Goal: Task Accomplishment & Management: Manage account settings

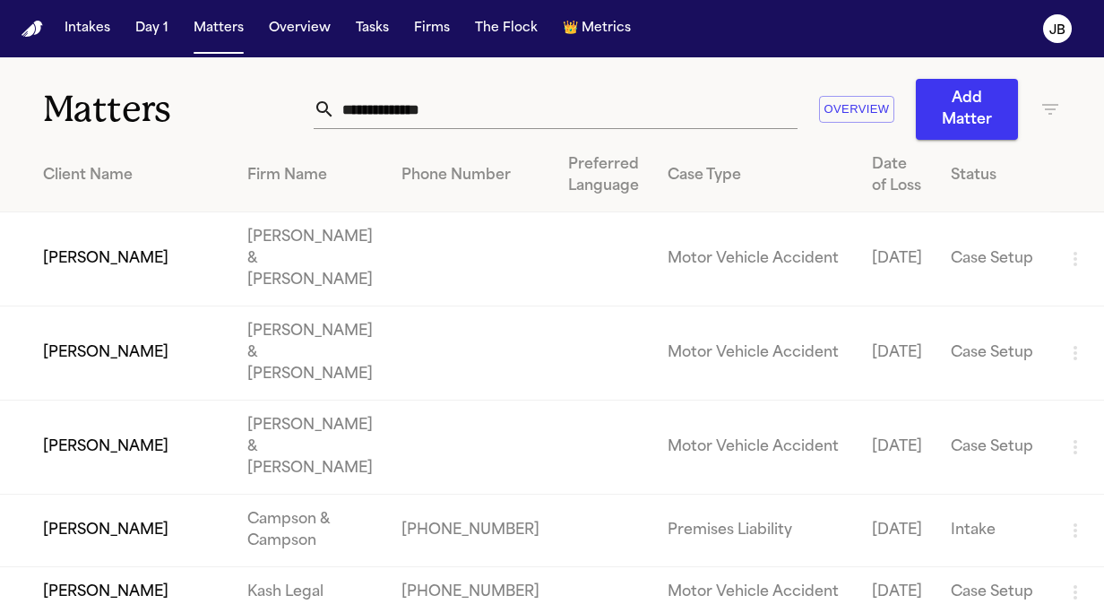
click at [446, 117] on input "text" at bounding box center [566, 109] width 462 height 39
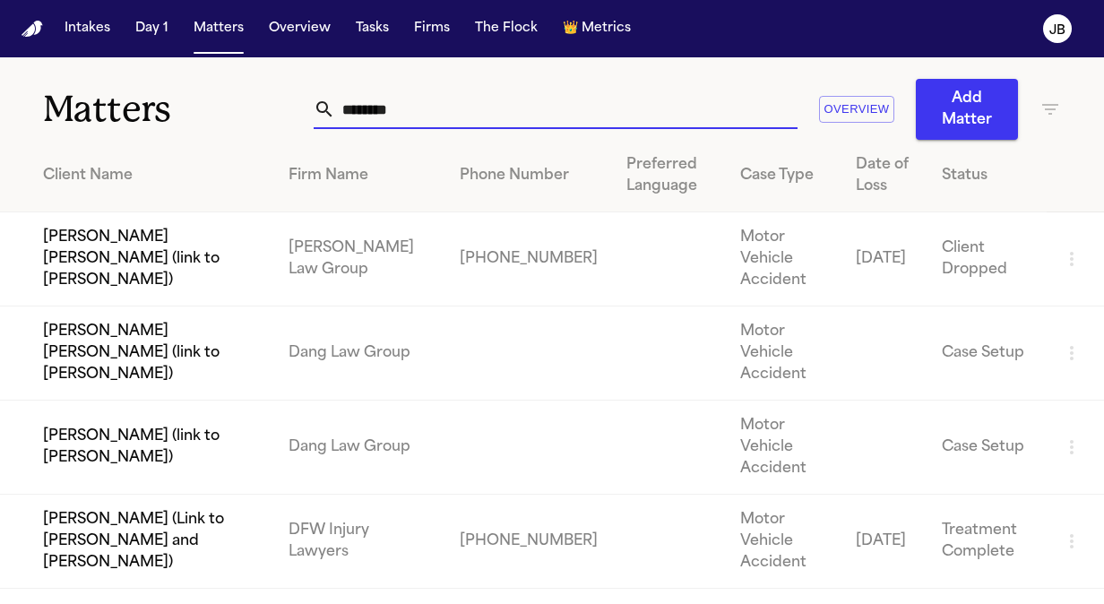
click at [1049, 109] on icon "button" at bounding box center [1050, 109] width 16 height 11
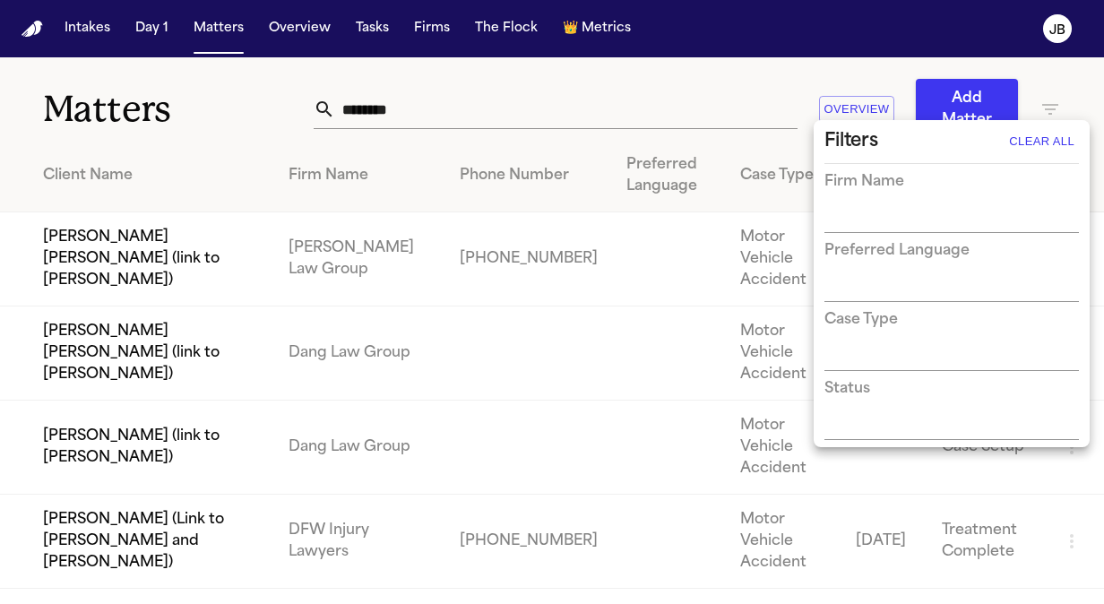
click at [499, 111] on div at bounding box center [552, 302] width 1104 height 604
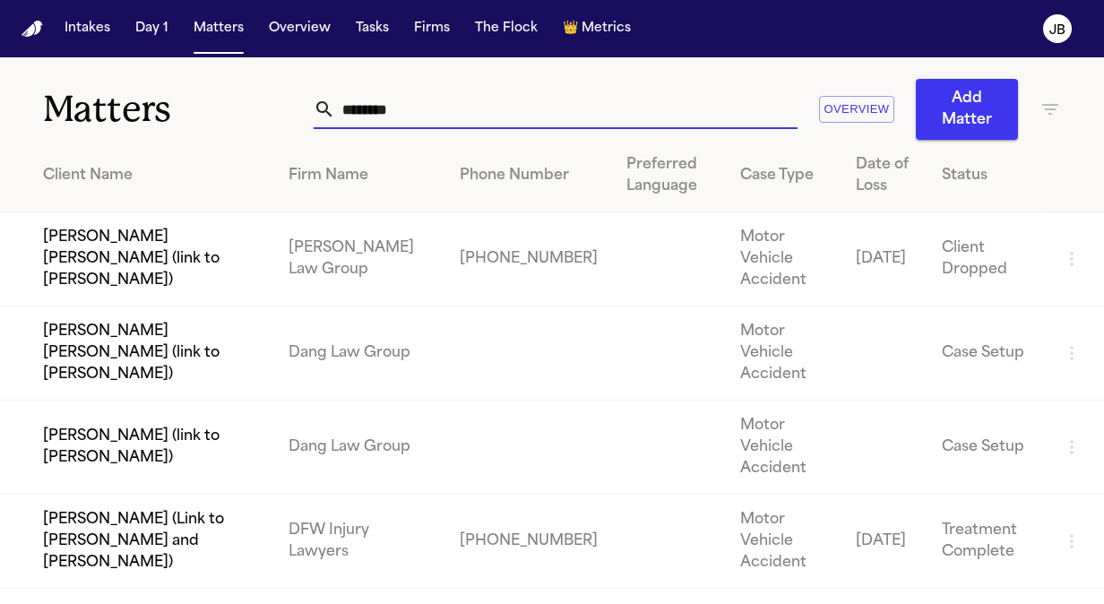
drag, startPoint x: 396, startPoint y: 108, endPoint x: 245, endPoint y: 117, distance: 151.7
click at [245, 117] on div "Matters ******* Overview Add Matter" at bounding box center [552, 98] width 1104 height 82
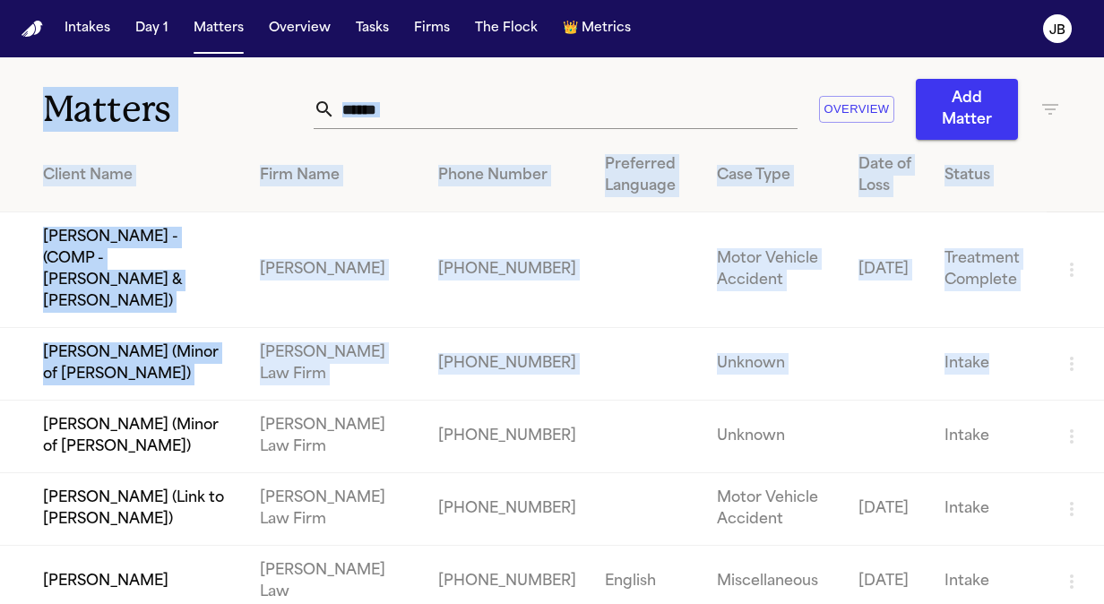
drag, startPoint x: 995, startPoint y: 447, endPoint x: 536, endPoint y: -36, distance: 666.3
click at [536, 0] on html "Intakes Day 1 Matters Overview Tasks Firms The Flock 👑 Metrics JB Matters *****…" at bounding box center [552, 302] width 1104 height 604
drag, startPoint x: 536, startPoint y: -36, endPoint x: 452, endPoint y: 104, distance: 163.2
click at [452, 104] on input "******" at bounding box center [566, 109] width 462 height 39
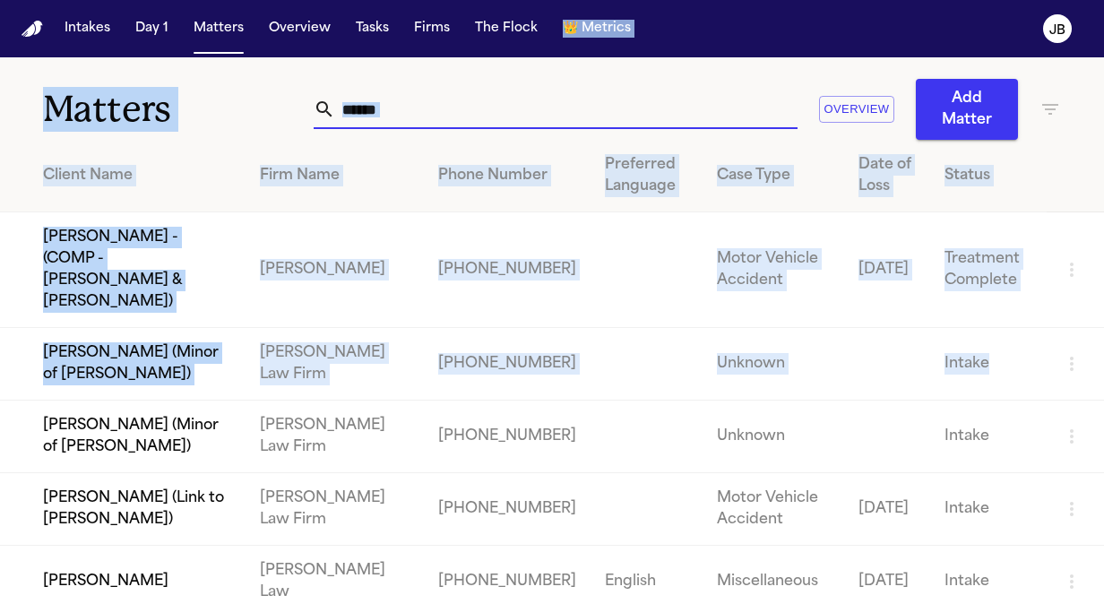
click at [452, 104] on input "******" at bounding box center [566, 109] width 462 height 39
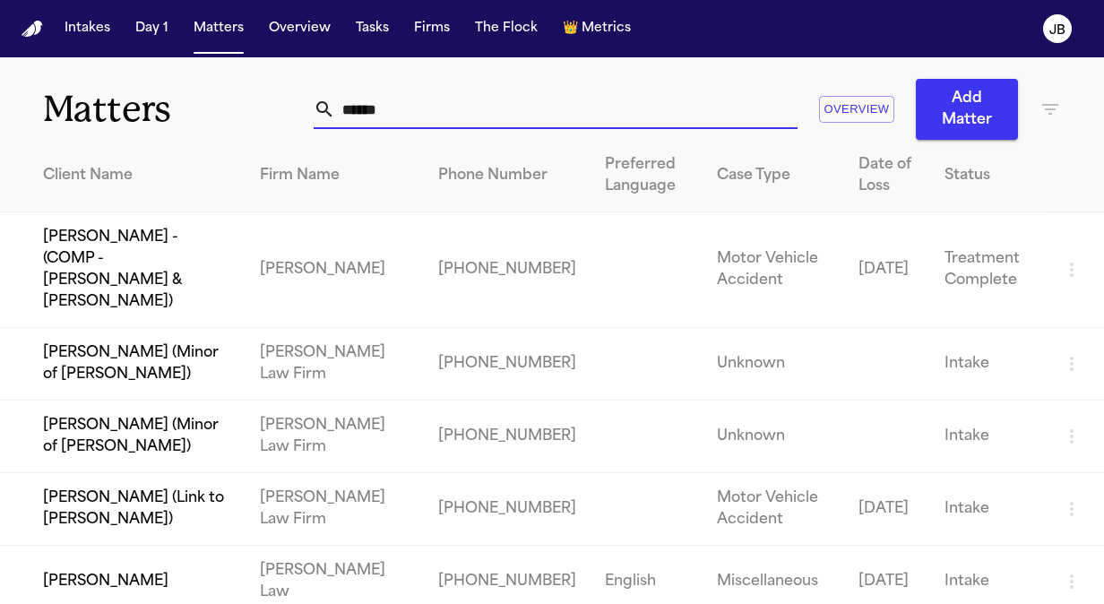
click at [452, 104] on input "******" at bounding box center [566, 109] width 462 height 39
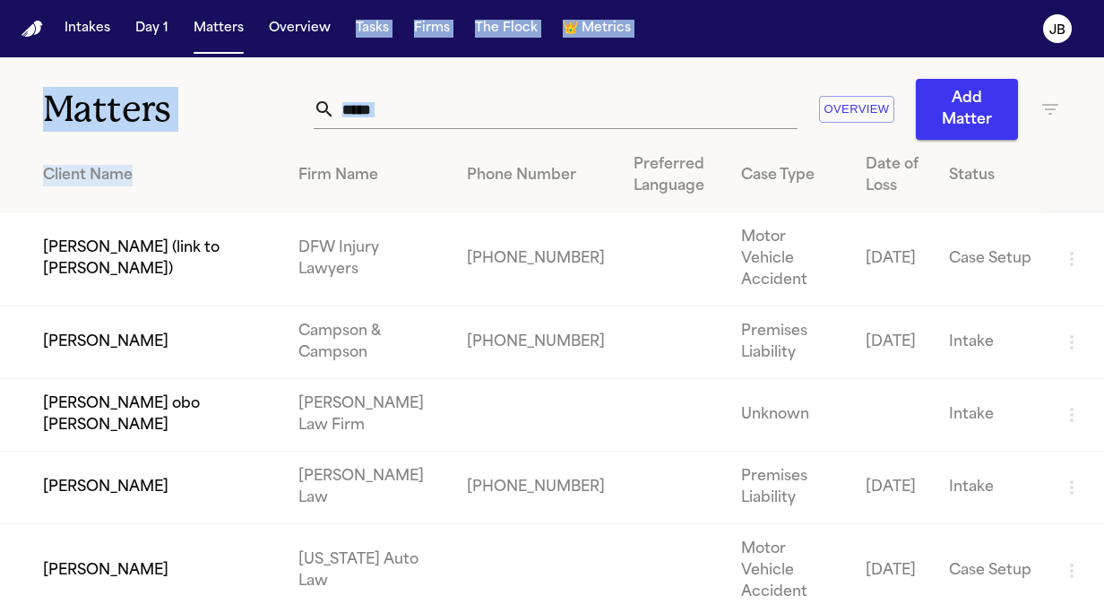
drag, startPoint x: 242, startPoint y: 169, endPoint x: 340, endPoint y: -65, distance: 254.3
click at [340, 0] on html "Intakes Day 1 Matters Overview Tasks Firms The Flock 👑 Metrics JB Matters *****…" at bounding box center [552, 302] width 1104 height 604
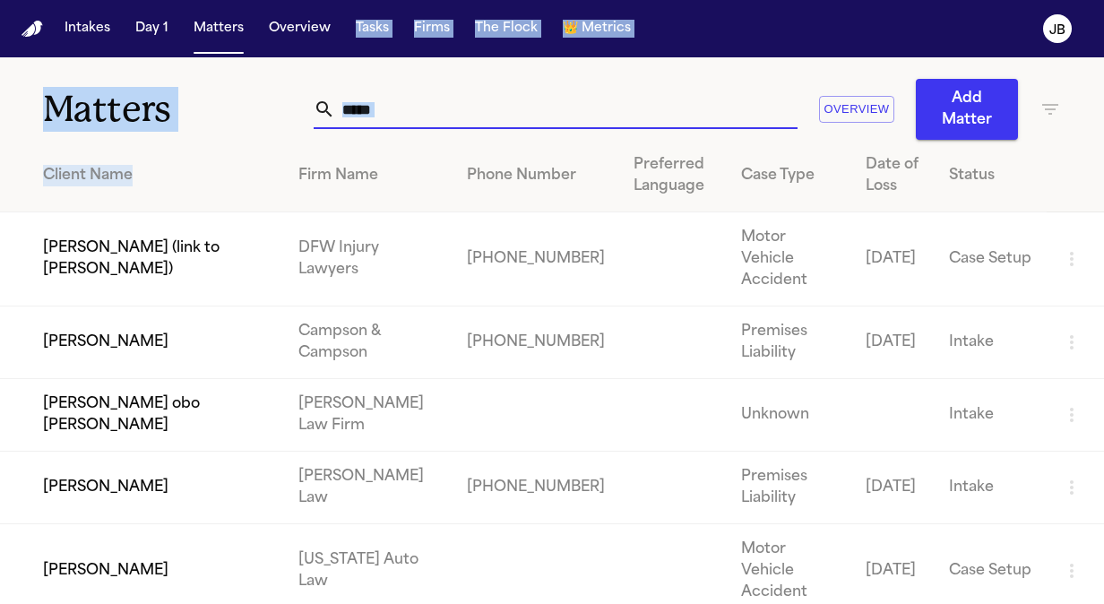
drag, startPoint x: 340, startPoint y: -65, endPoint x: 525, endPoint y: 102, distance: 250.0
click at [525, 102] on input "*****" at bounding box center [566, 109] width 462 height 39
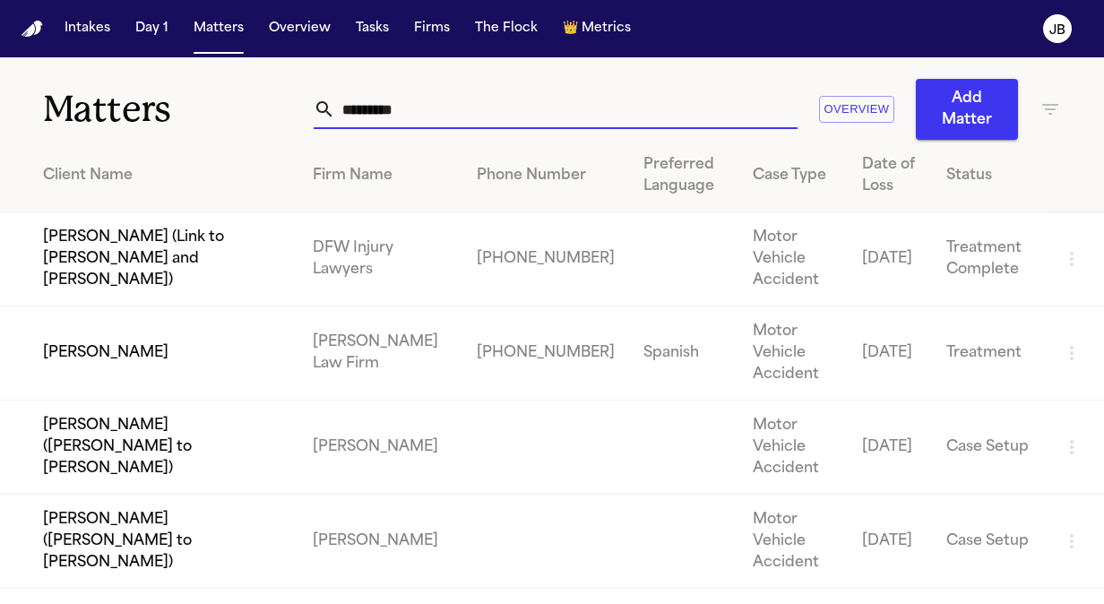
type input "*********"
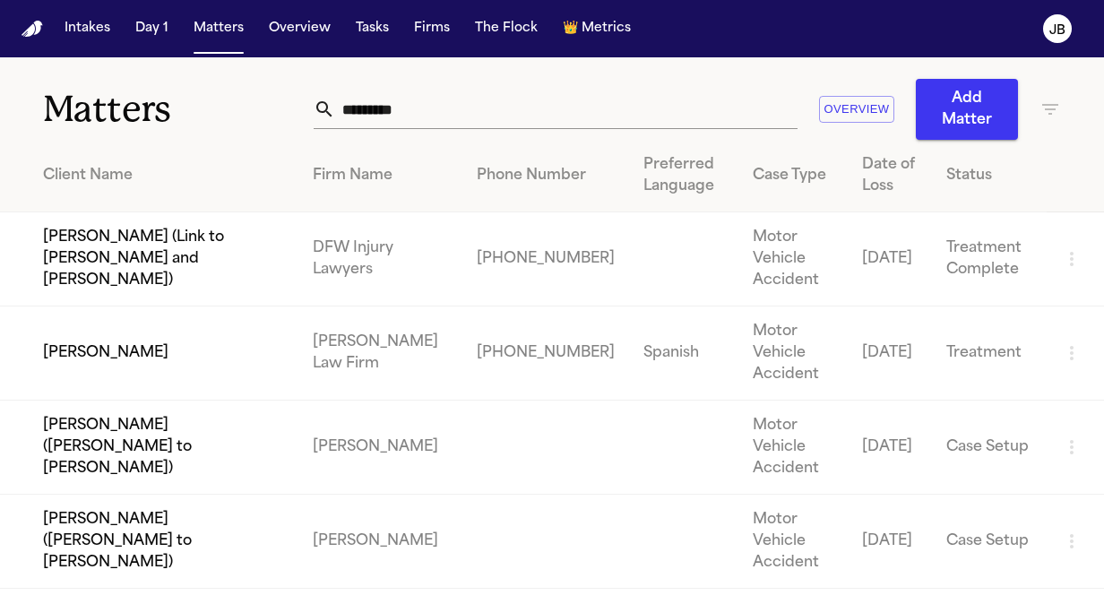
click at [121, 312] on td "[PERSON_NAME]" at bounding box center [149, 354] width 298 height 94
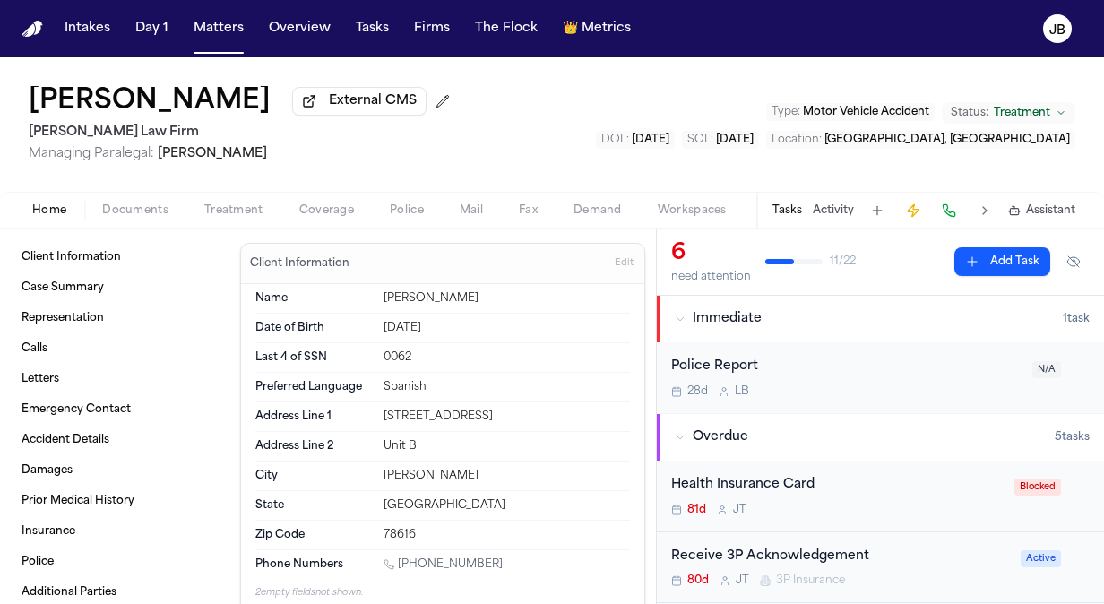
click at [818, 205] on button "Activity" at bounding box center [833, 210] width 41 height 14
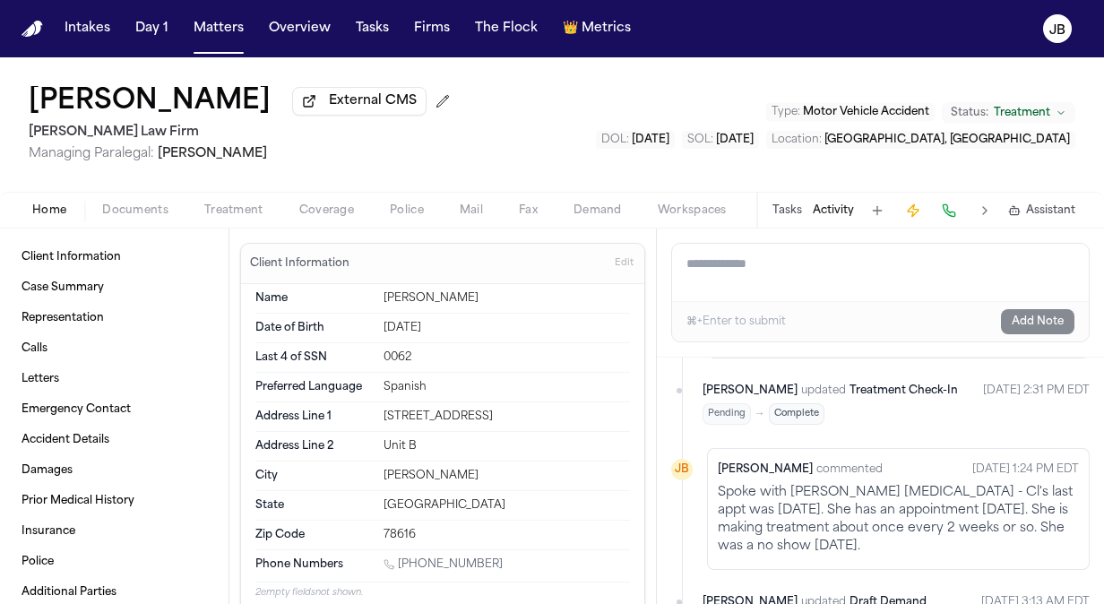
scroll to position [1619, 0]
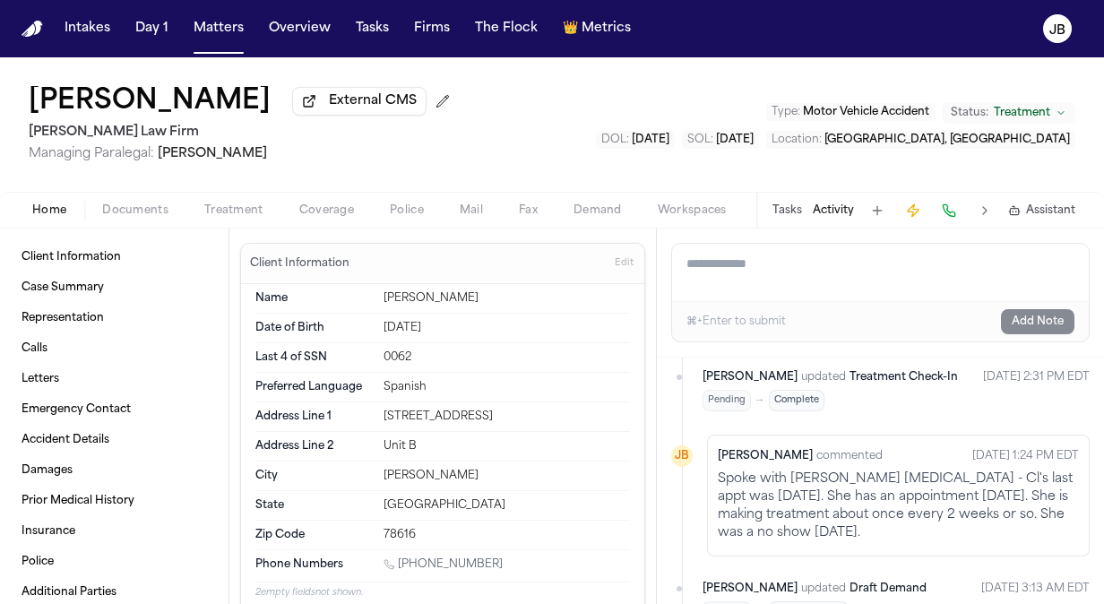
click at [1043, 106] on span "Treatment" at bounding box center [1022, 113] width 56 height 14
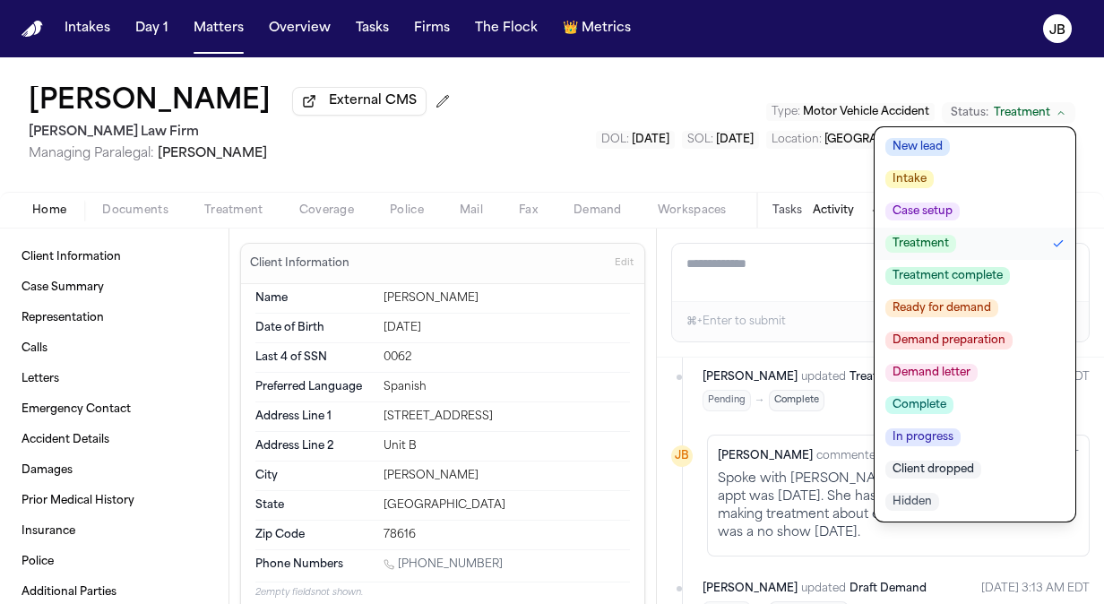
click at [928, 278] on span "Treatment complete" at bounding box center [948, 276] width 125 height 18
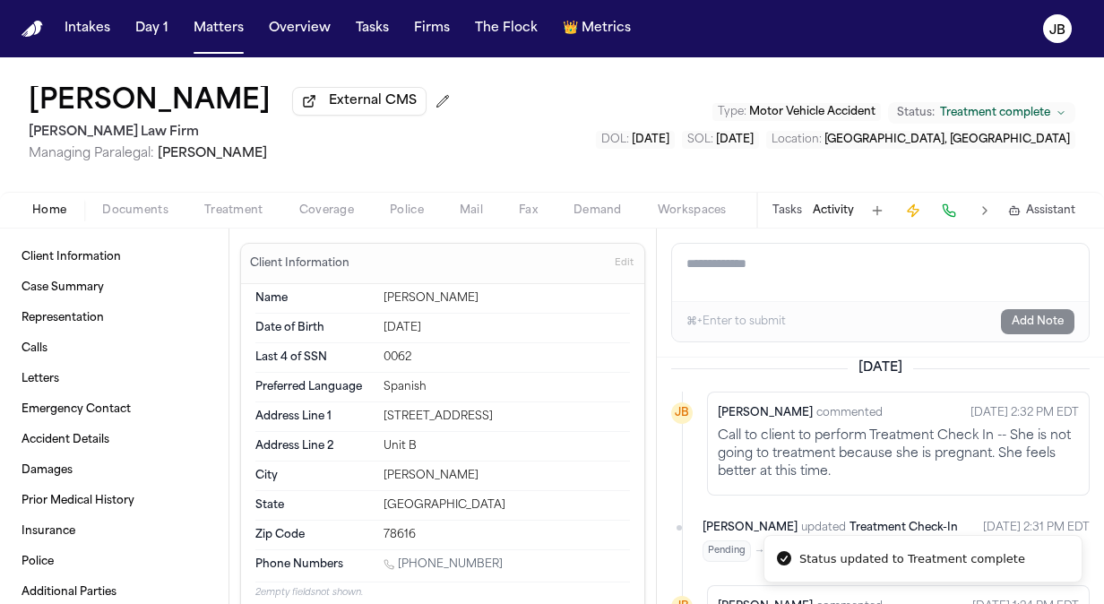
scroll to position [1769, 0]
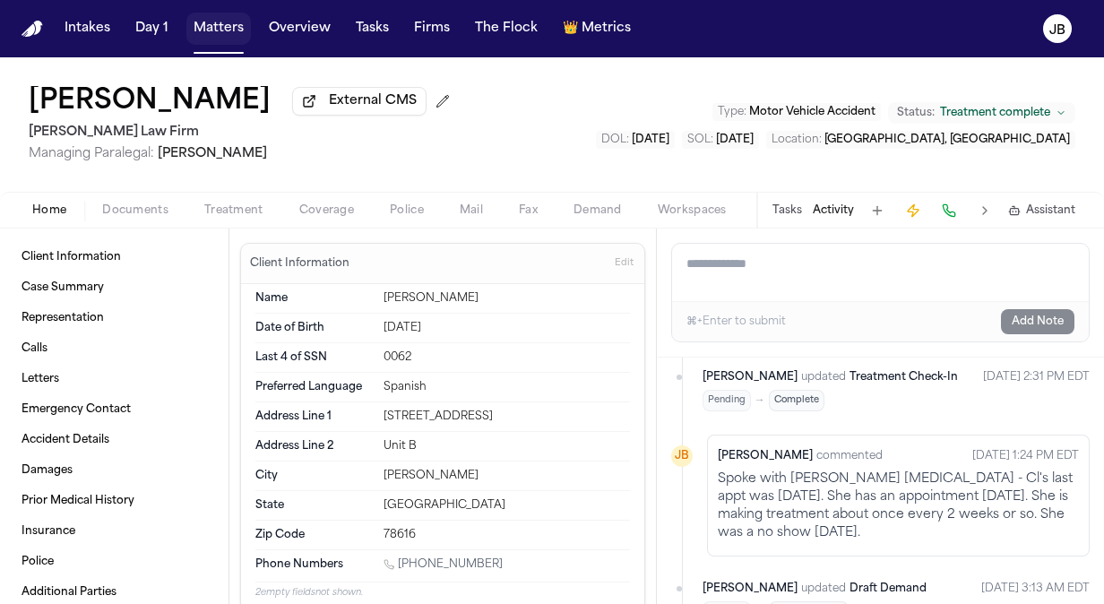
click at [219, 29] on button "Matters" at bounding box center [218, 29] width 65 height 32
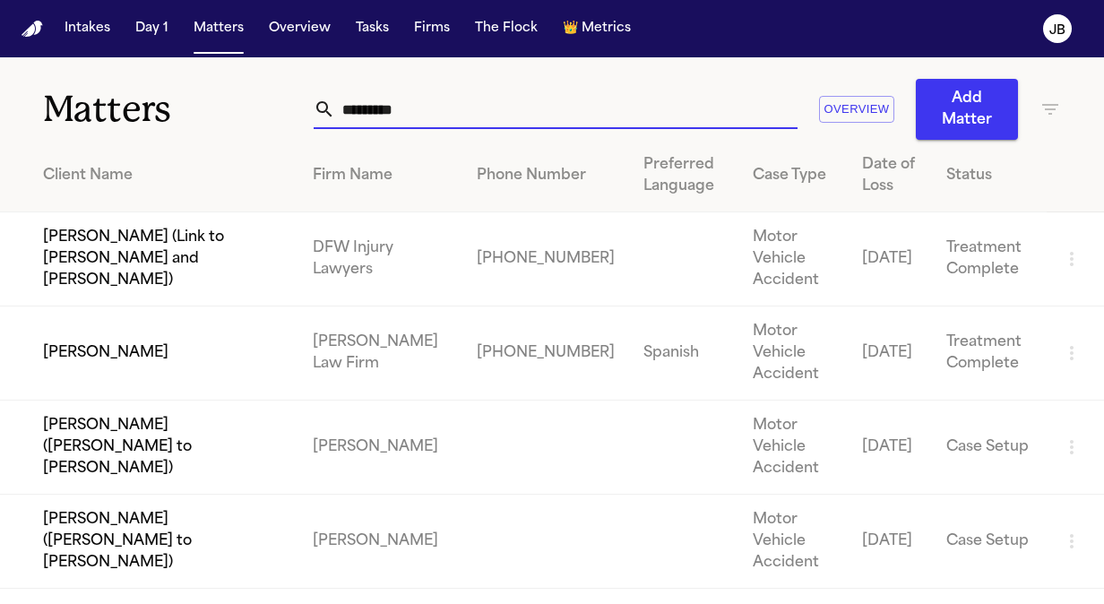
drag, startPoint x: 441, startPoint y: 105, endPoint x: 92, endPoint y: 108, distance: 348.7
click at [92, 108] on div "Matters ********* Overview Add Matter" at bounding box center [552, 98] width 1104 height 82
type input "**********"
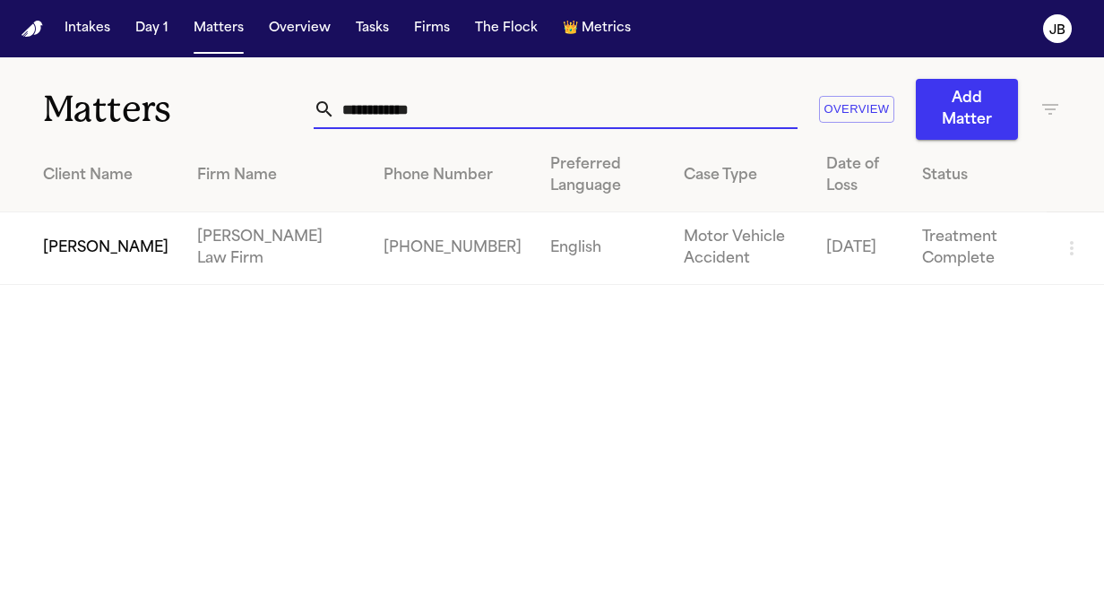
click at [75, 232] on td "[PERSON_NAME]" at bounding box center [91, 248] width 183 height 73
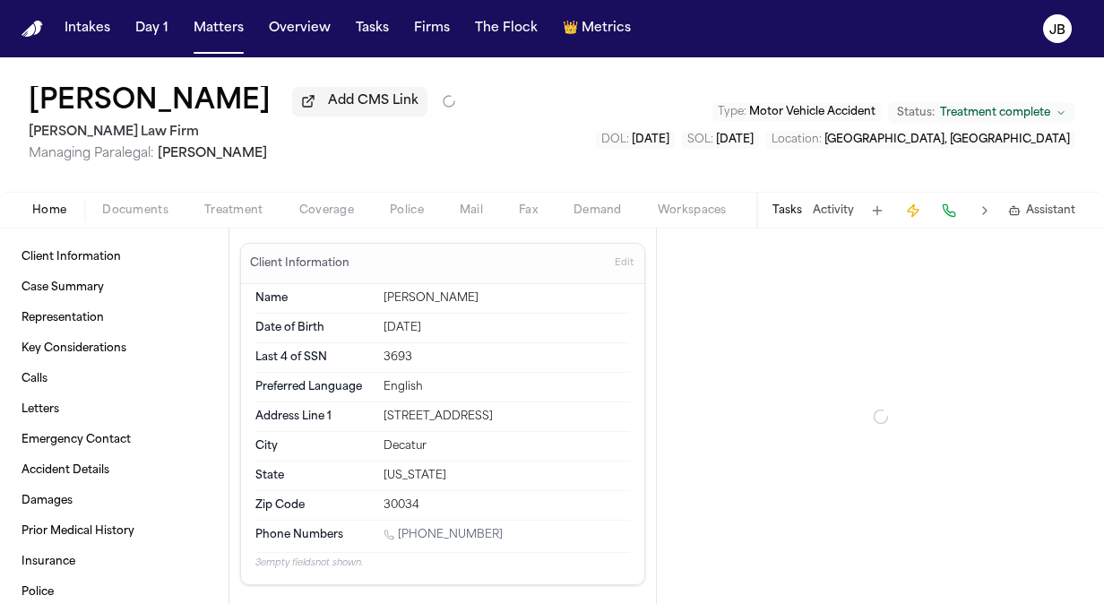
type textarea "*"
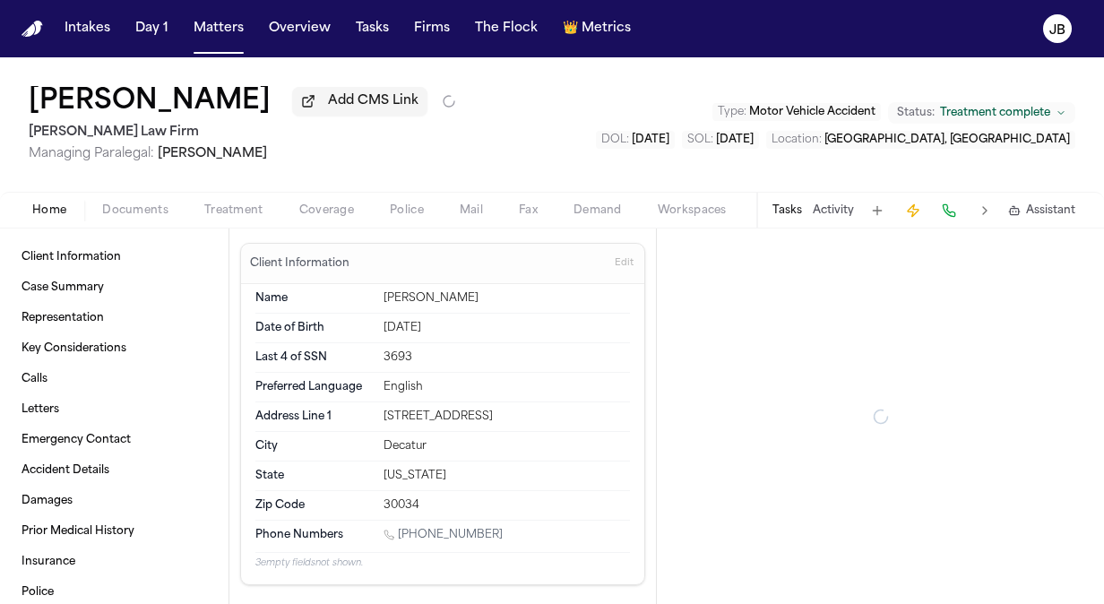
type textarea "*"
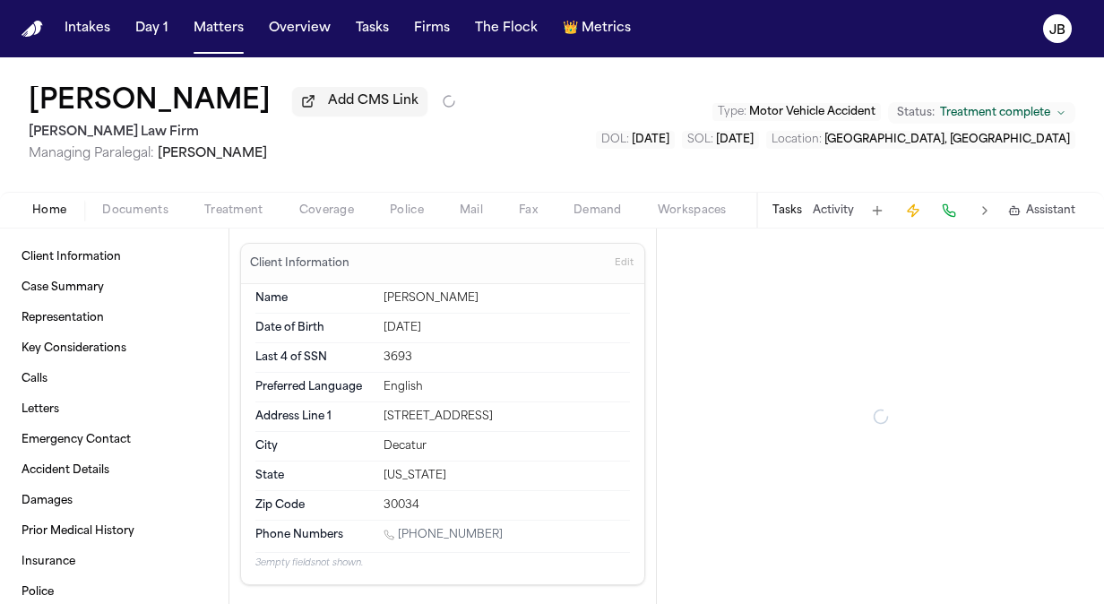
type textarea "*"
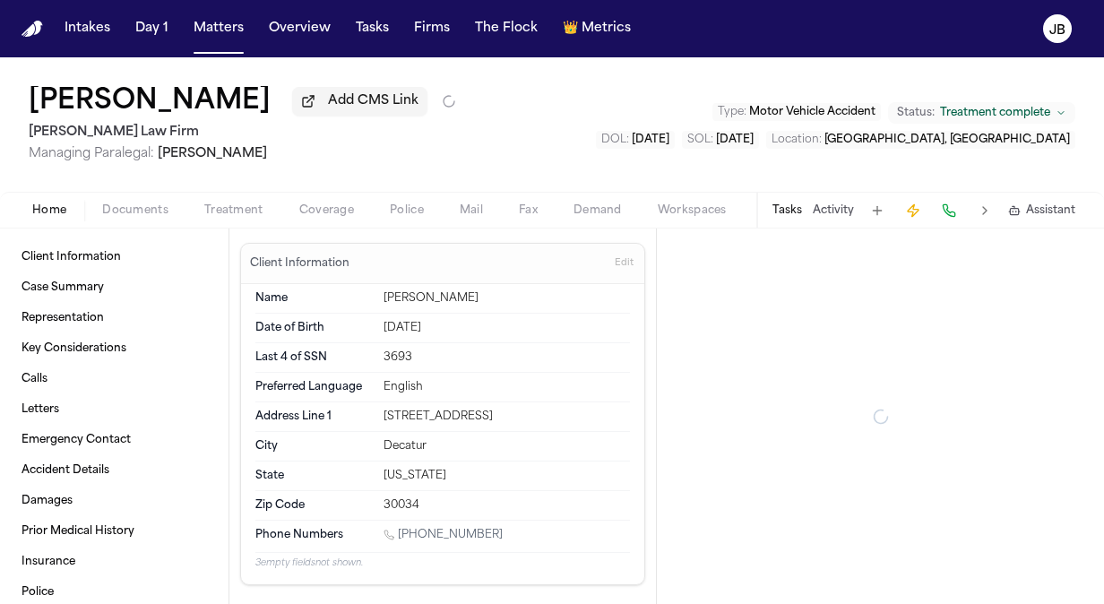
type textarea "*"
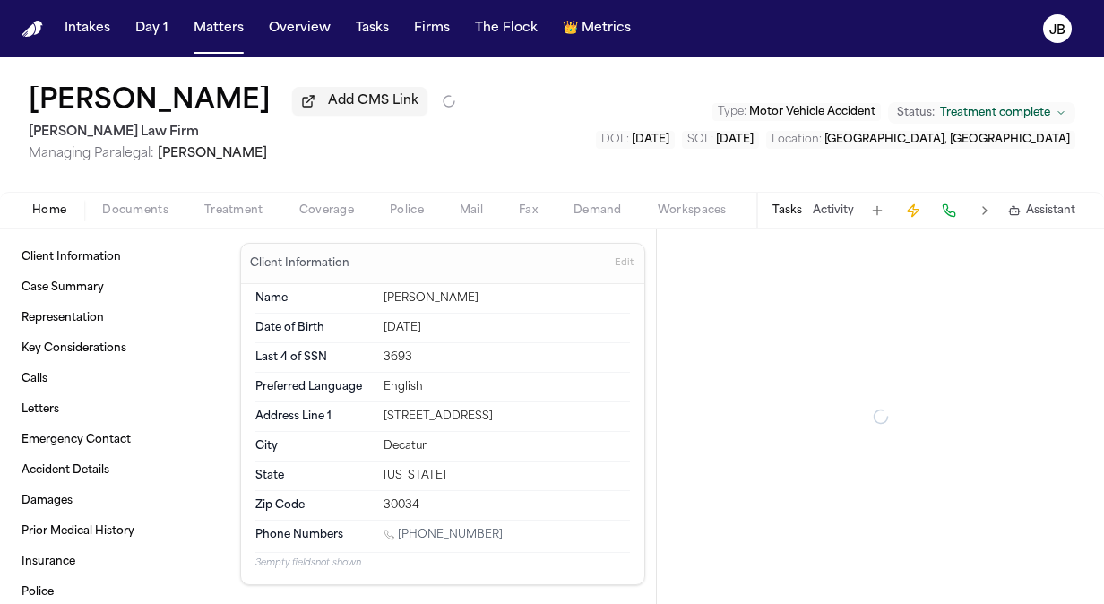
type textarea "*"
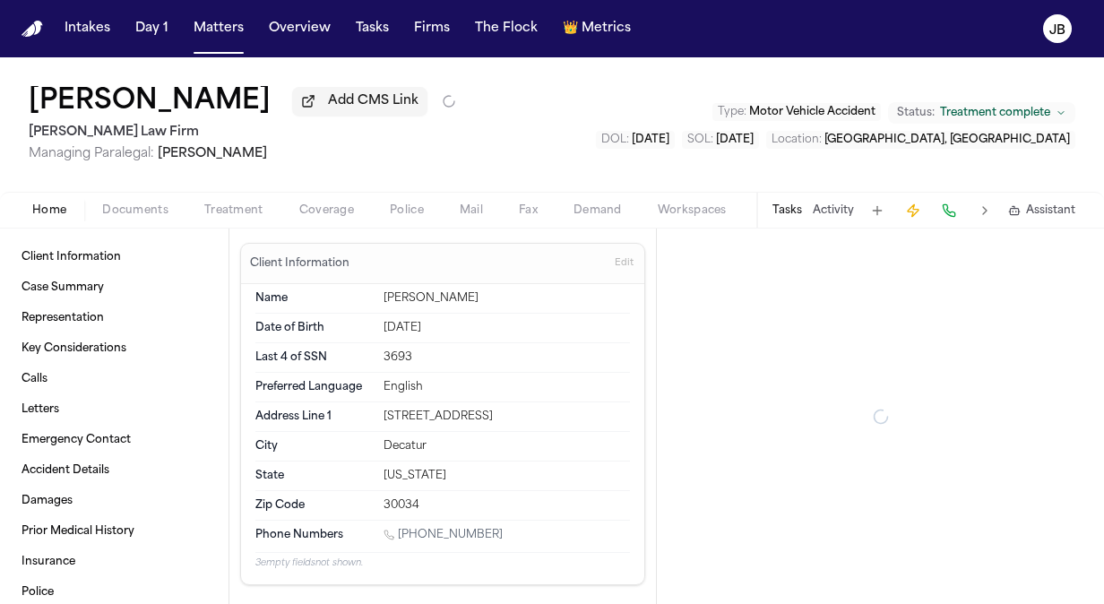
type textarea "*"
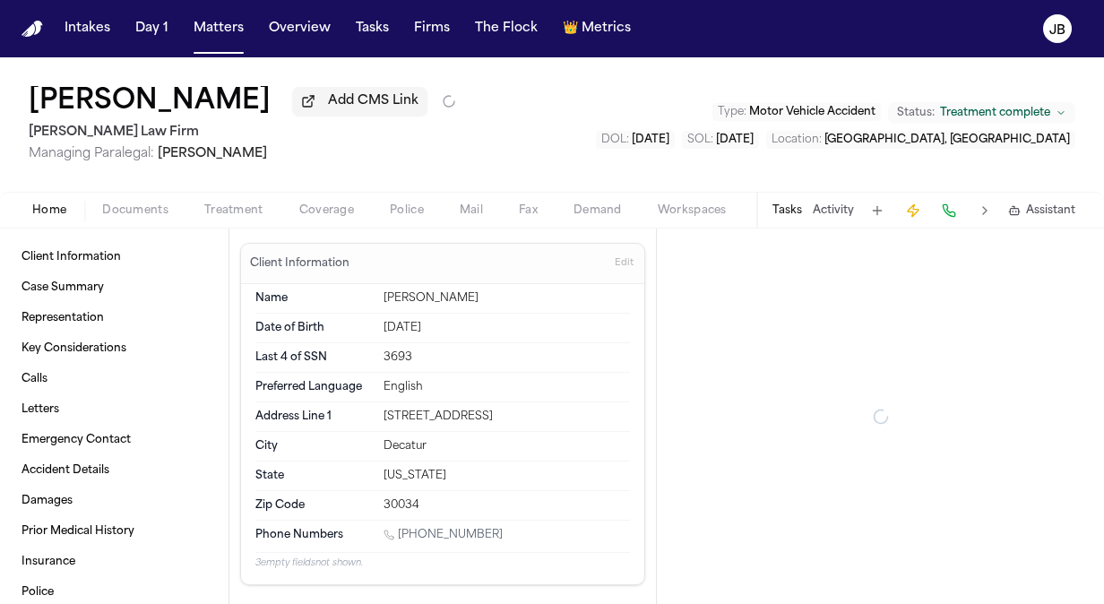
type textarea "*"
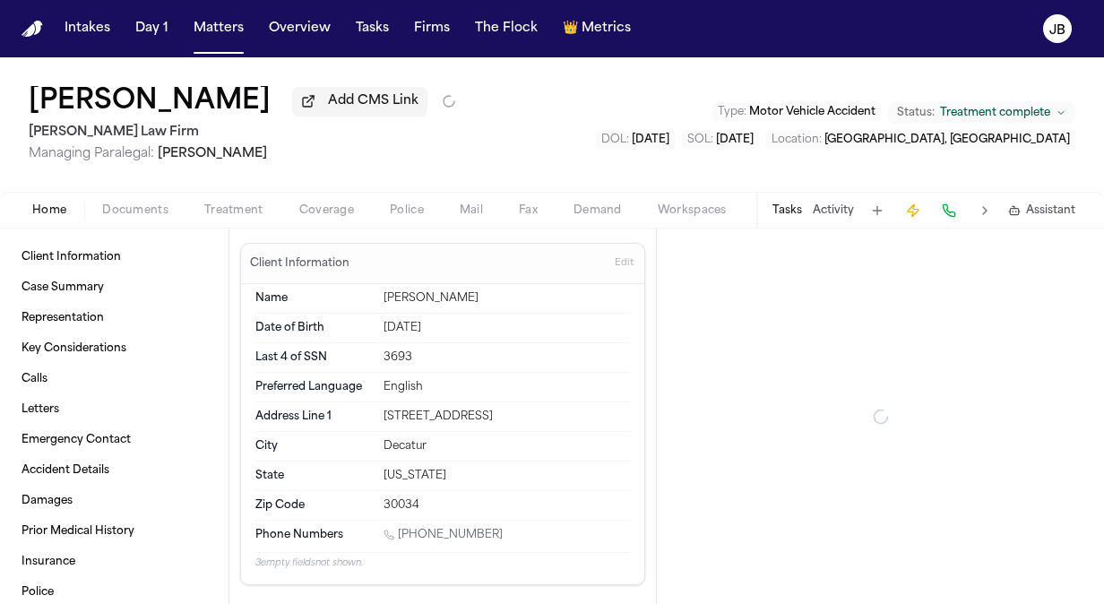
type textarea "*"
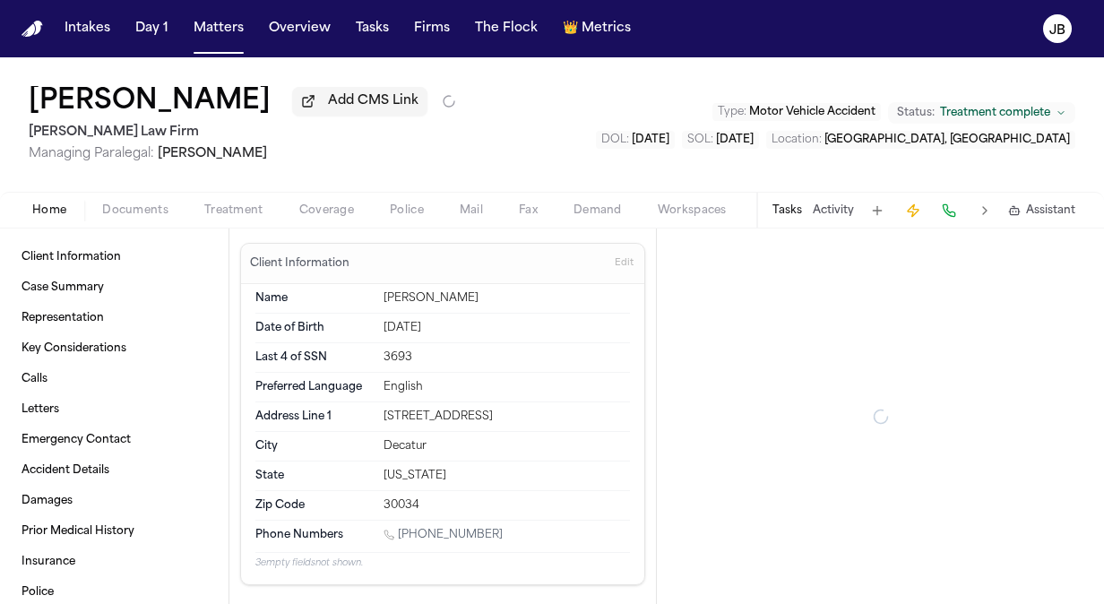
type textarea "*"
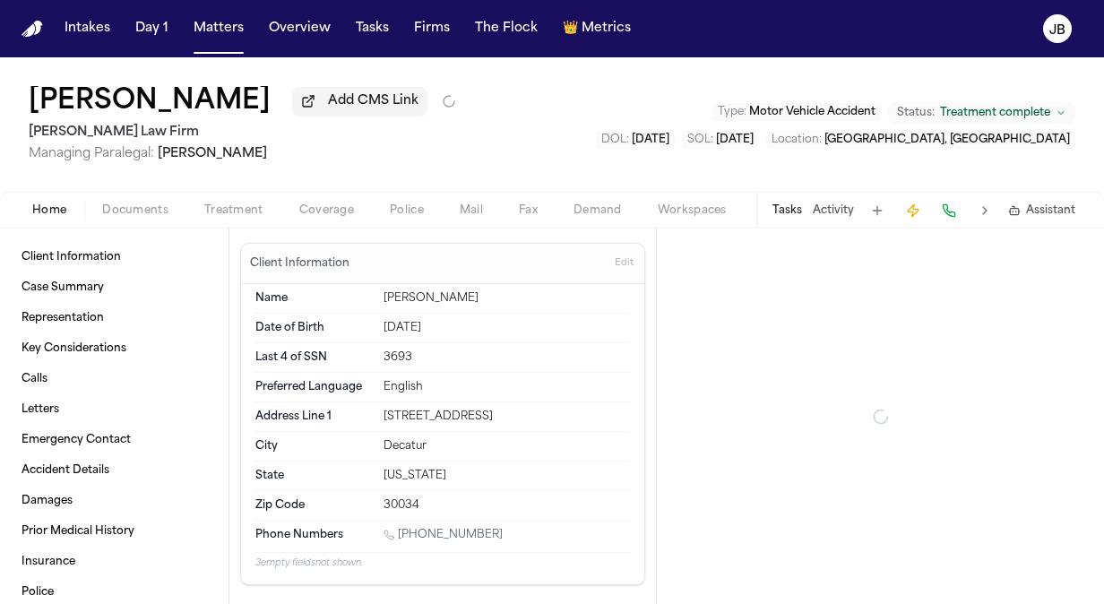
type textarea "*"
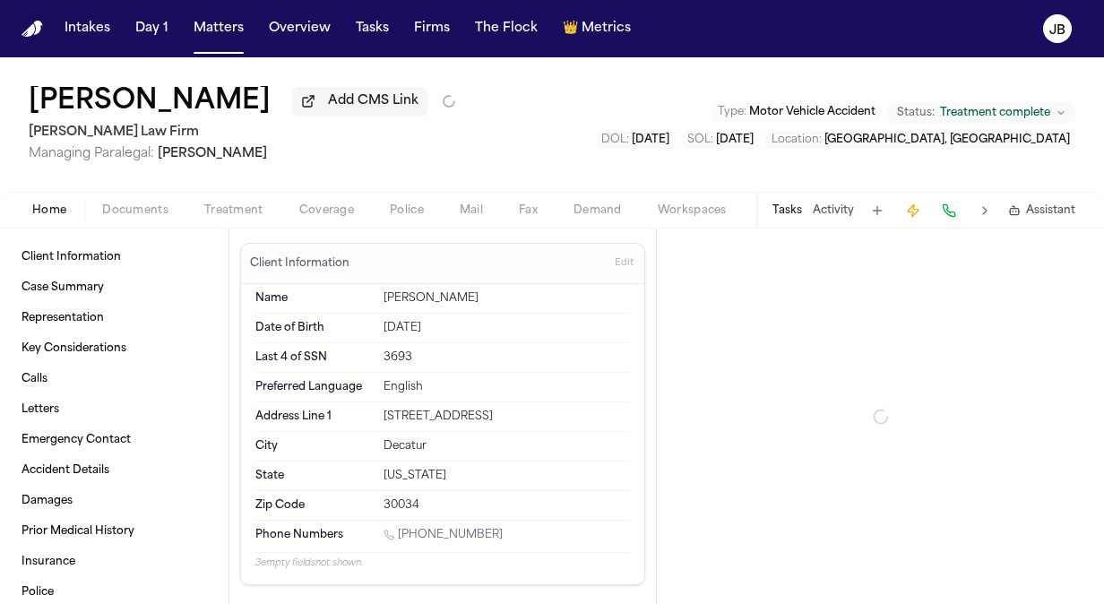
type textarea "*"
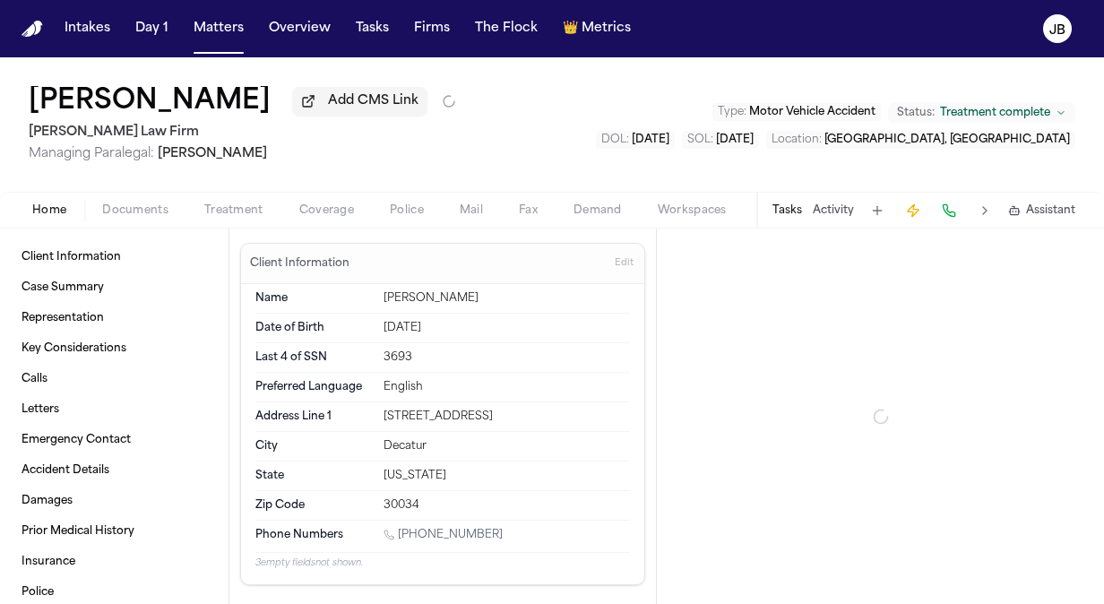
type textarea "*"
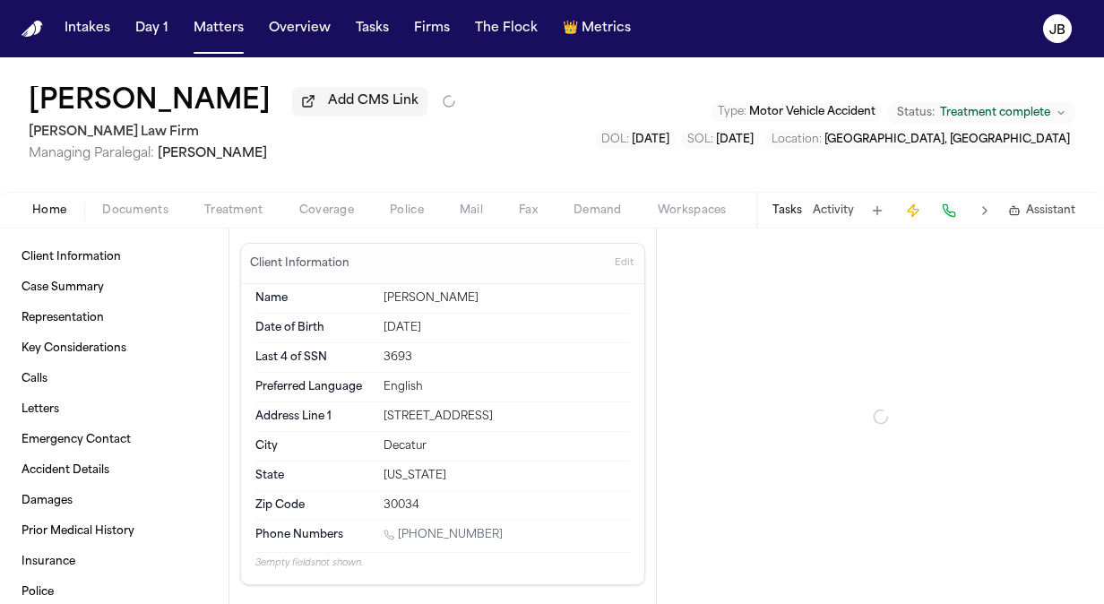
type textarea "*"
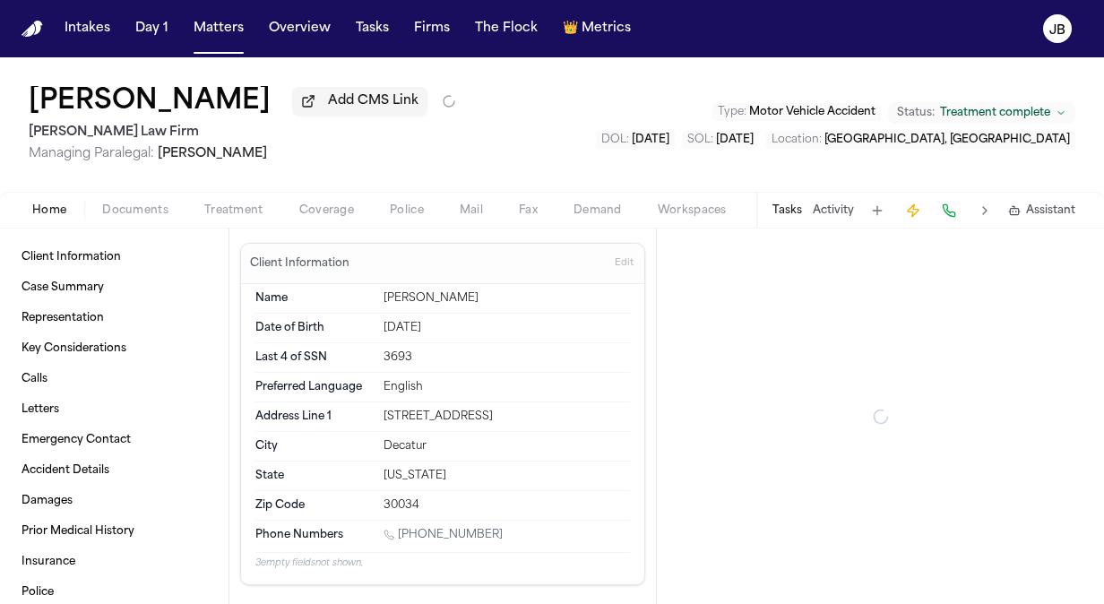
type textarea "*"
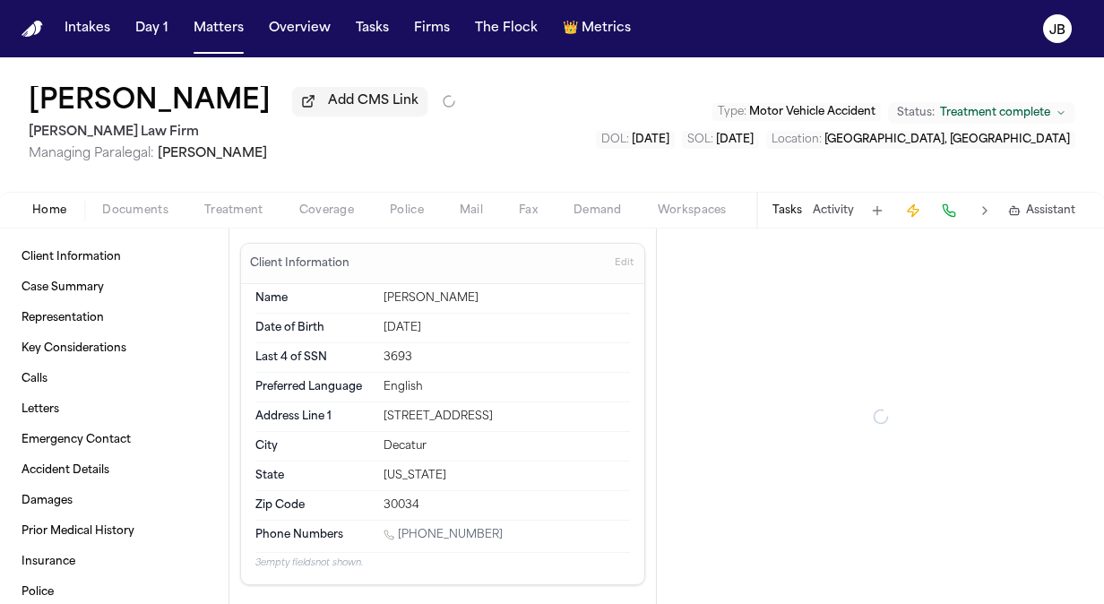
type textarea "*"
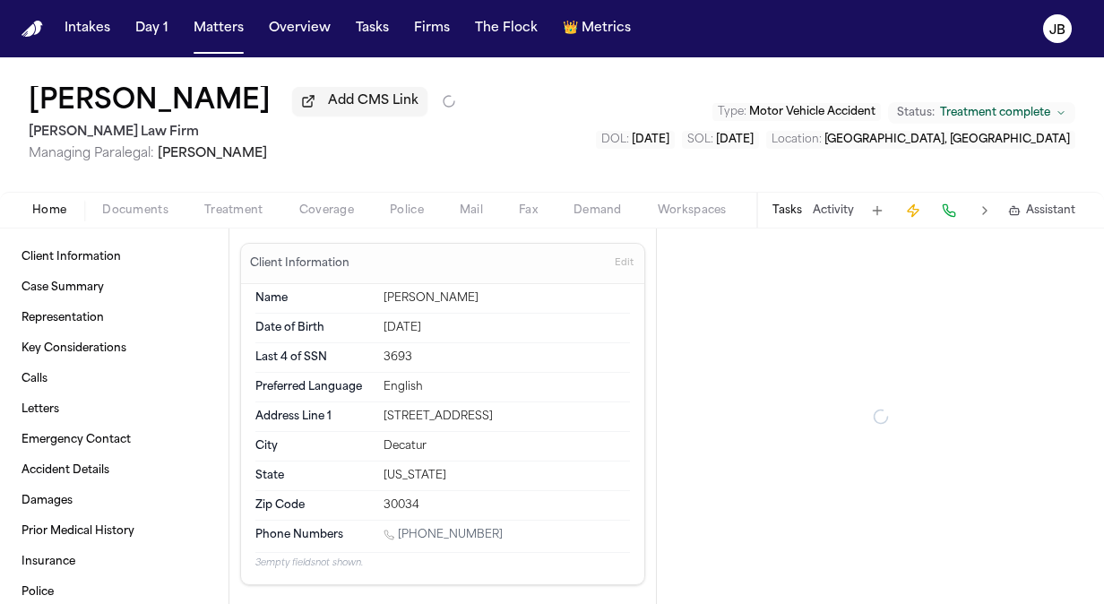
type textarea "*"
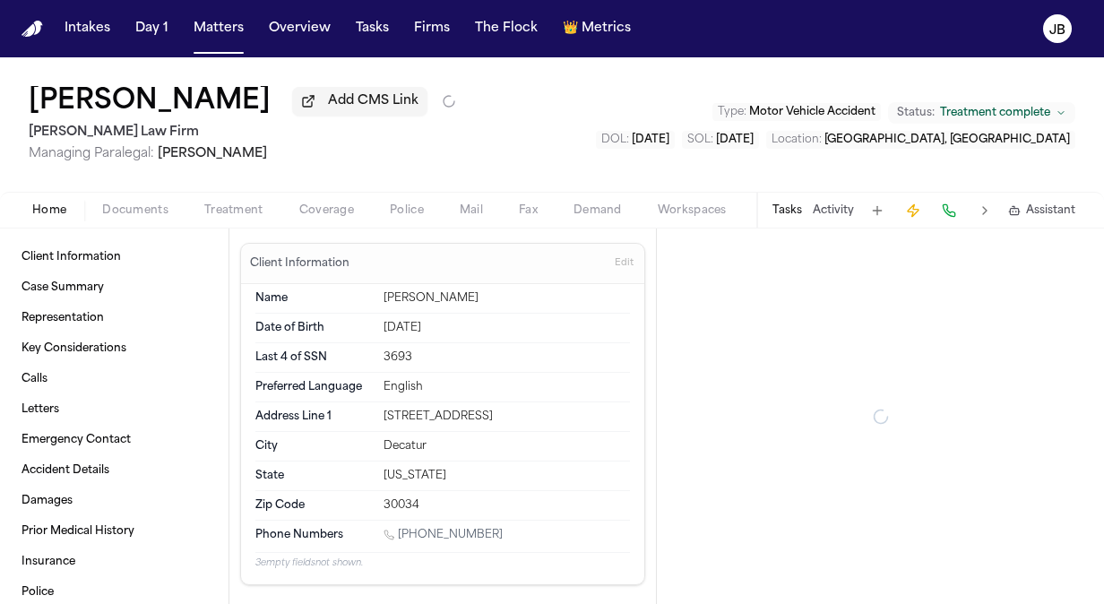
type textarea "*"
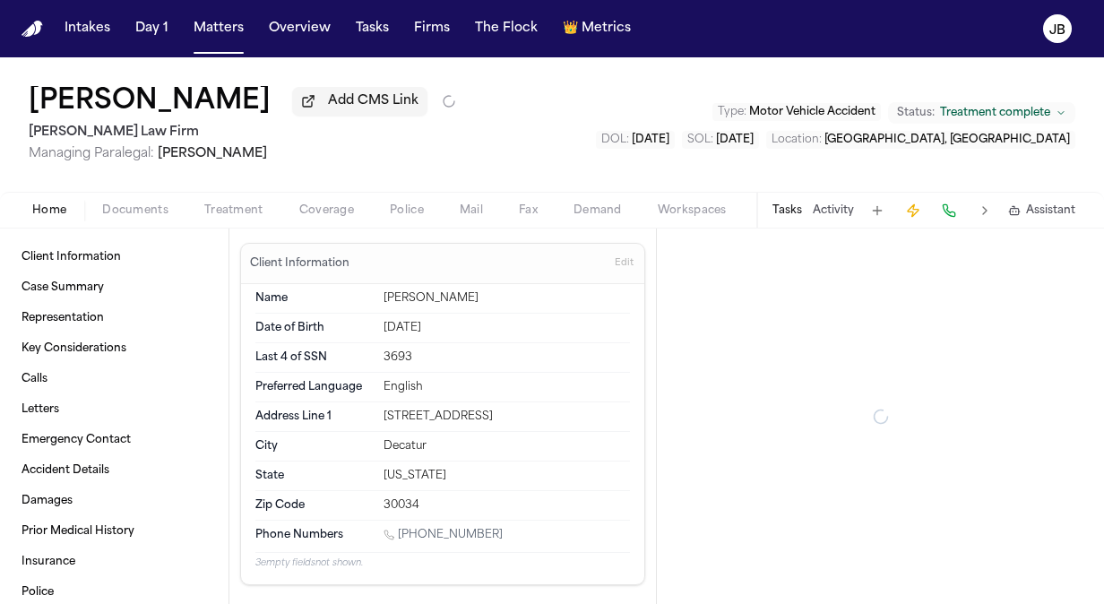
type textarea "*"
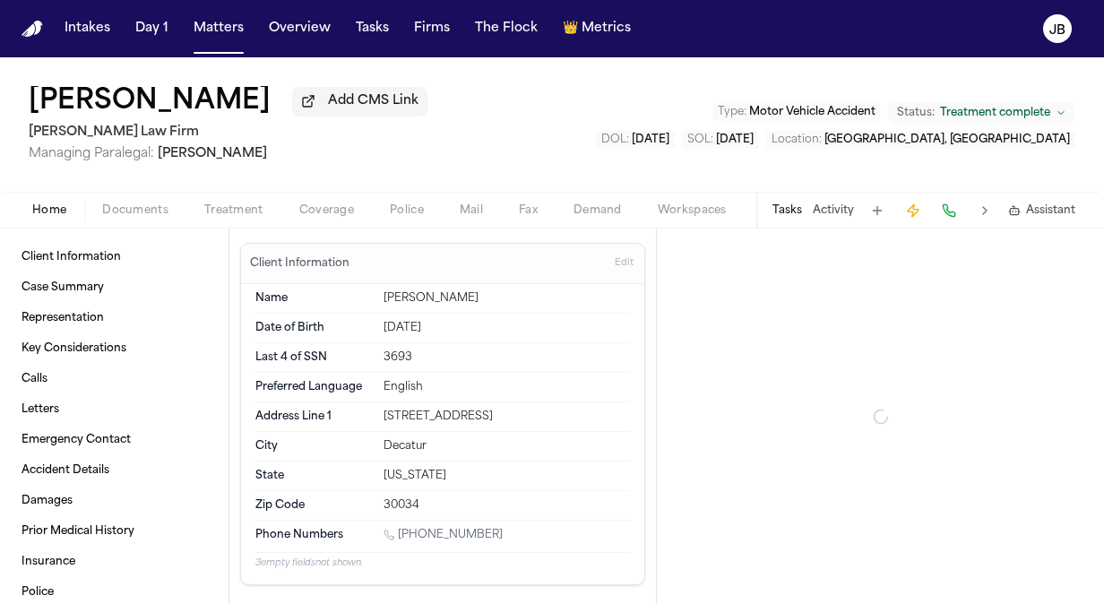
type textarea "*"
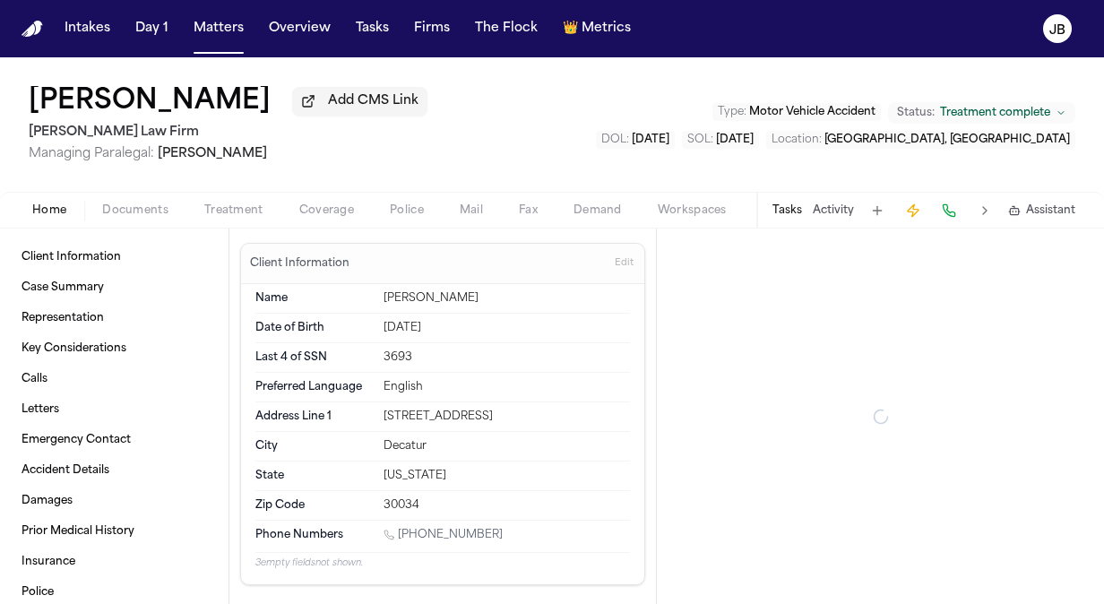
type textarea "*"
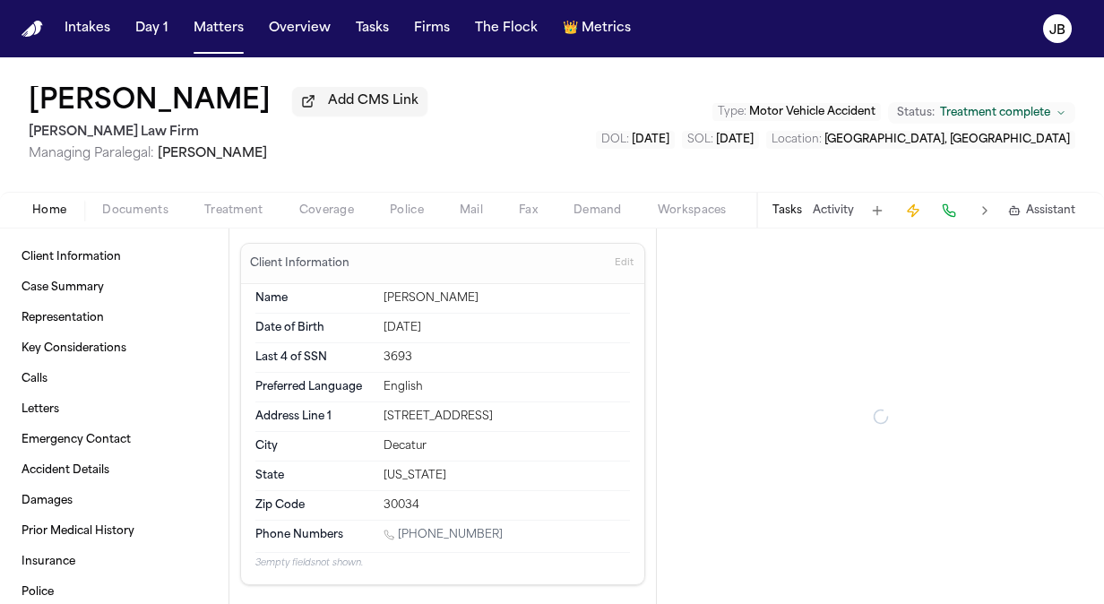
type textarea "*"
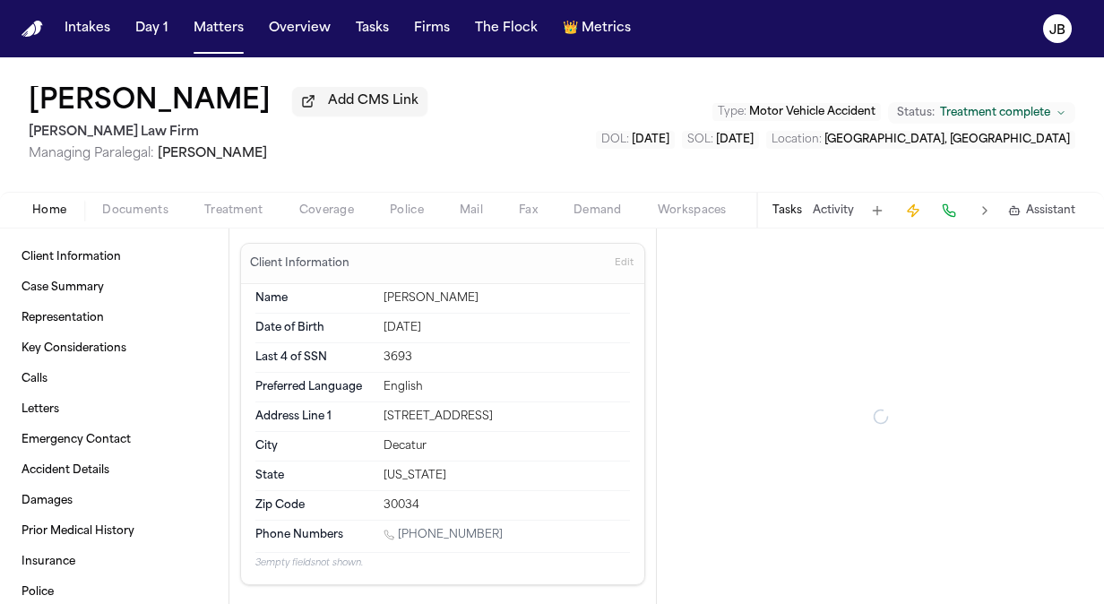
type textarea "*"
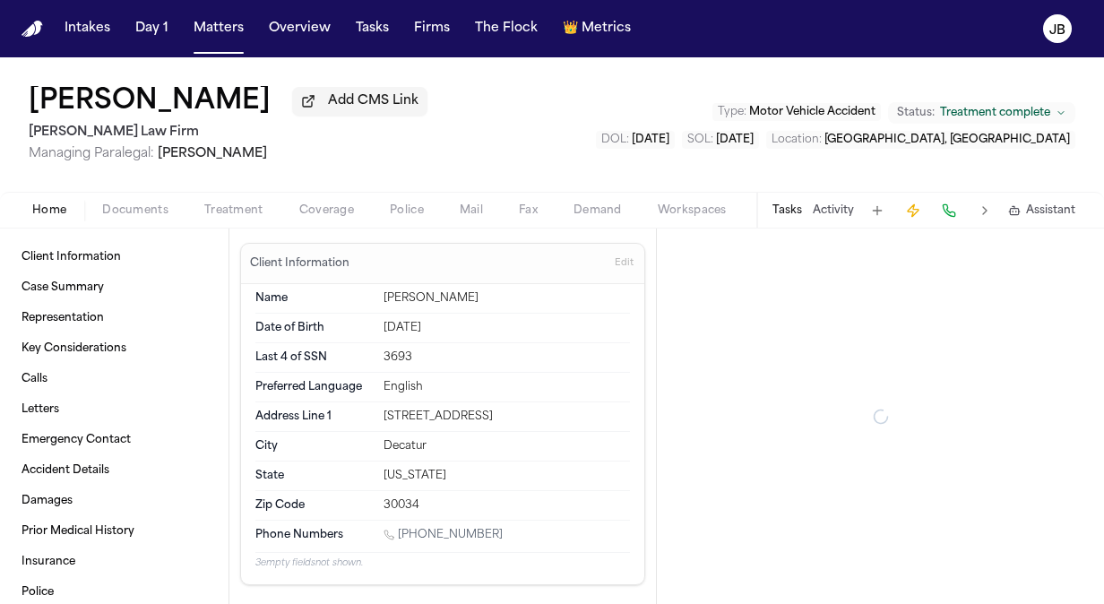
type textarea "*"
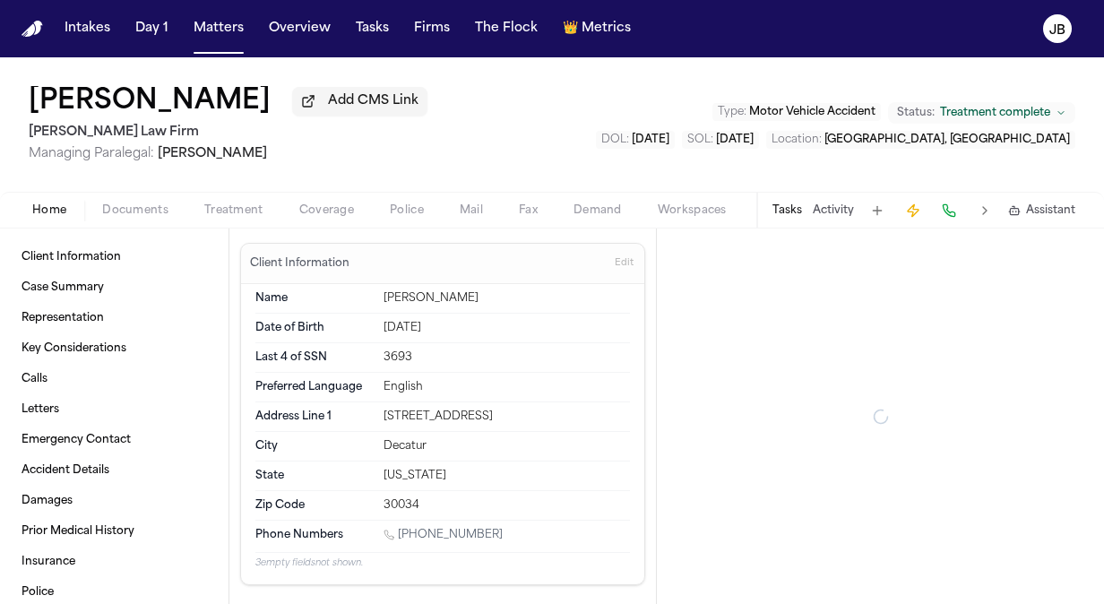
type textarea "*"
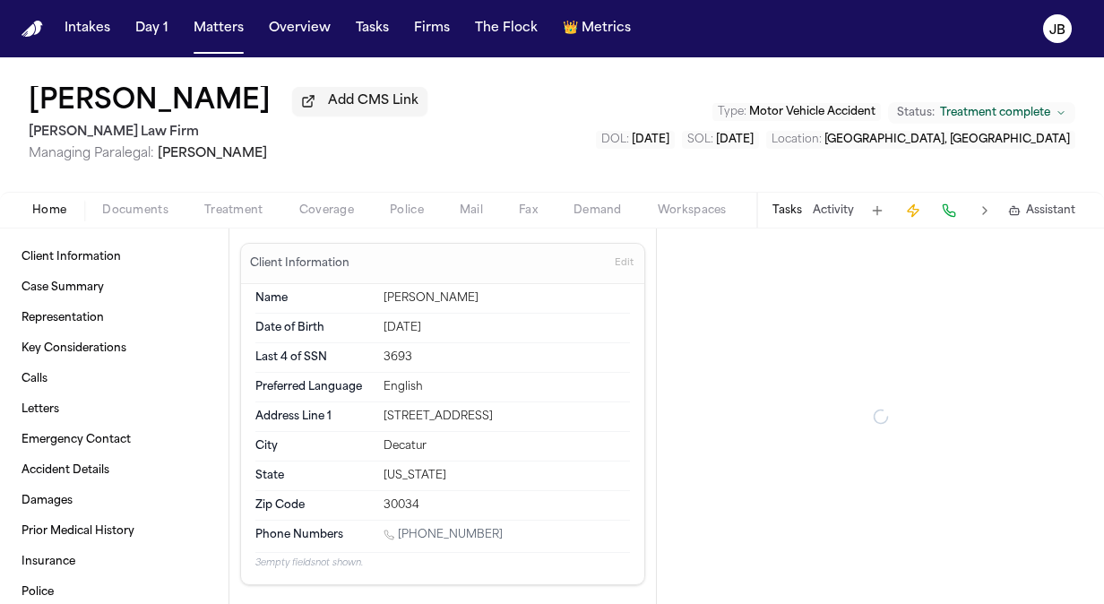
type textarea "*"
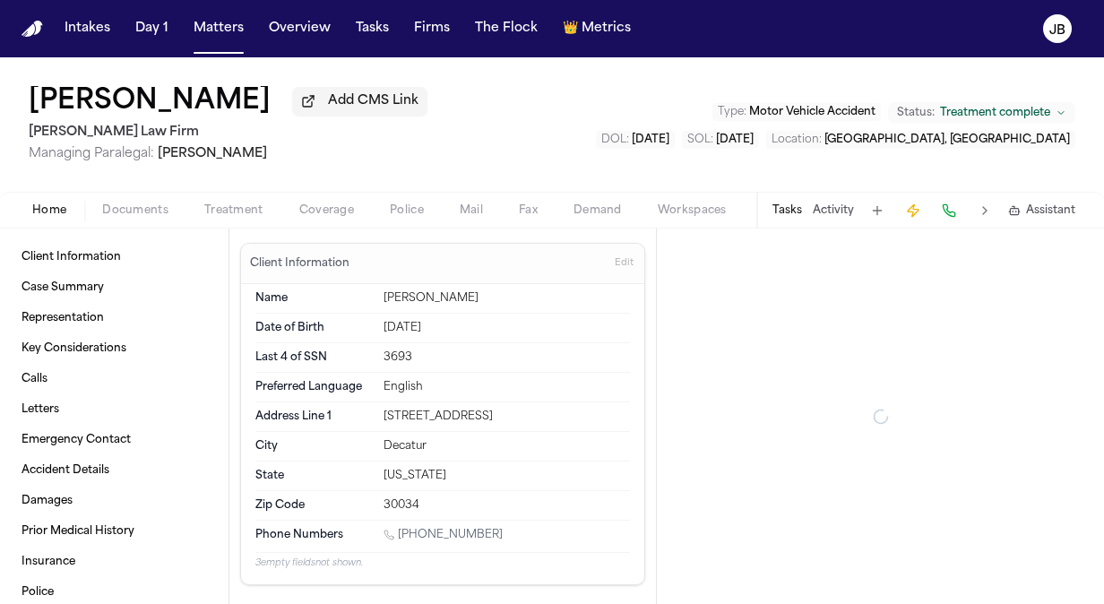
type textarea "*"
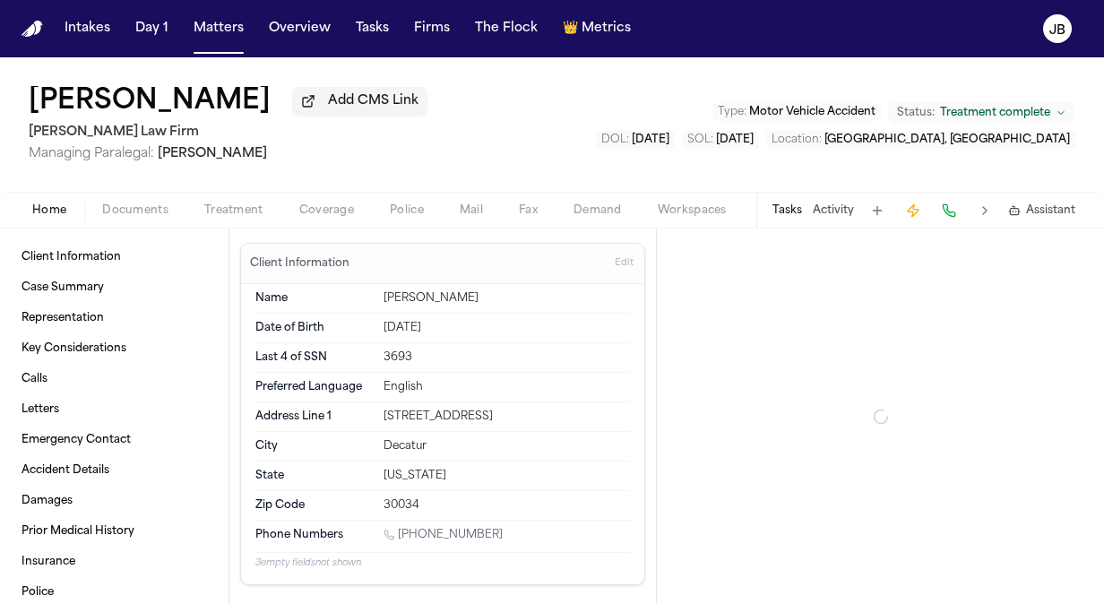
type textarea "*"
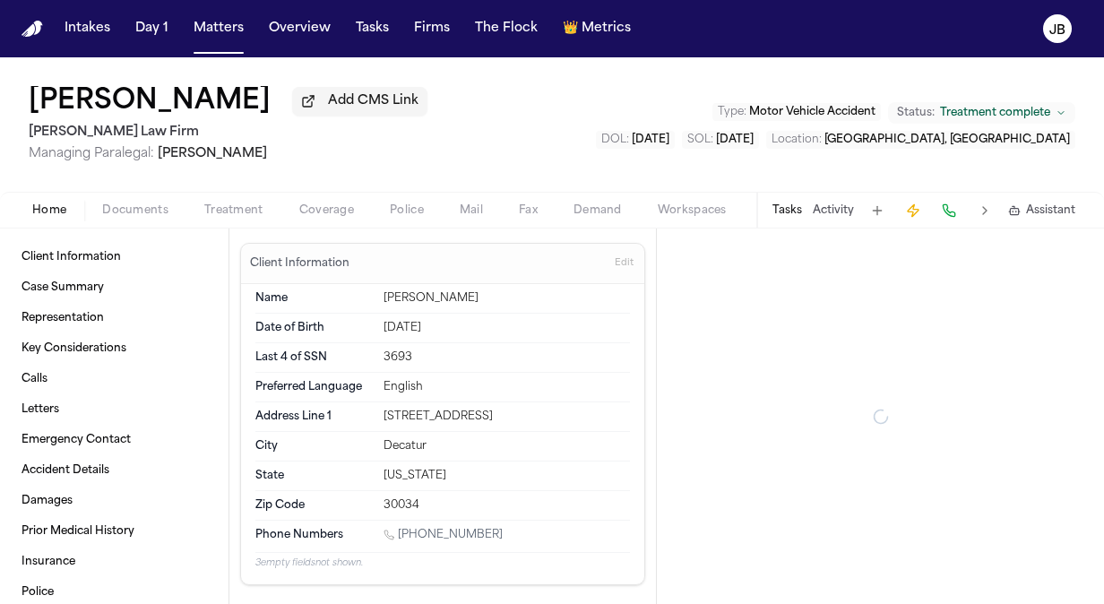
type textarea "*"
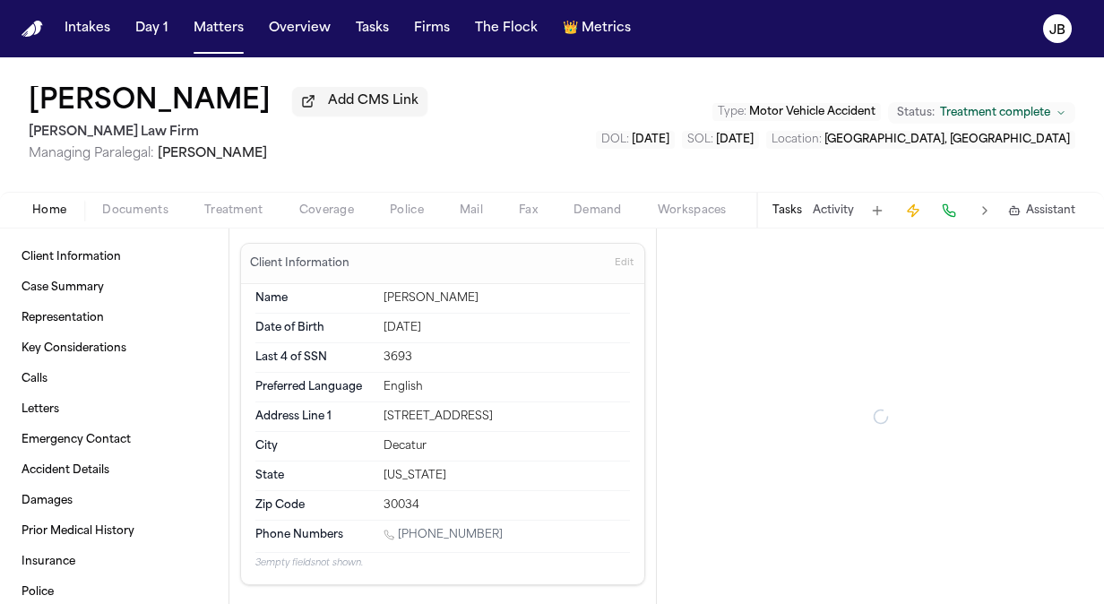
type textarea "*"
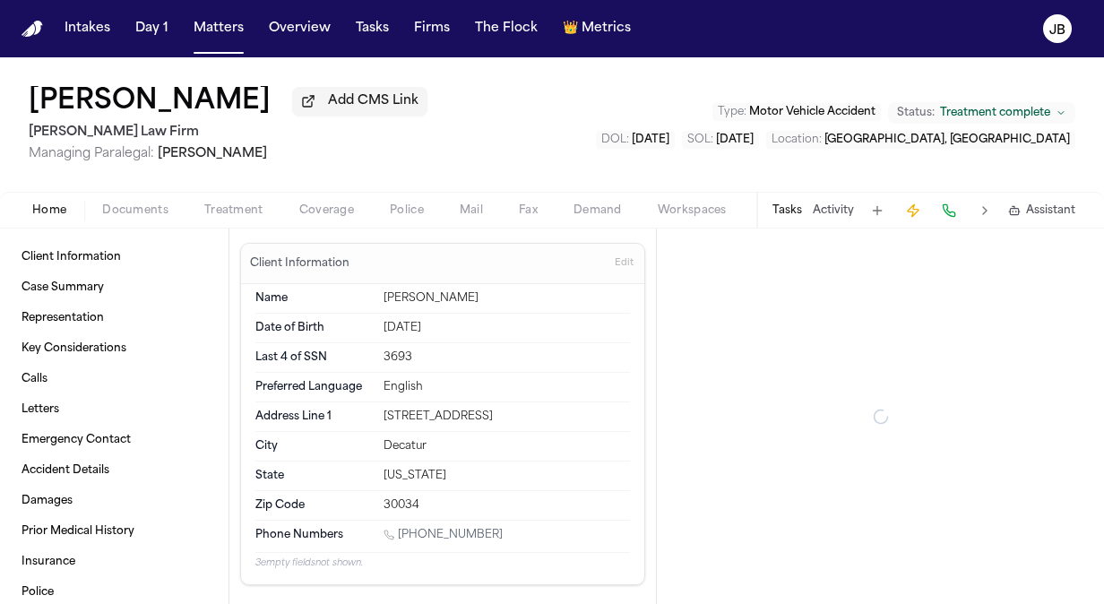
type textarea "*"
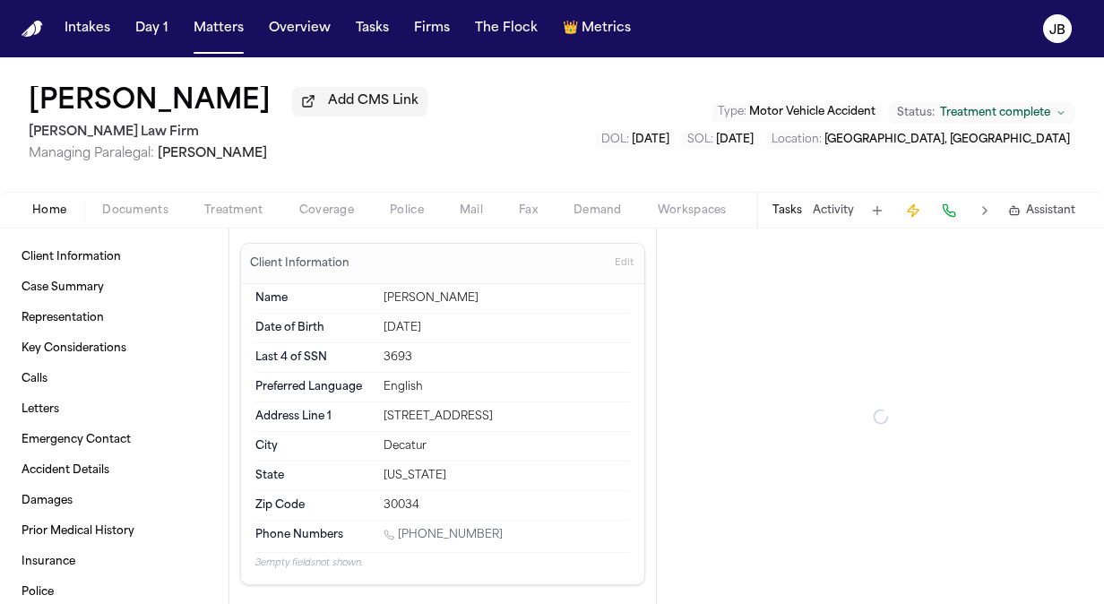
type textarea "*"
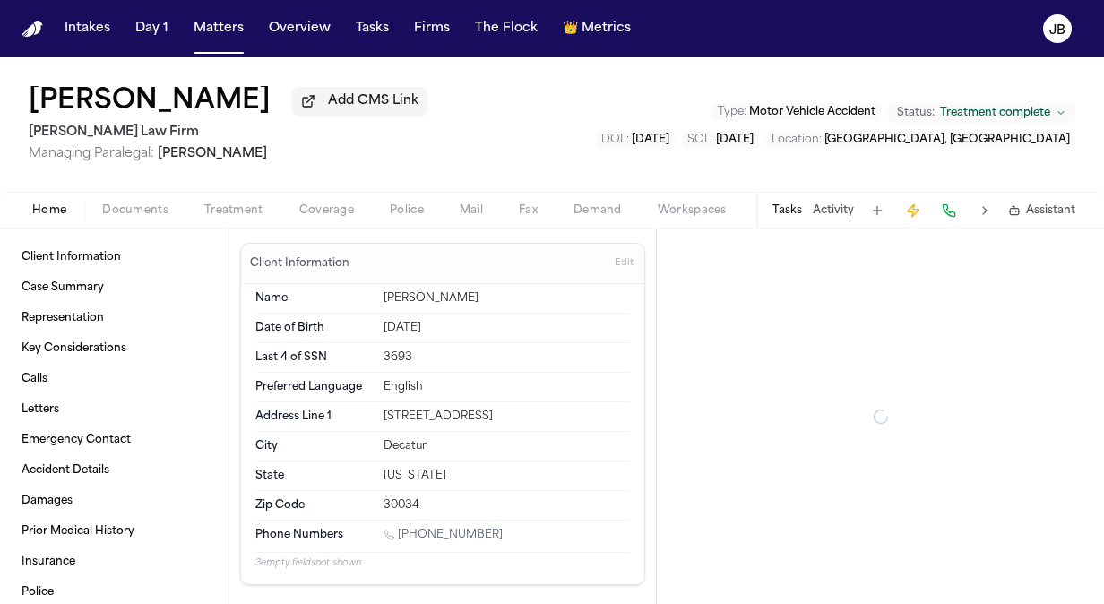
type textarea "*"
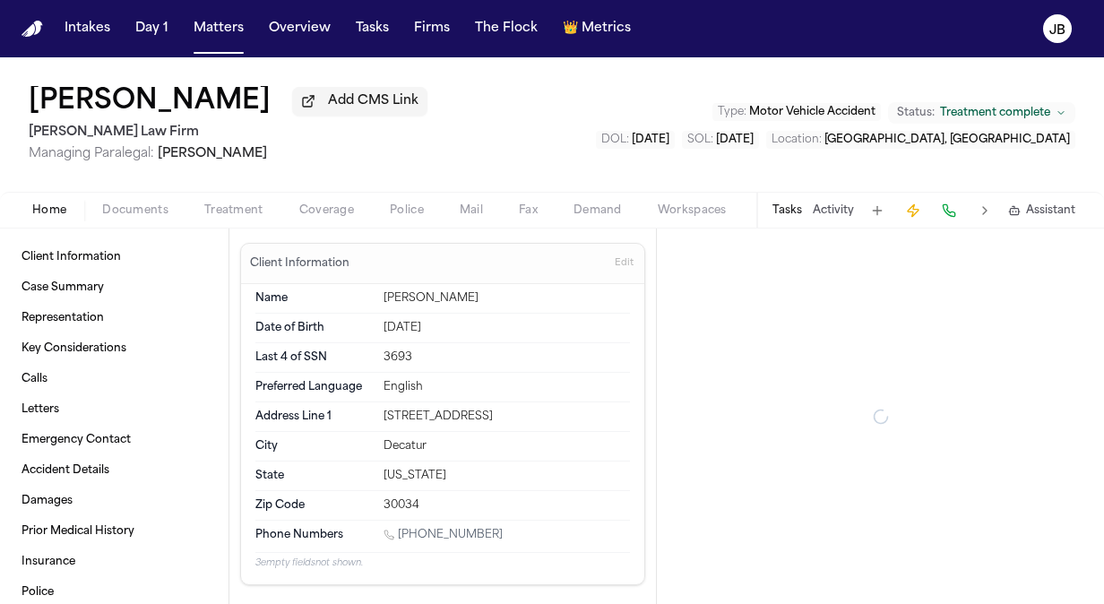
type textarea "*"
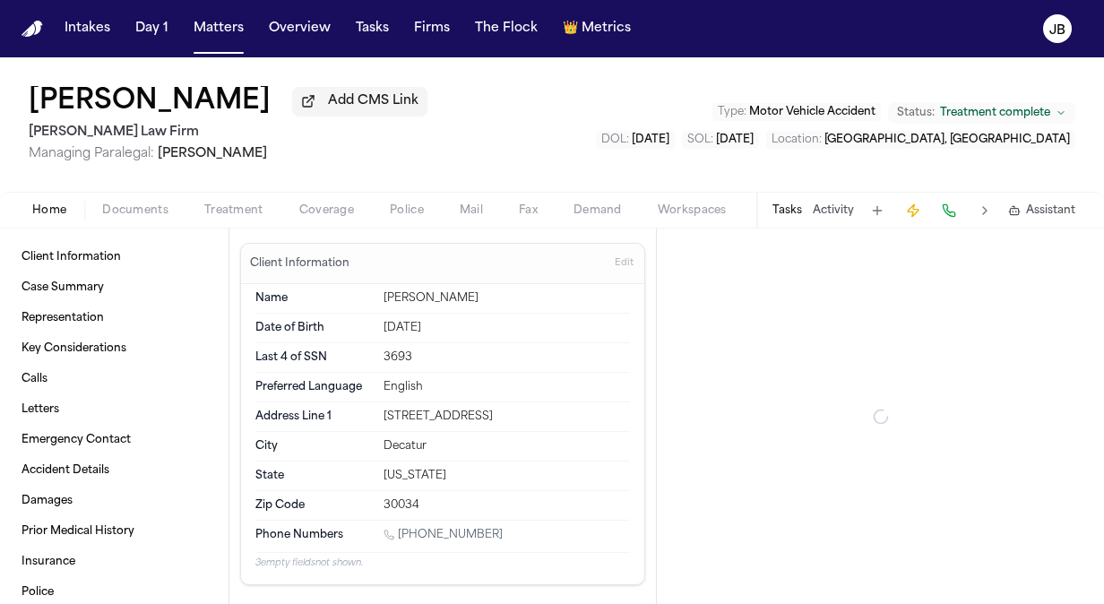
type textarea "*"
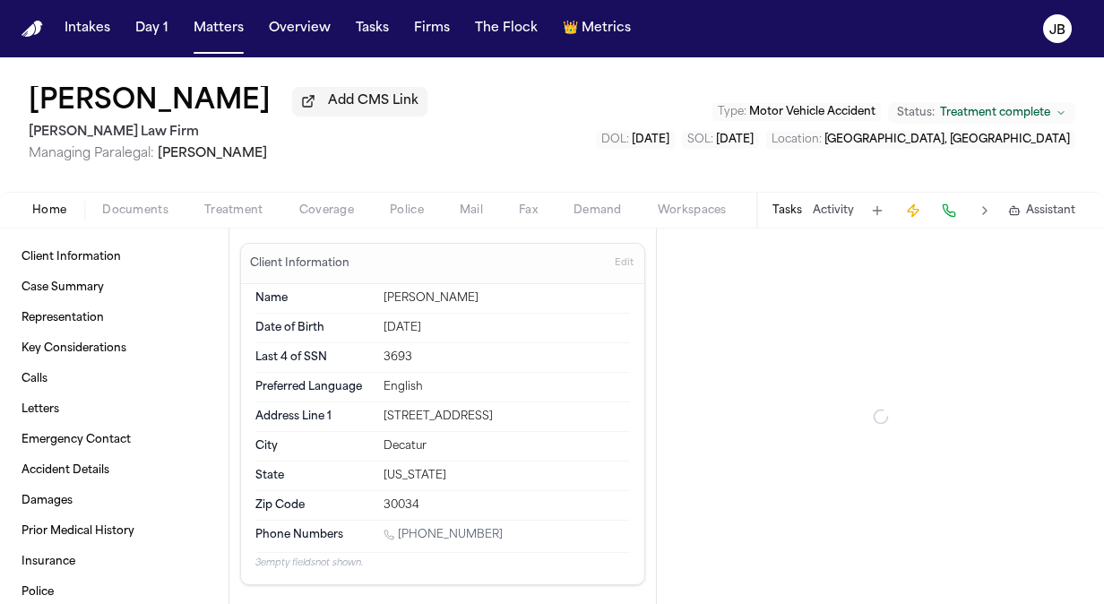
type textarea "*"
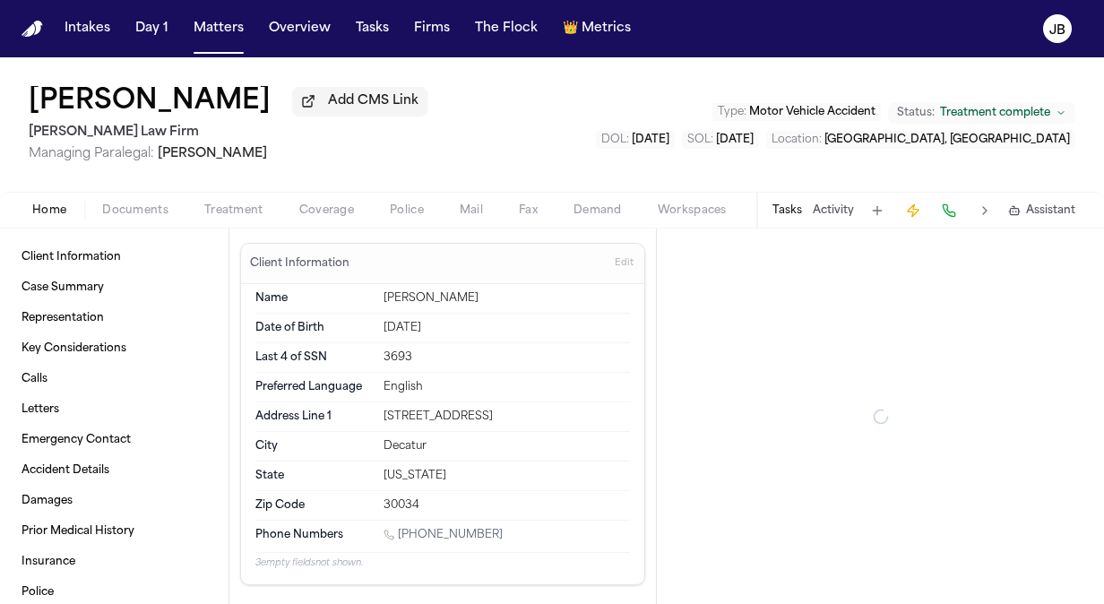
type textarea "*"
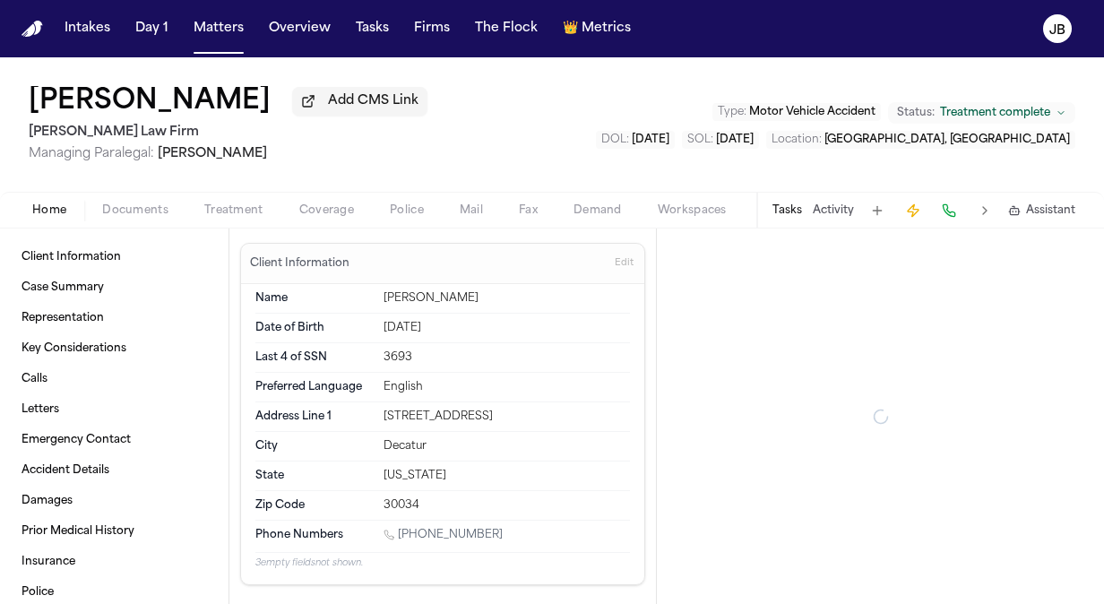
type textarea "*"
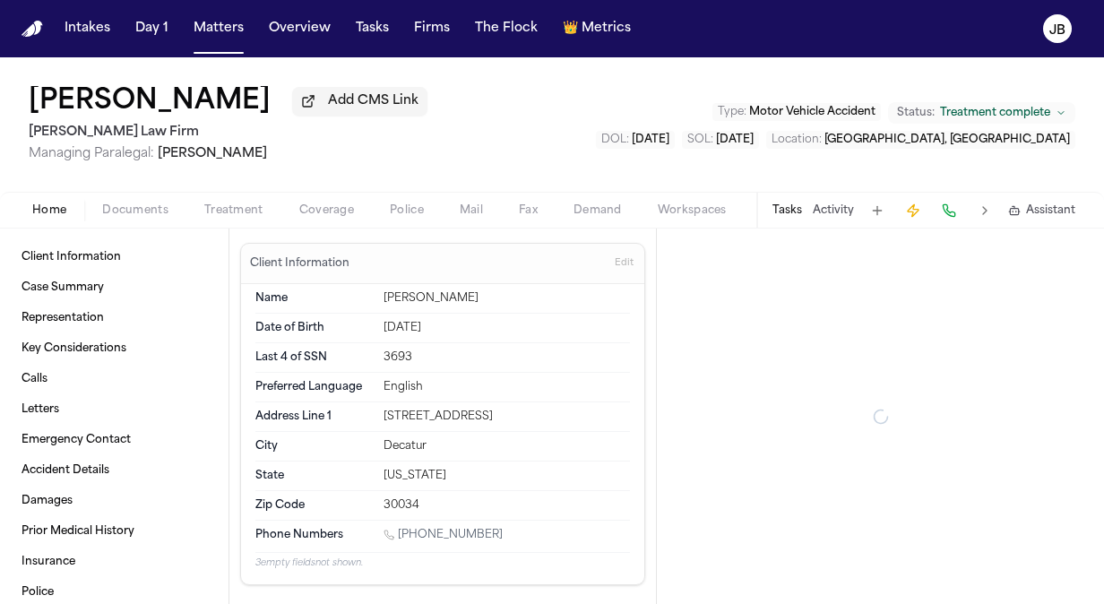
type textarea "*"
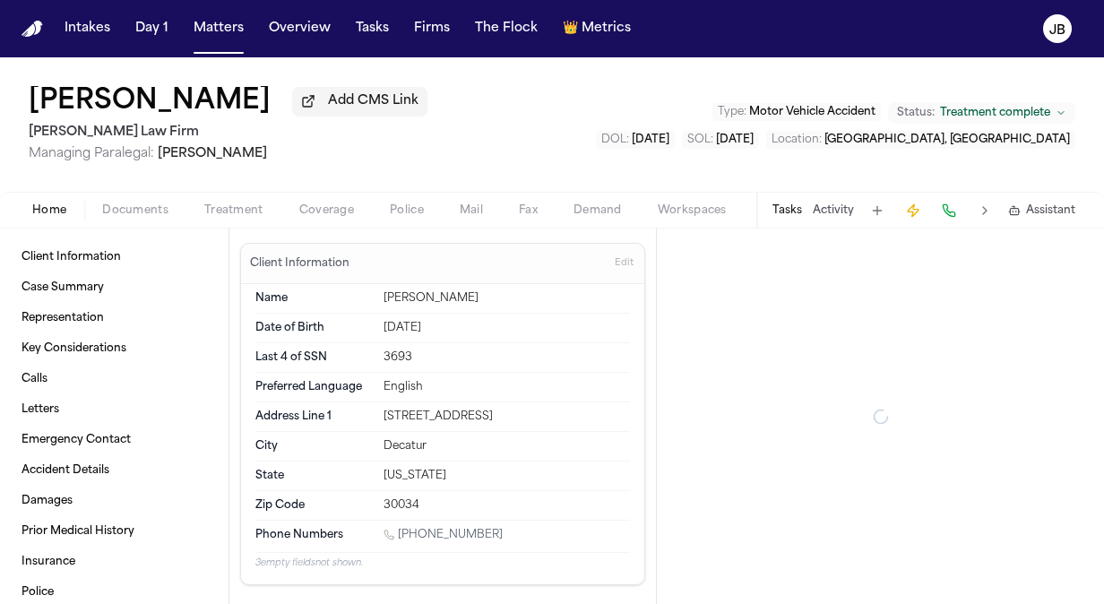
type textarea "*"
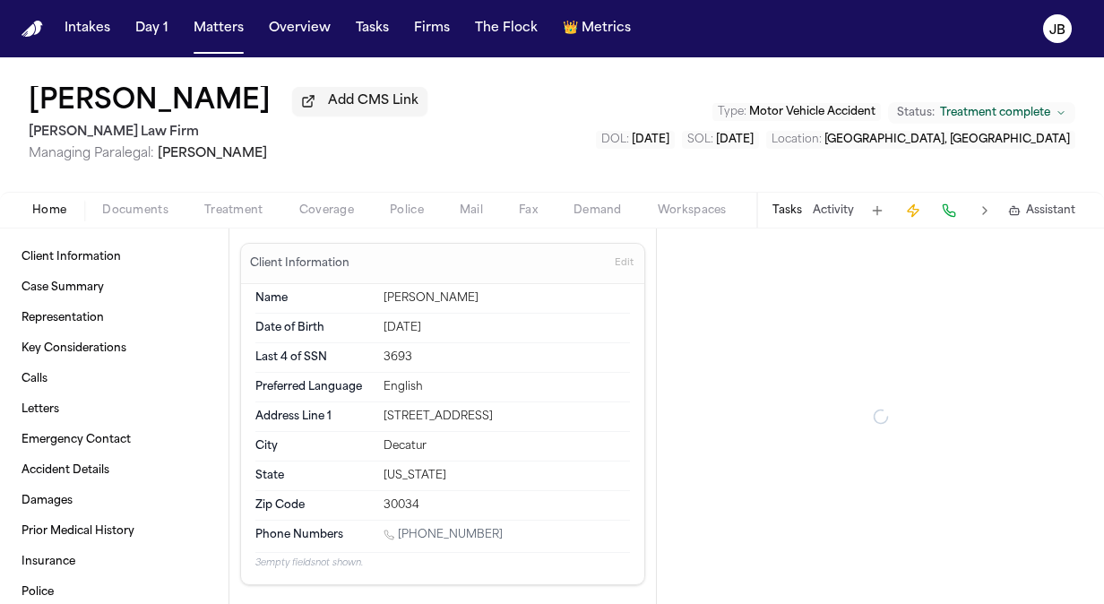
type textarea "*"
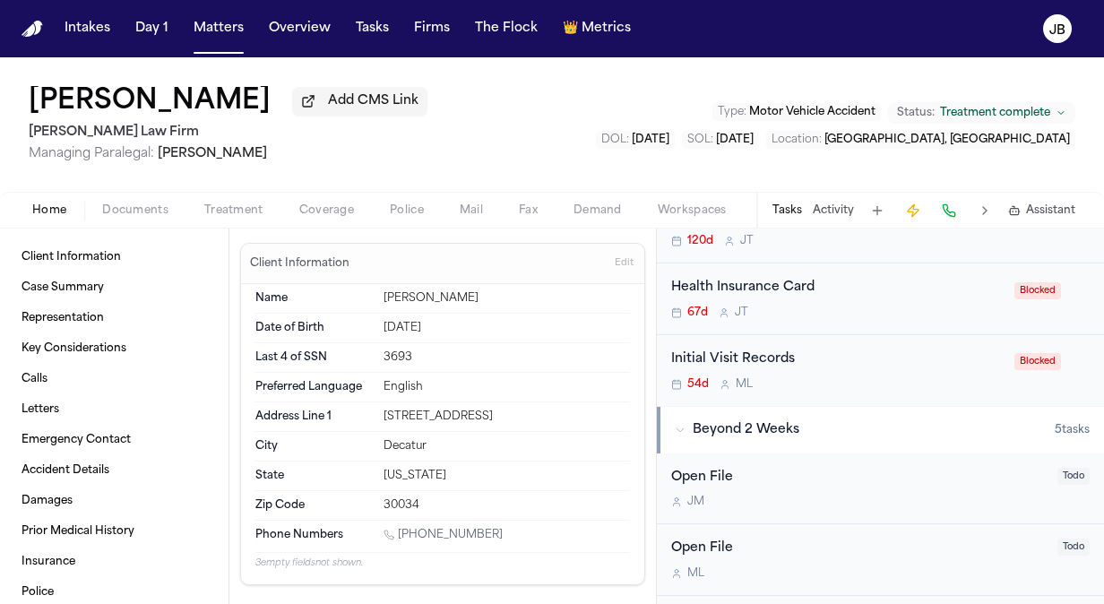
scroll to position [416, 0]
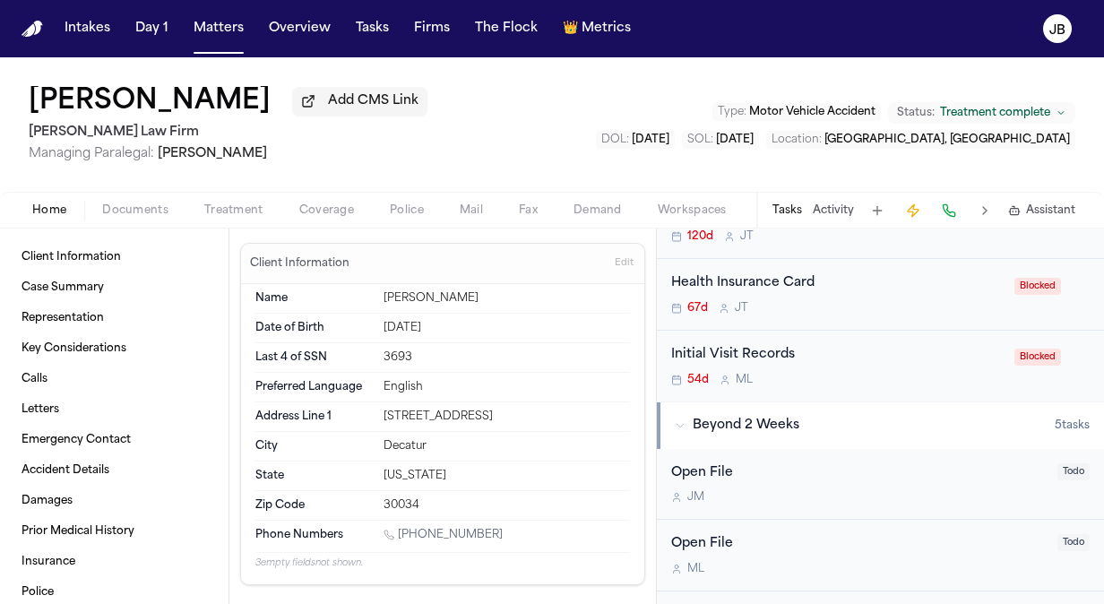
click at [794, 340] on div "Initial Visit Records 54d M L Blocked" at bounding box center [880, 366] width 447 height 71
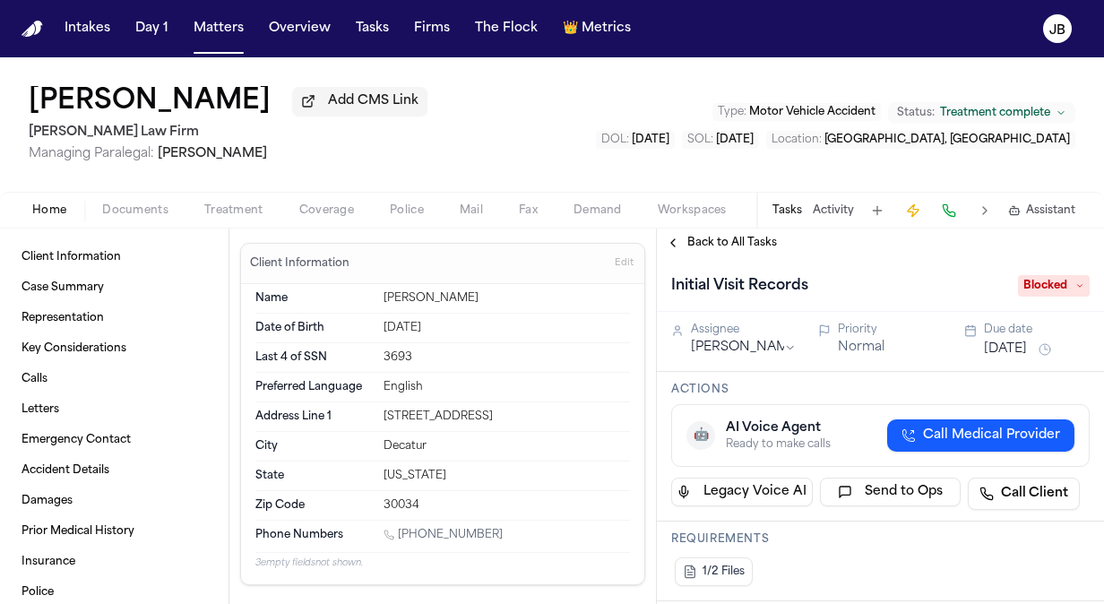
click at [735, 354] on html "**********" at bounding box center [552, 302] width 1104 height 604
click at [724, 292] on h1 "Initial Visit Records" at bounding box center [739, 286] width 151 height 29
drag, startPoint x: 847, startPoint y: 280, endPoint x: 566, endPoint y: 269, distance: 281.6
click at [566, 269] on div "**********" at bounding box center [552, 417] width 1104 height 376
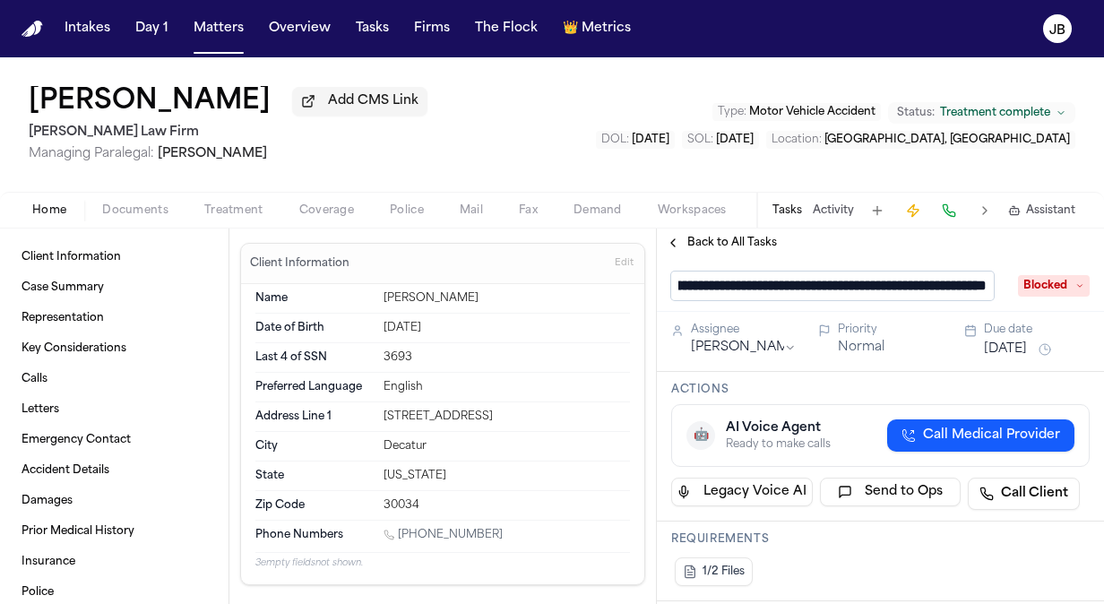
click at [923, 249] on div "Back to All Tasks" at bounding box center [880, 243] width 447 height 14
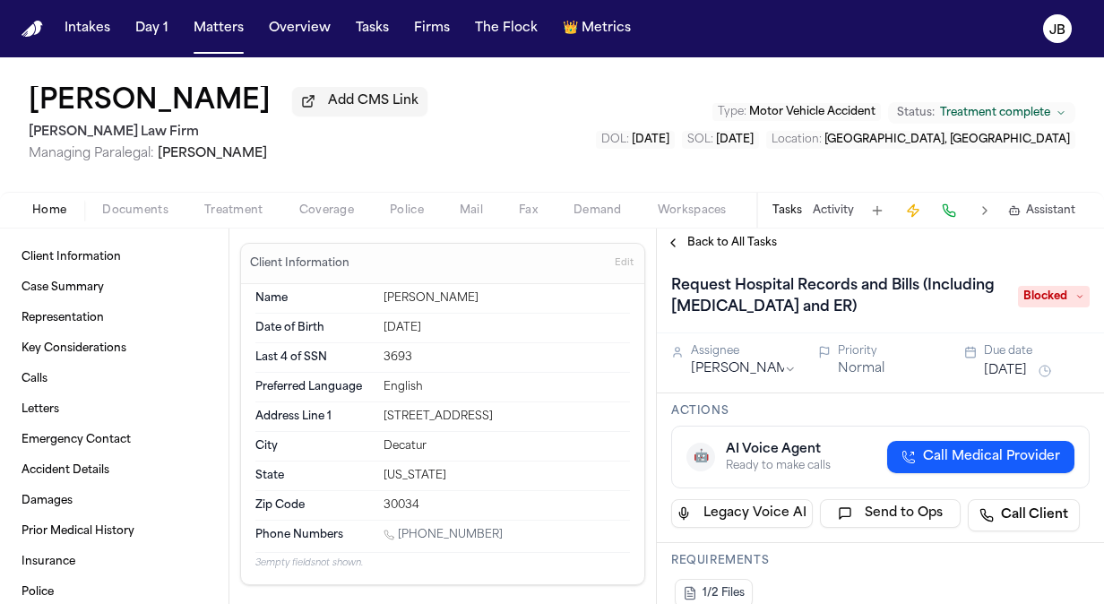
click at [1059, 307] on span "Blocked" at bounding box center [1054, 297] width 72 height 22
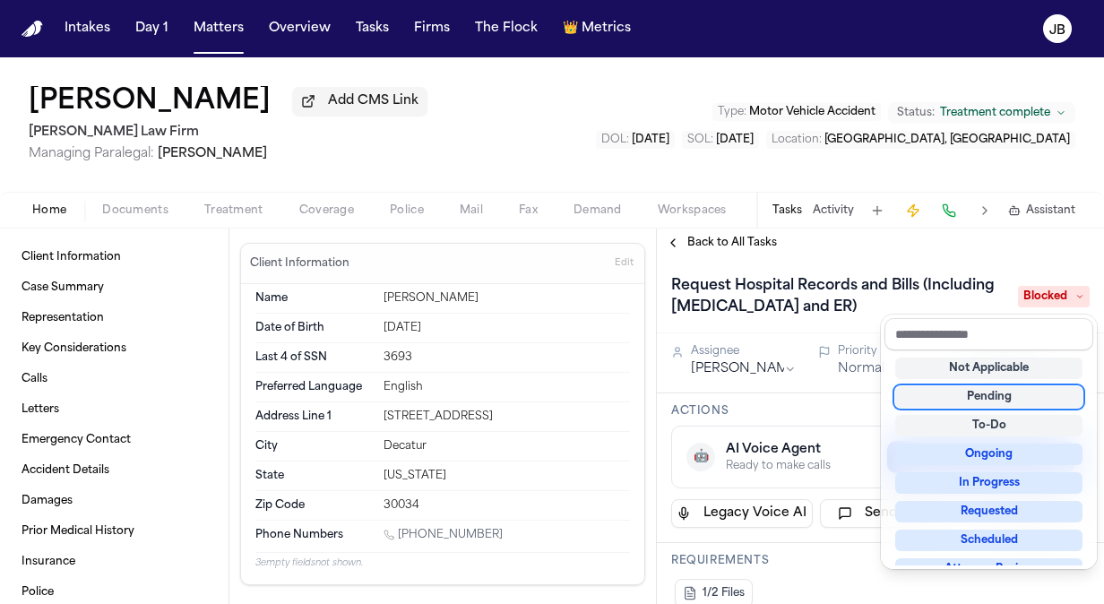
click at [998, 413] on div "Not Applicable Pending To-Do Ongoing In Progress Requested Scheduled Attorney R…" at bounding box center [989, 457] width 209 height 215
click at [988, 426] on div "To-Do" at bounding box center [988, 426] width 187 height 22
click at [948, 419] on div "To-Do" at bounding box center [988, 426] width 187 height 22
click at [543, 148] on div "**********" at bounding box center [552, 330] width 1104 height 547
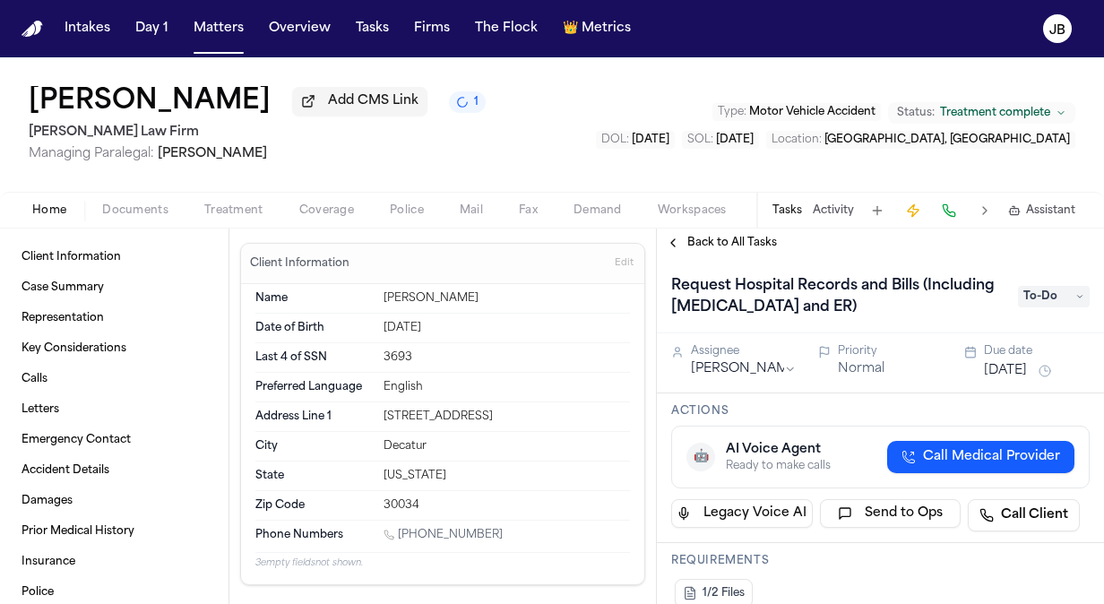
click at [217, 214] on span "Treatment" at bounding box center [233, 210] width 59 height 14
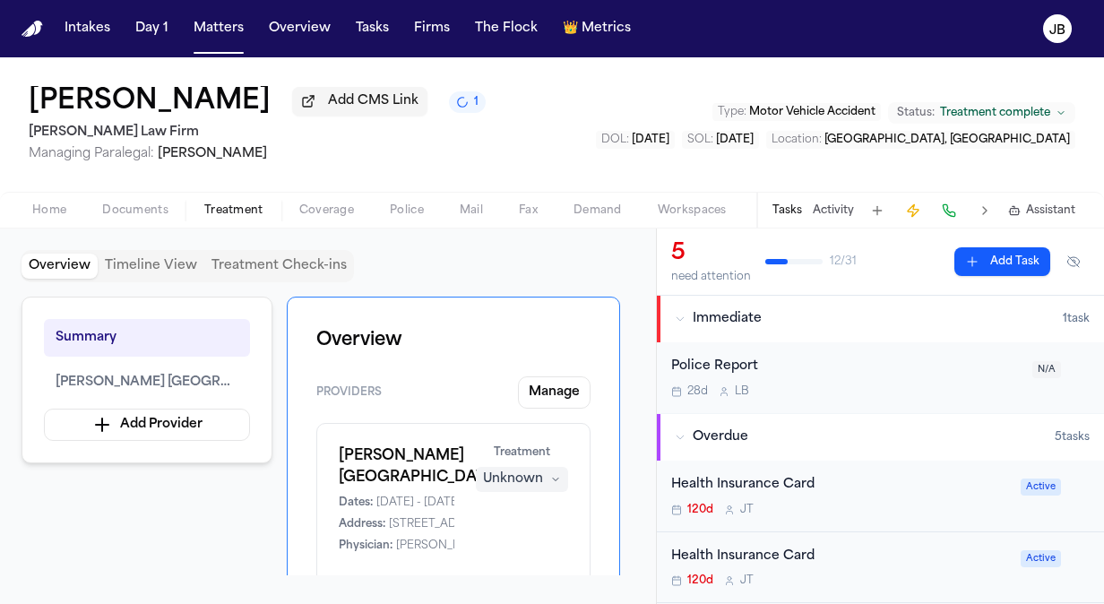
drag, startPoint x: 54, startPoint y: 384, endPoint x: 407, endPoint y: 591, distance: 409.4
click at [407, 591] on div "Overview Timeline View Treatment Check-ins Summary [PERSON_NAME] [GEOGRAPHIC_DA…" at bounding box center [328, 417] width 656 height 376
drag, startPoint x: 407, startPoint y: 525, endPoint x: 334, endPoint y: 457, distance: 99.6
click at [334, 457] on div "[PERSON_NAME] [GEOGRAPHIC_DATA] Dates: [DATE] - [DATE] Address: [STREET_ADDRESS…" at bounding box center [453, 550] width 274 height 255
copy h1 "[PERSON_NAME] [GEOGRAPHIC_DATA]"
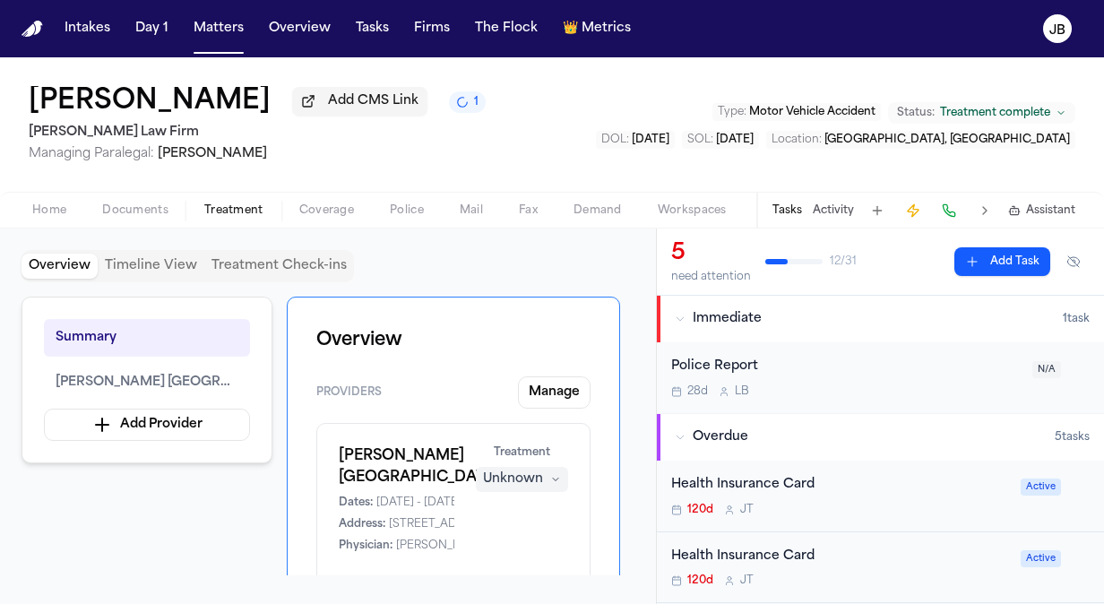
click at [557, 274] on div "Overview Timeline View Treatment Check-ins" at bounding box center [328, 266] width 613 height 32
click at [614, 139] on div "[PERSON_NAME] Add CMS Link 1 [PERSON_NAME] Law Firm Managing Paralegal: [PERSON…" at bounding box center [552, 124] width 1104 height 134
drag, startPoint x: 213, startPoint y: 22, endPoint x: 322, endPoint y: 30, distance: 108.8
click at [213, 22] on button "Matters" at bounding box center [218, 29] width 65 height 32
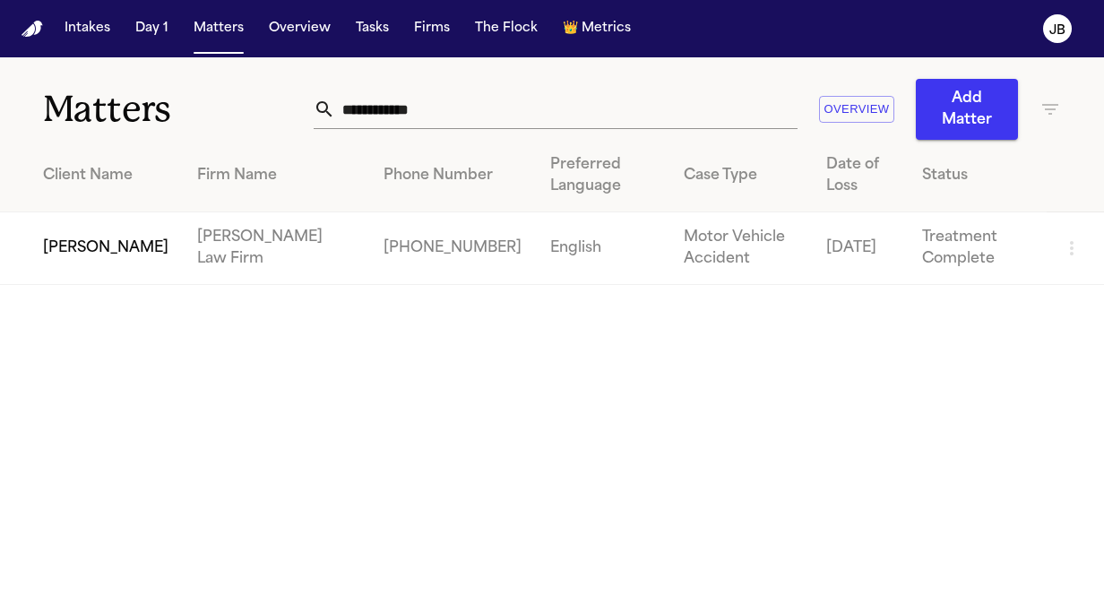
drag, startPoint x: 311, startPoint y: 118, endPoint x: 122, endPoint y: 124, distance: 189.2
click at [122, 124] on div "**********" at bounding box center [552, 98] width 1104 height 82
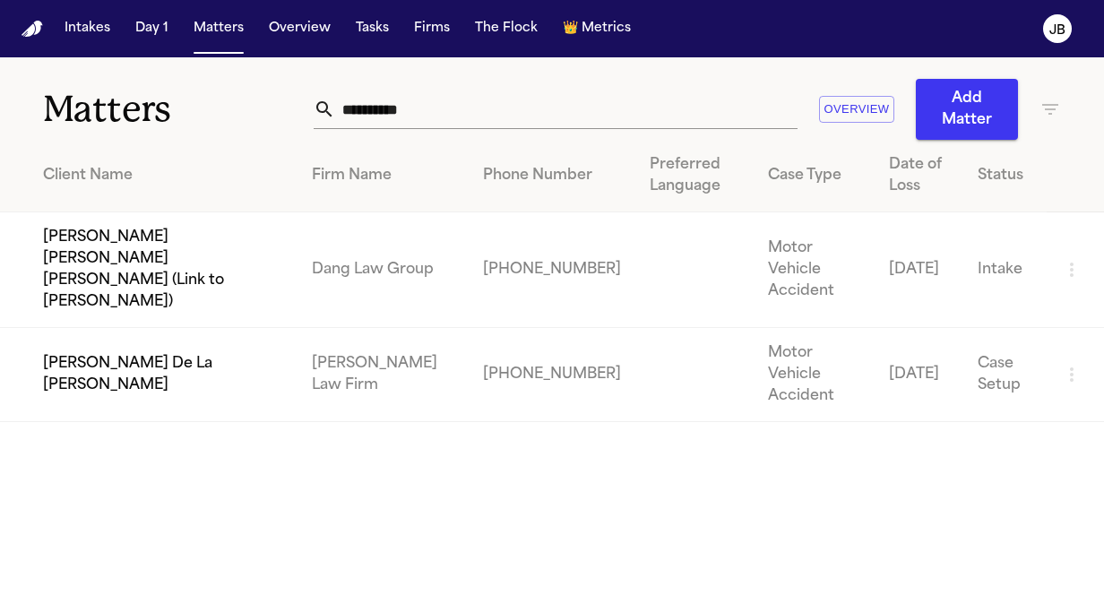
click at [102, 340] on td "[PERSON_NAME] De La [PERSON_NAME]" at bounding box center [149, 375] width 298 height 94
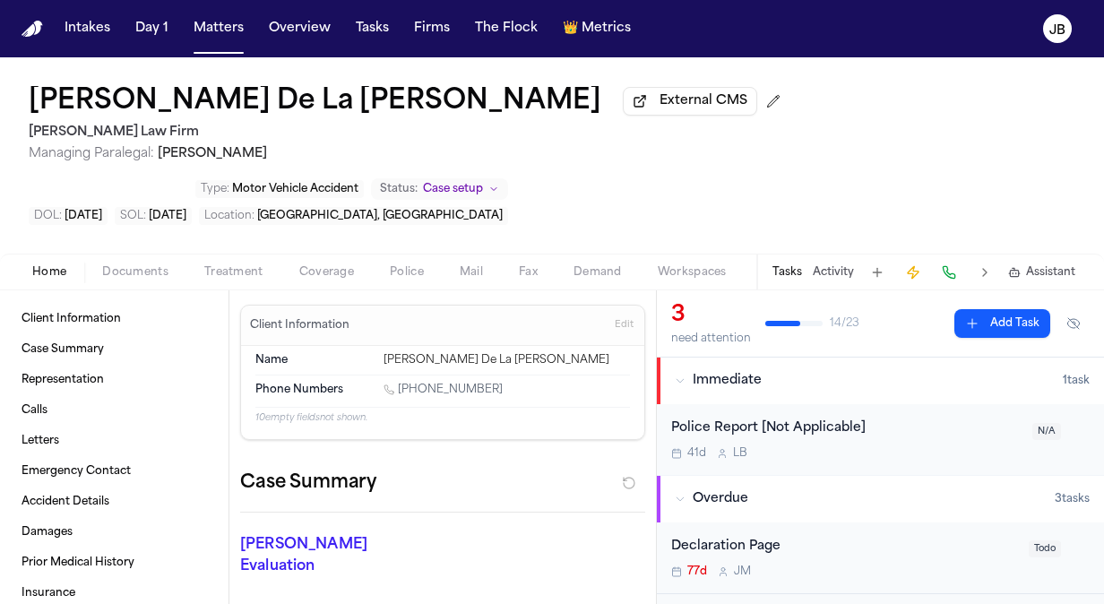
click at [483, 182] on span "Case setup" at bounding box center [453, 189] width 60 height 14
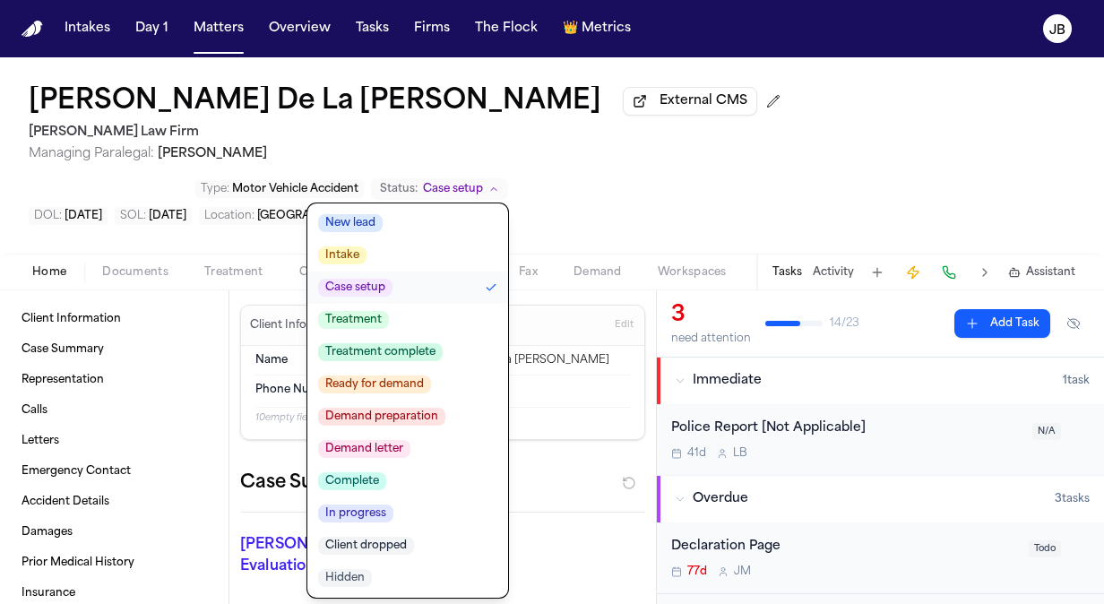
click at [389, 311] on span "Treatment" at bounding box center [353, 320] width 71 height 18
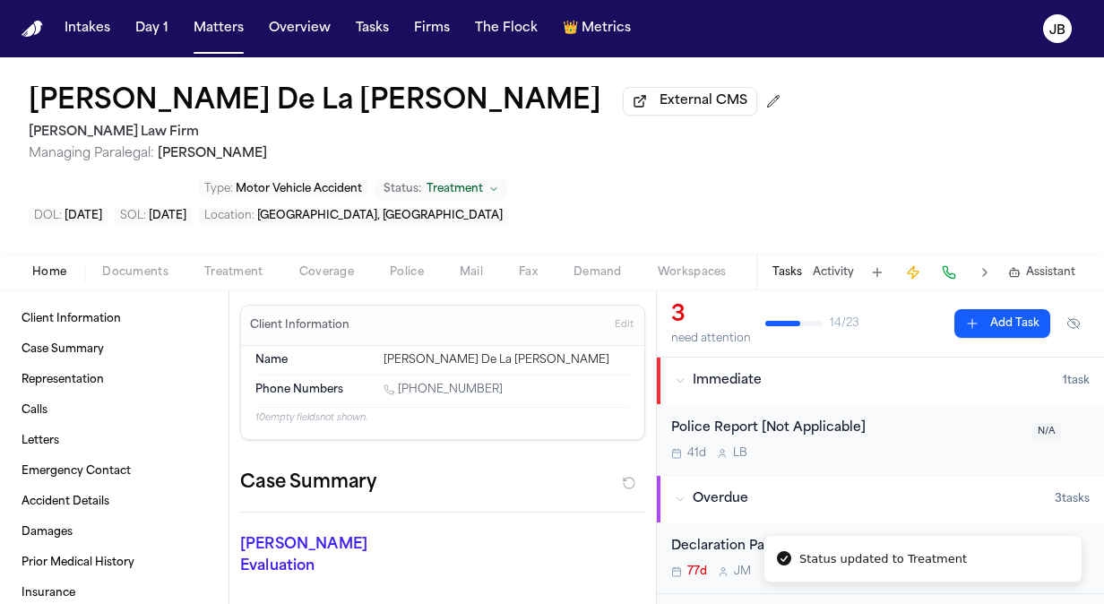
drag, startPoint x: 491, startPoint y: 326, endPoint x: 400, endPoint y: 324, distance: 91.4
click at [400, 383] on div "[PHONE_NUMBER]" at bounding box center [507, 391] width 246 height 17
copy link "[PHONE_NUMBER]"
click at [126, 254] on div "Home Documents Treatment Coverage Police Mail Fax Demand Workspaces Artifacts T…" at bounding box center [552, 272] width 1104 height 36
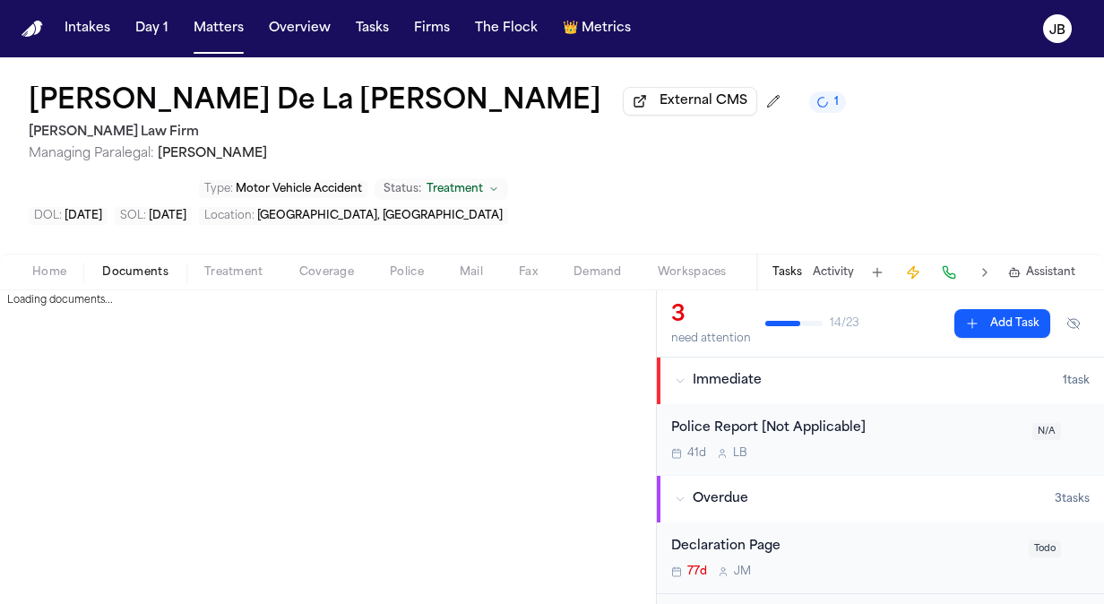
click at [122, 265] on span "Documents" at bounding box center [135, 272] width 66 height 14
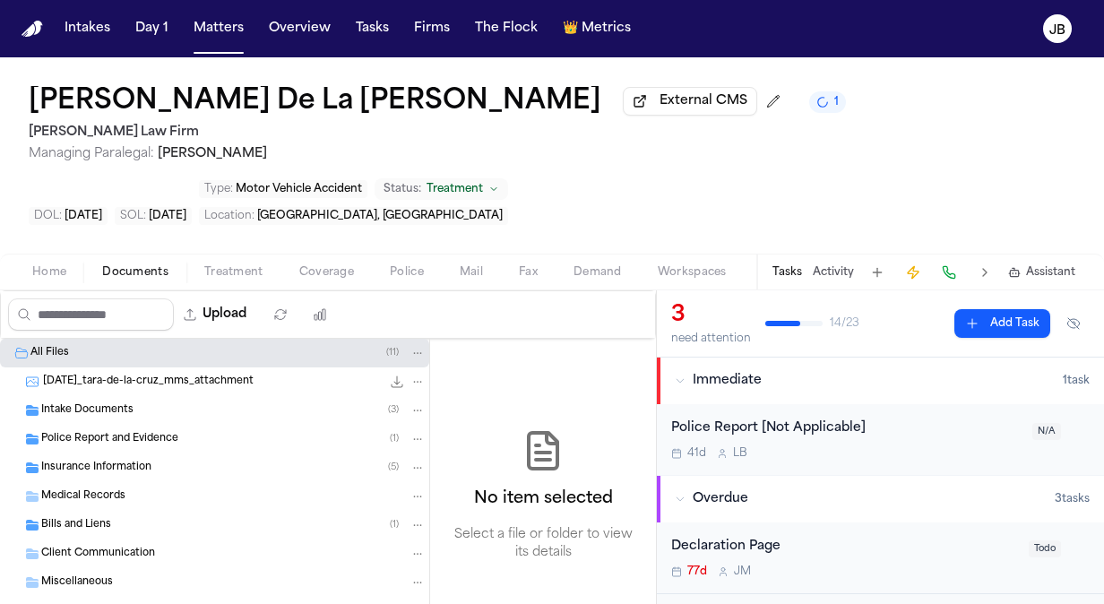
click at [97, 396] on div "Intake Documents ( 3 )" at bounding box center [214, 410] width 429 height 29
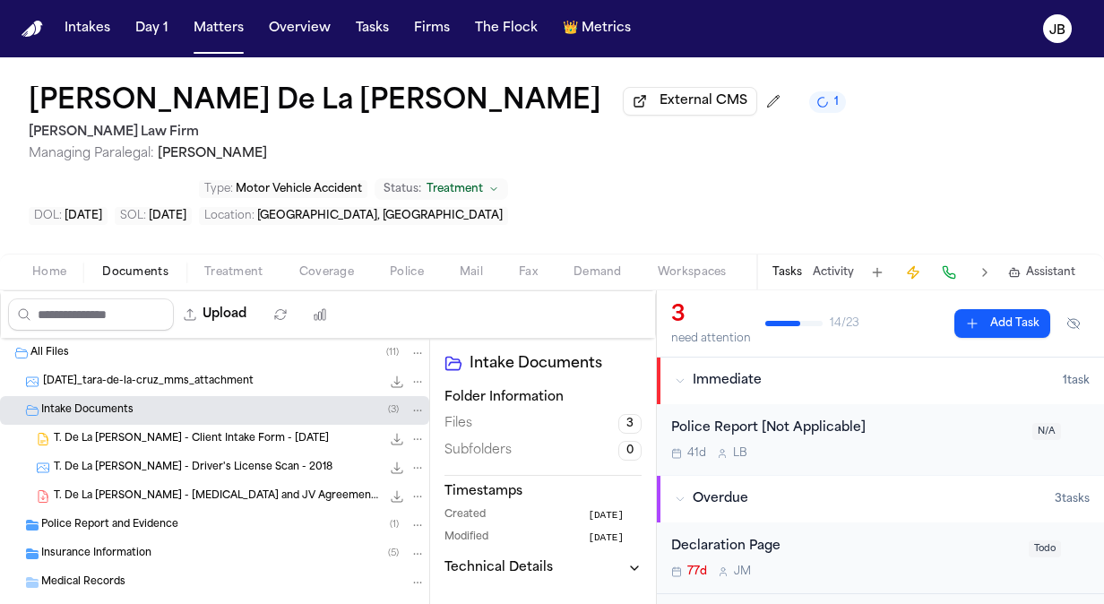
click at [97, 547] on span "Insurance Information" at bounding box center [96, 554] width 110 height 15
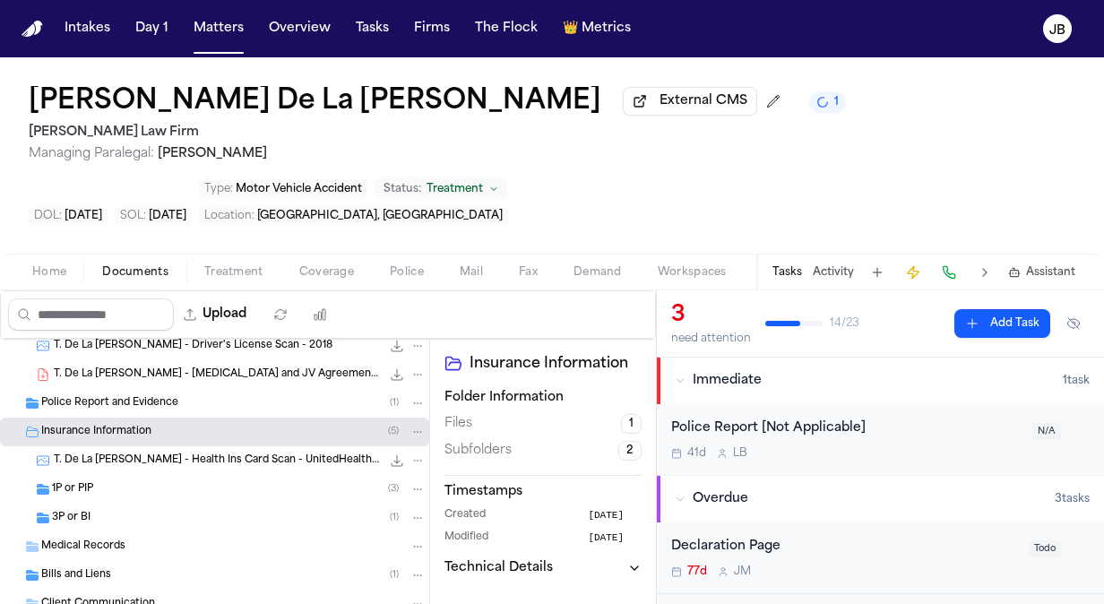
scroll to position [143, 0]
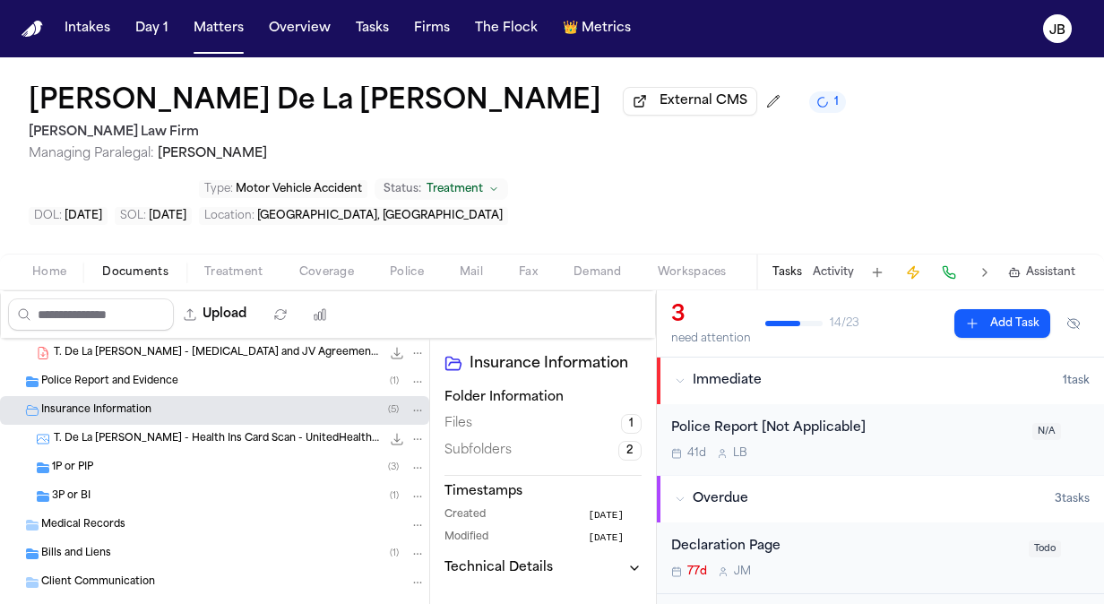
click at [19, 540] on div "Bills and Liens ( 1 )" at bounding box center [214, 554] width 429 height 29
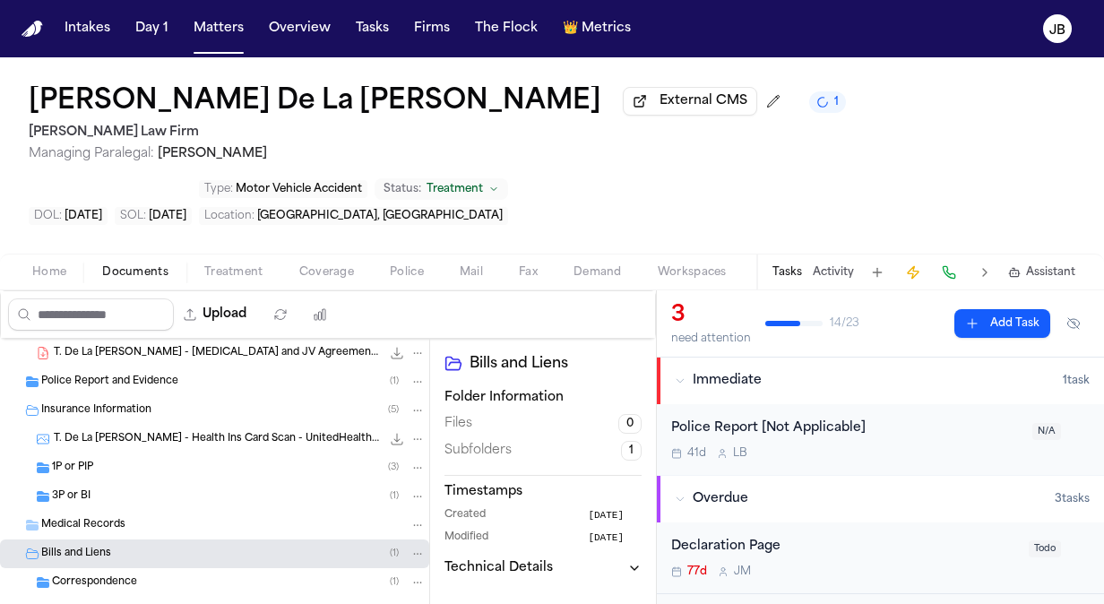
click at [145, 575] on div "Correspondence ( 1 )" at bounding box center [239, 583] width 374 height 16
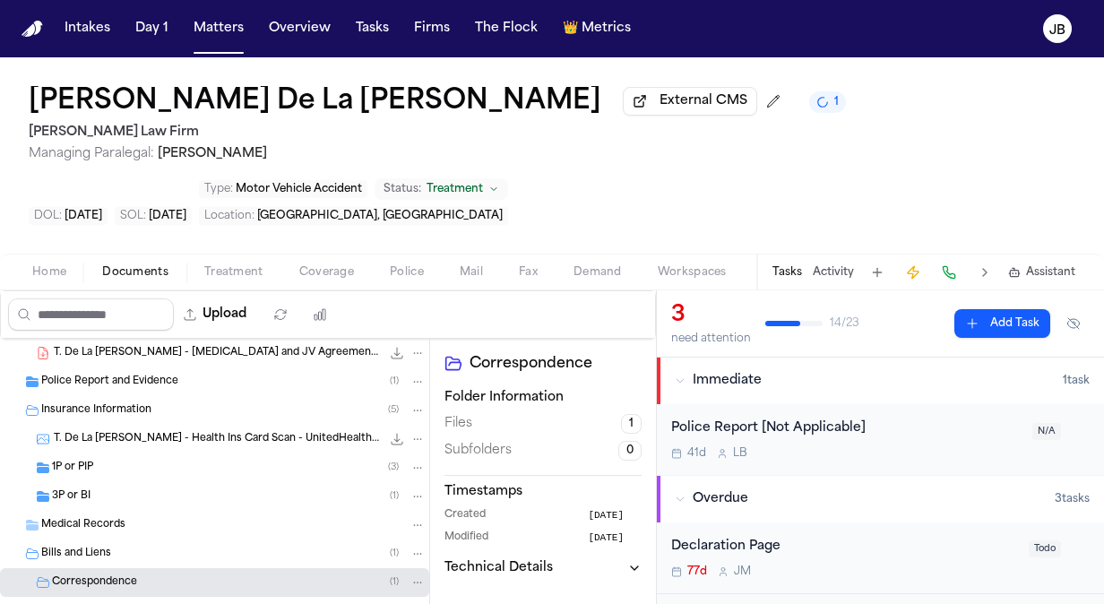
scroll to position [201, 0]
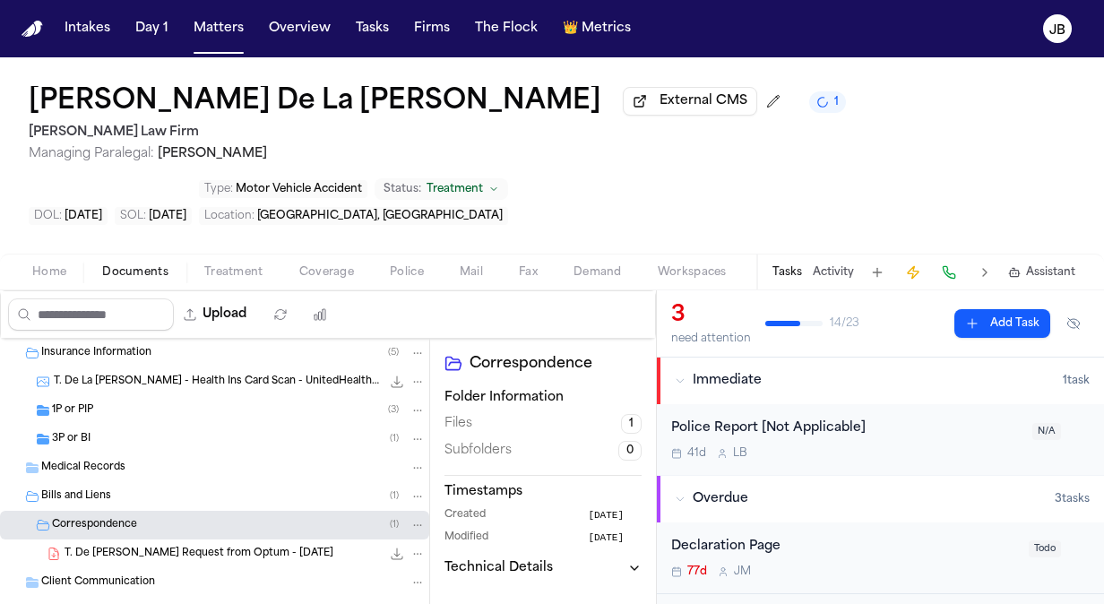
click at [253, 265] on span "Treatment" at bounding box center [233, 272] width 59 height 14
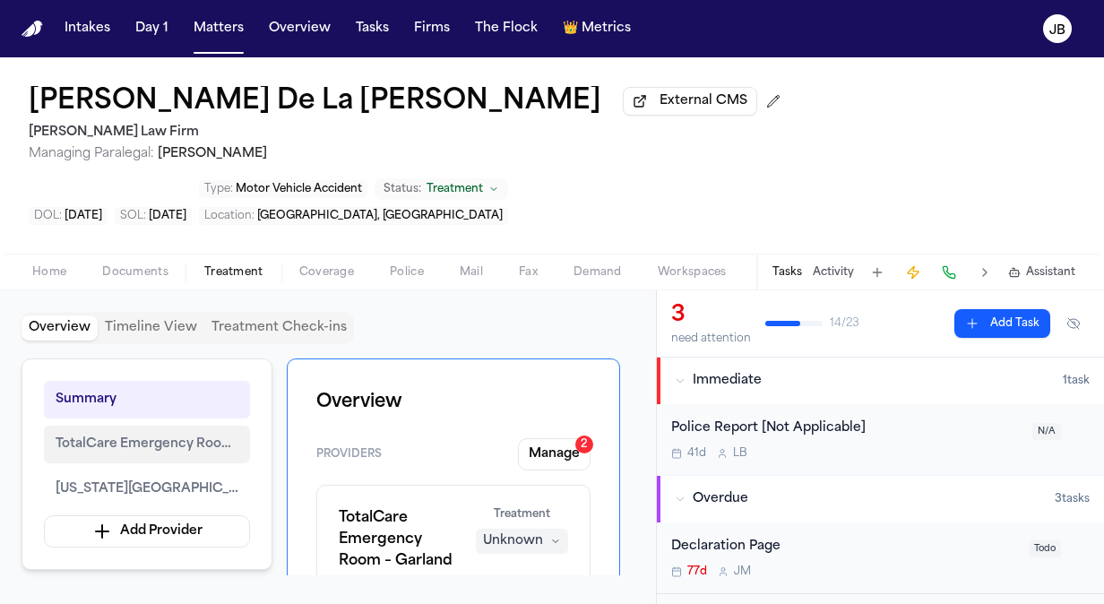
click at [154, 434] on span "TotalCare Emergency Room – Garland" at bounding box center [147, 445] width 183 height 22
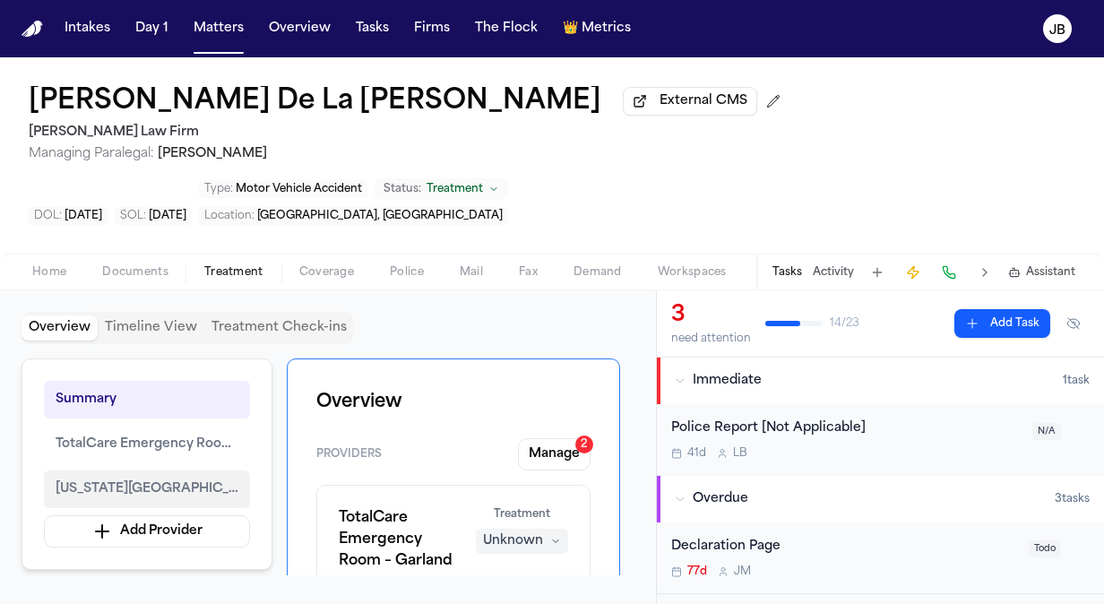
click at [126, 479] on span "[US_STATE][GEOGRAPHIC_DATA][PERSON_NAME] [GEOGRAPHIC_DATA]" at bounding box center [147, 490] width 183 height 22
click at [206, 30] on button "Matters" at bounding box center [218, 29] width 65 height 32
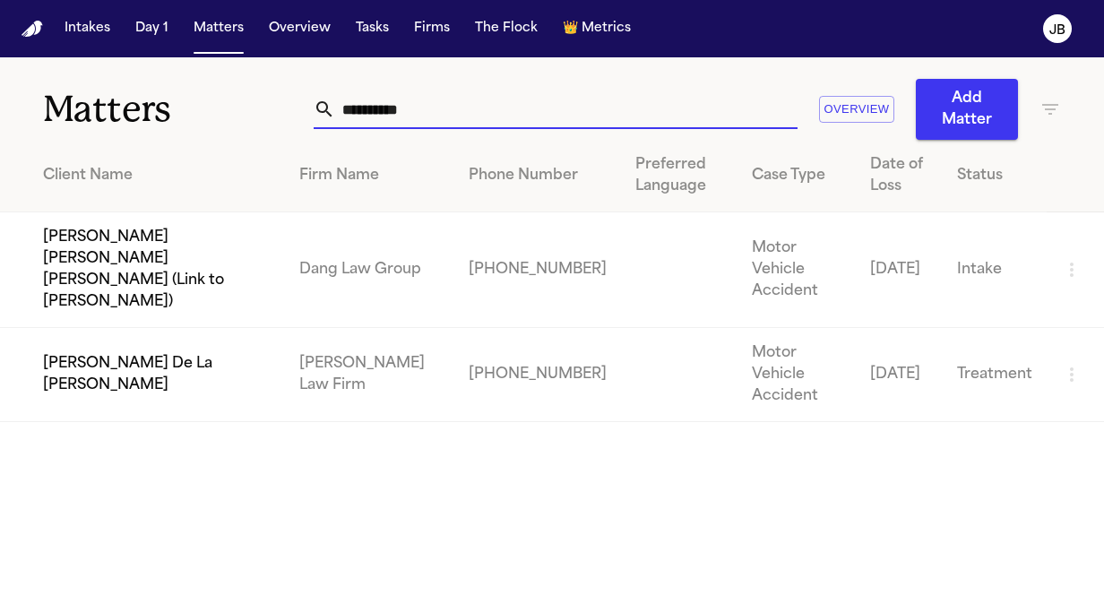
drag, startPoint x: 439, startPoint y: 106, endPoint x: 32, endPoint y: 122, distance: 407.2
click at [32, 122] on div "**********" at bounding box center [552, 98] width 1104 height 82
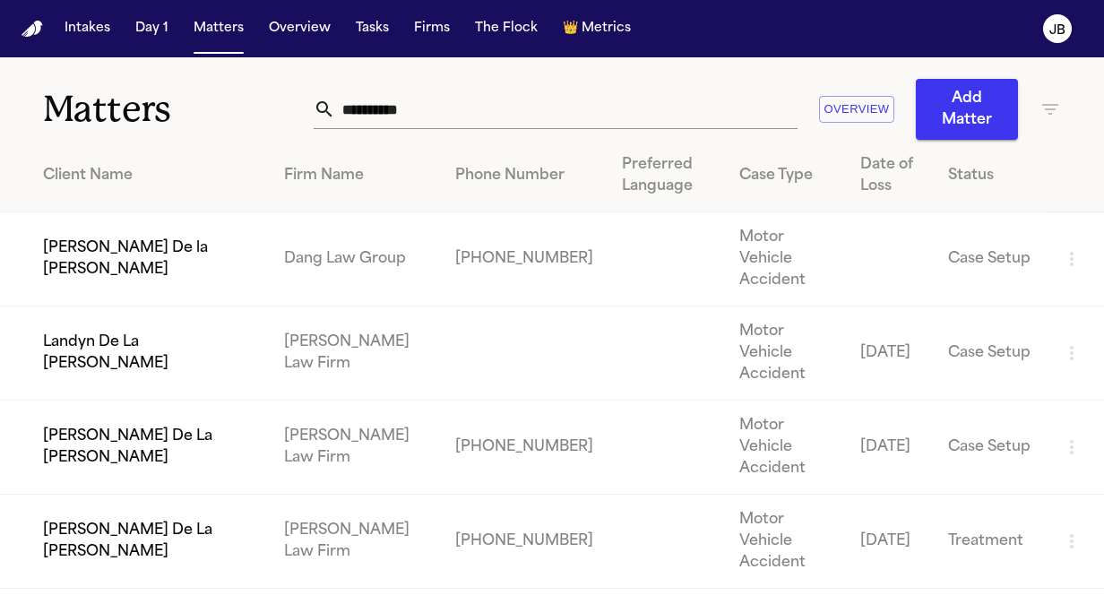
click at [184, 495] on td "[PERSON_NAME] De La [PERSON_NAME]" at bounding box center [135, 542] width 270 height 94
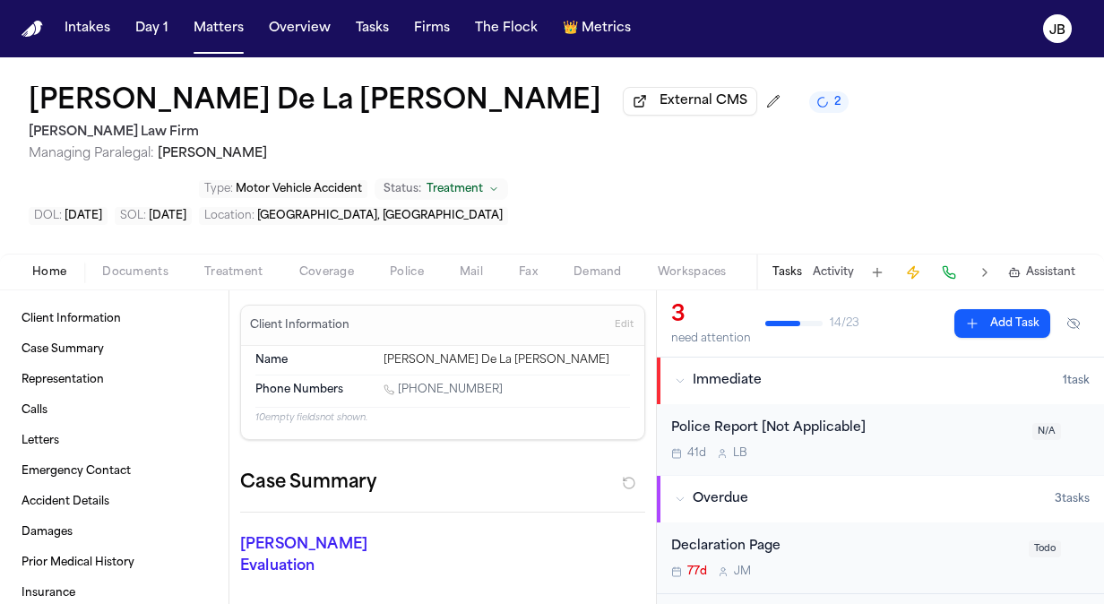
click at [837, 255] on div "Tasks Activity Assistant" at bounding box center [922, 272] width 333 height 35
click at [830, 255] on div "Tasks Activity Assistant" at bounding box center [922, 272] width 333 height 35
click at [830, 265] on button "Activity" at bounding box center [833, 272] width 41 height 14
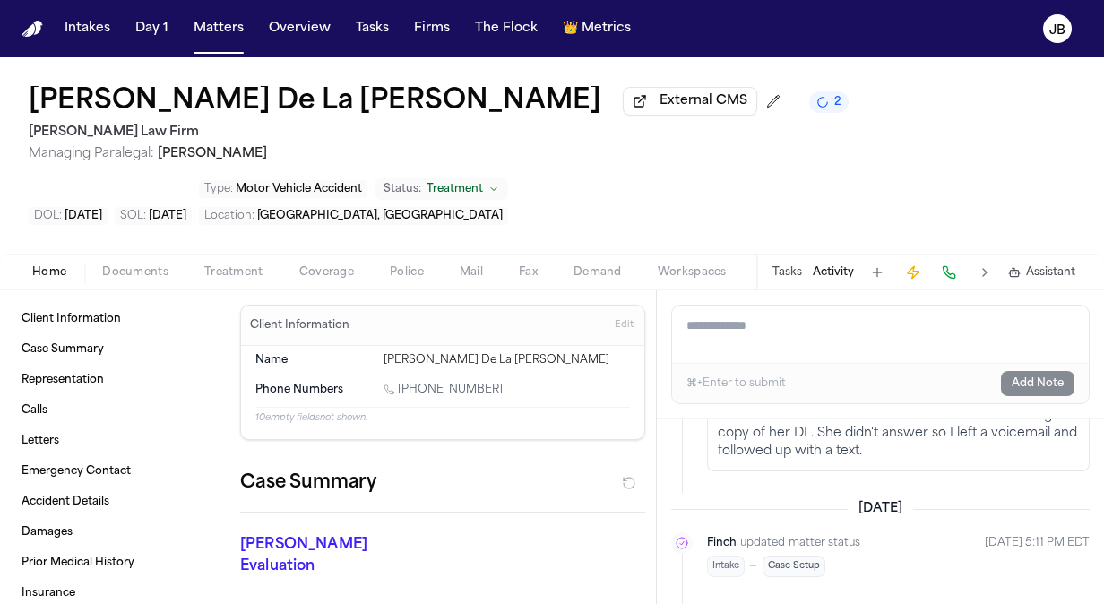
scroll to position [3090, 0]
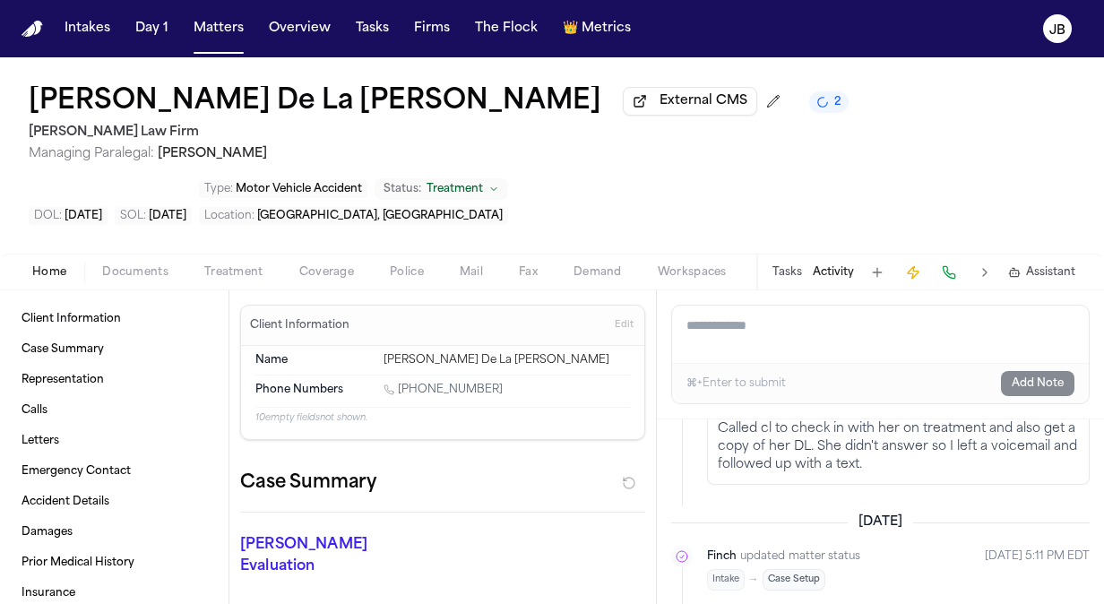
click at [217, 265] on span "Treatment" at bounding box center [233, 272] width 59 height 14
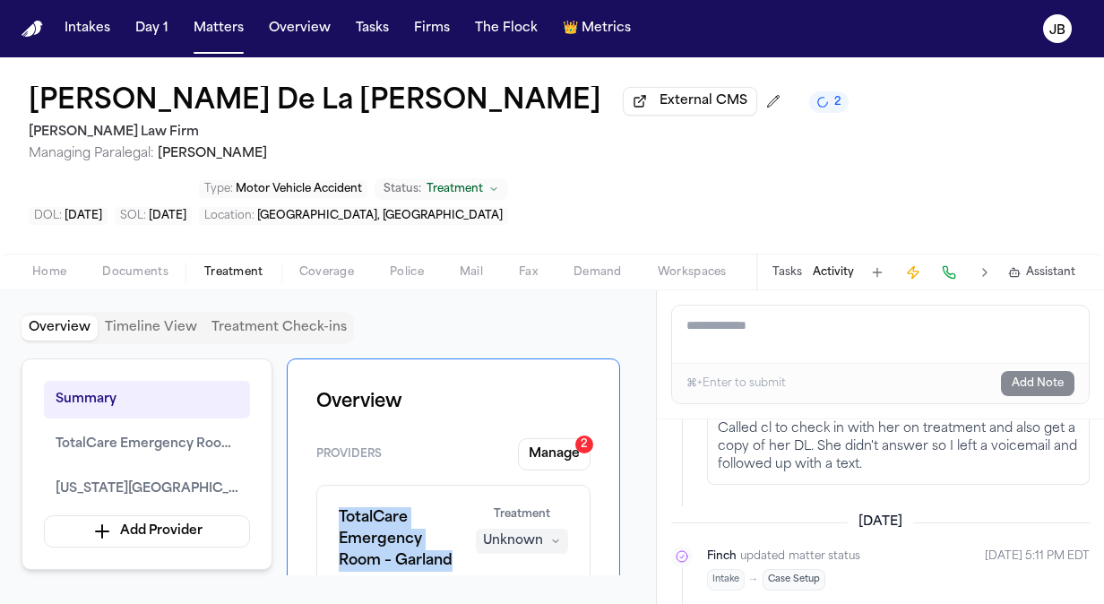
drag, startPoint x: 454, startPoint y: 490, endPoint x: 327, endPoint y: 454, distance: 131.6
click at [327, 485] on div "TotalCare Emergency Room – Garland Dates: [DATE] - [DATE] Address: [STREET_ADDR…" at bounding box center [453, 591] width 274 height 213
copy h1 "TotalCare Emergency Room – Garland"
click at [126, 479] on span "[US_STATE][GEOGRAPHIC_DATA][PERSON_NAME] [GEOGRAPHIC_DATA]" at bounding box center [147, 490] width 183 height 22
drag, startPoint x: 641, startPoint y: 340, endPoint x: 624, endPoint y: 650, distance: 310.6
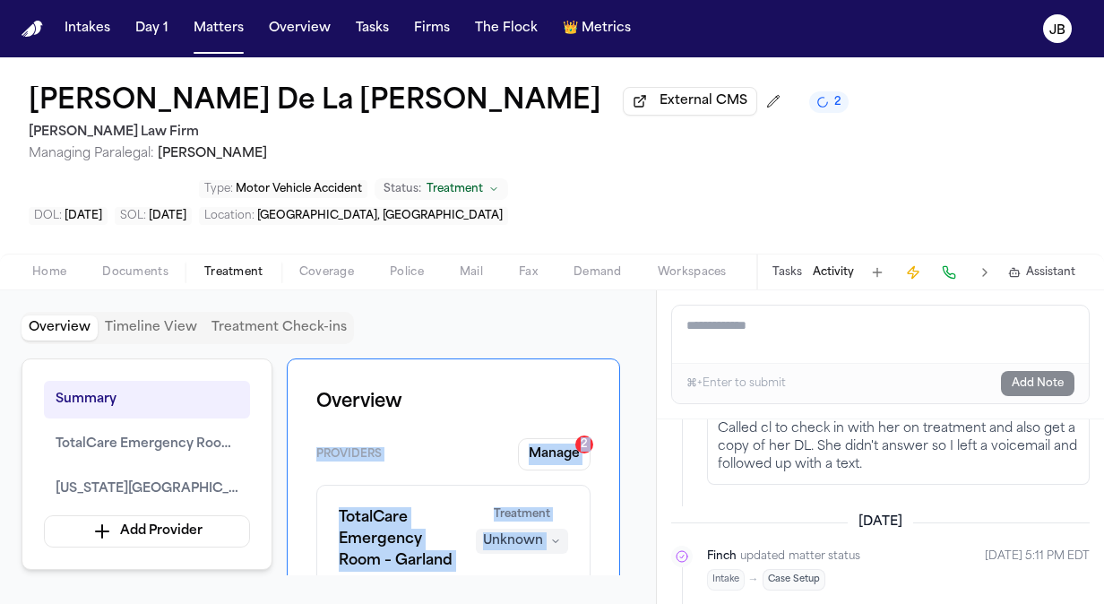
click at [624, 603] on html "Intakes Day 1 Matters Overview Tasks Firms The Flock 👑 Metrics JB [PERSON_NAME]…" at bounding box center [552, 302] width 1104 height 604
click at [547, 541] on div "TotalCare Emergency Room – Garland Dates: [DATE] - [DATE] Address: [STREET_ADDR…" at bounding box center [453, 571] width 229 height 129
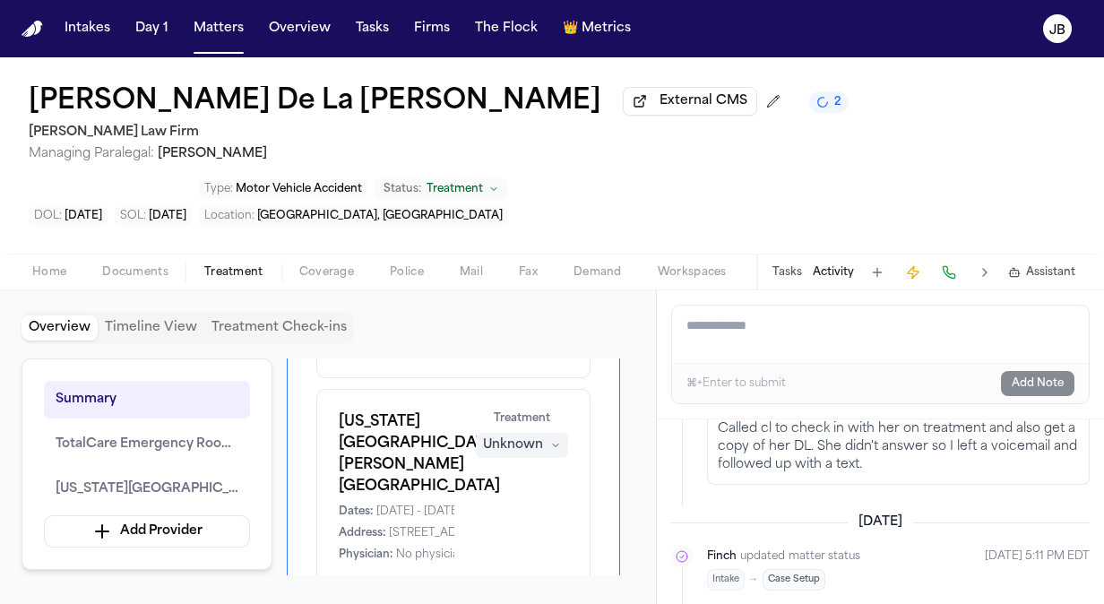
scroll to position [323, 0]
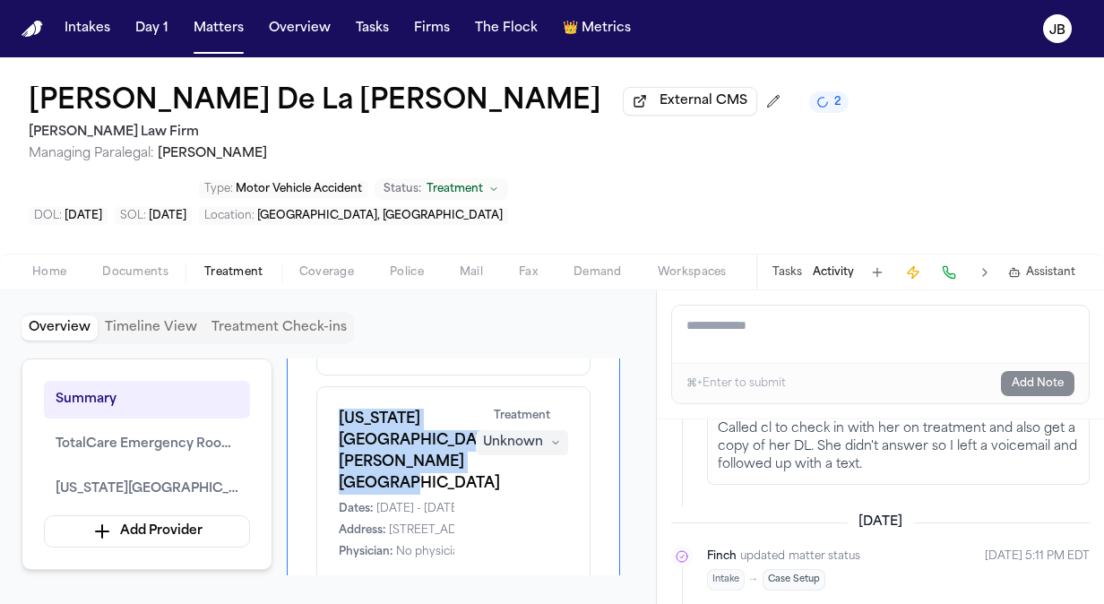
drag, startPoint x: 382, startPoint y: 442, endPoint x: 315, endPoint y: 350, distance: 113.5
click at [315, 350] on div "Overview Providers Manage 2 TotalCare Emergency Room – Garland Dates: [DATE] - …" at bounding box center [453, 375] width 333 height 678
copy h1 "[US_STATE][GEOGRAPHIC_DATA][PERSON_NAME] [GEOGRAPHIC_DATA]"
click at [203, 35] on button "Matters" at bounding box center [218, 29] width 65 height 32
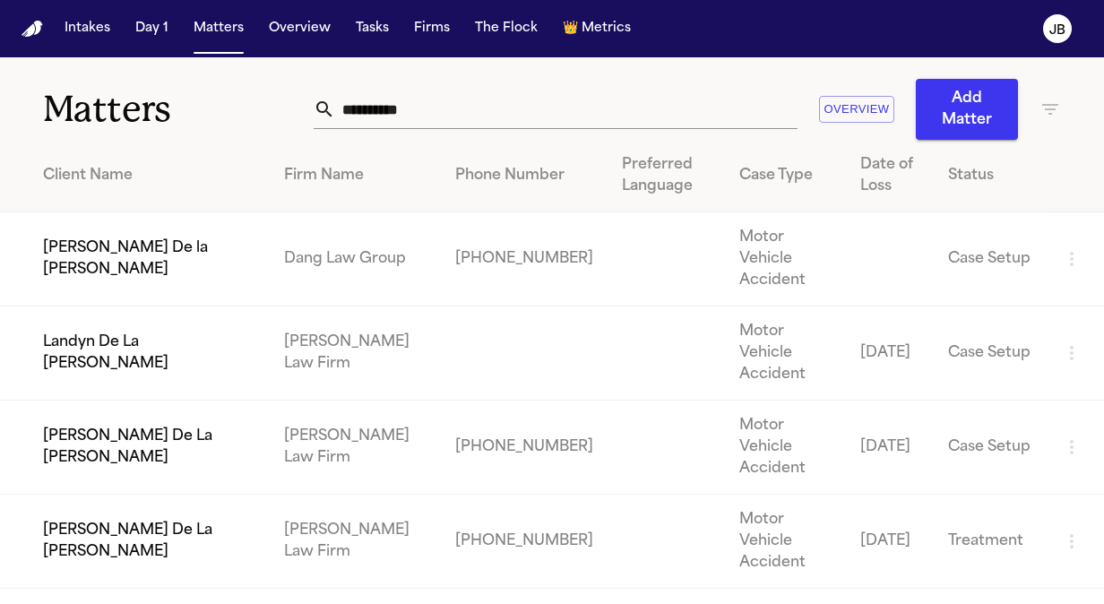
click at [115, 404] on td "[PERSON_NAME] De La [PERSON_NAME]" at bounding box center [135, 448] width 270 height 94
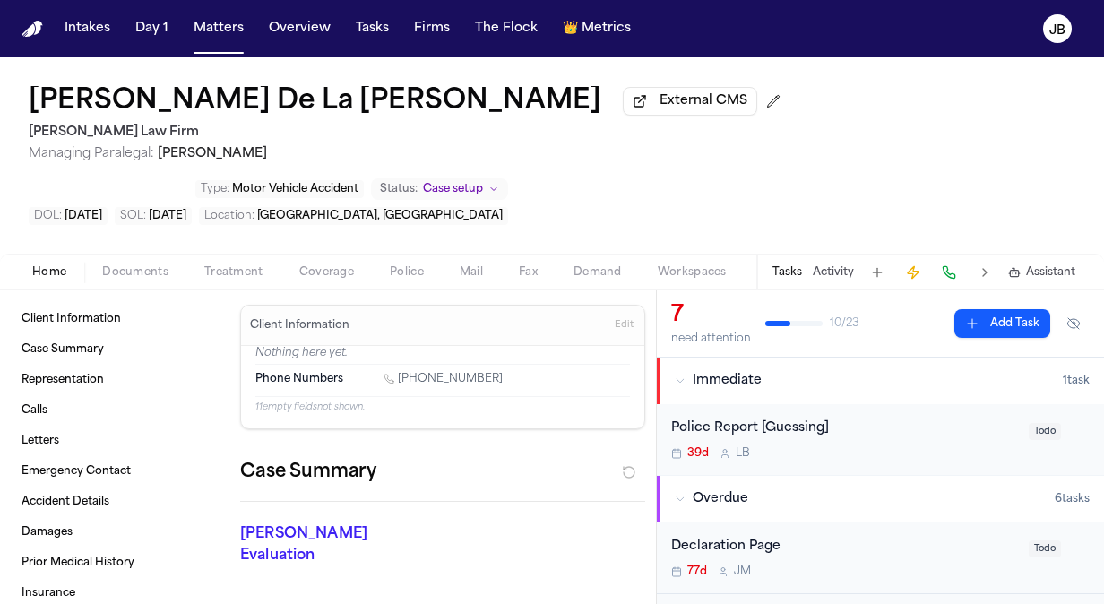
click at [146, 265] on span "Documents" at bounding box center [135, 272] width 66 height 14
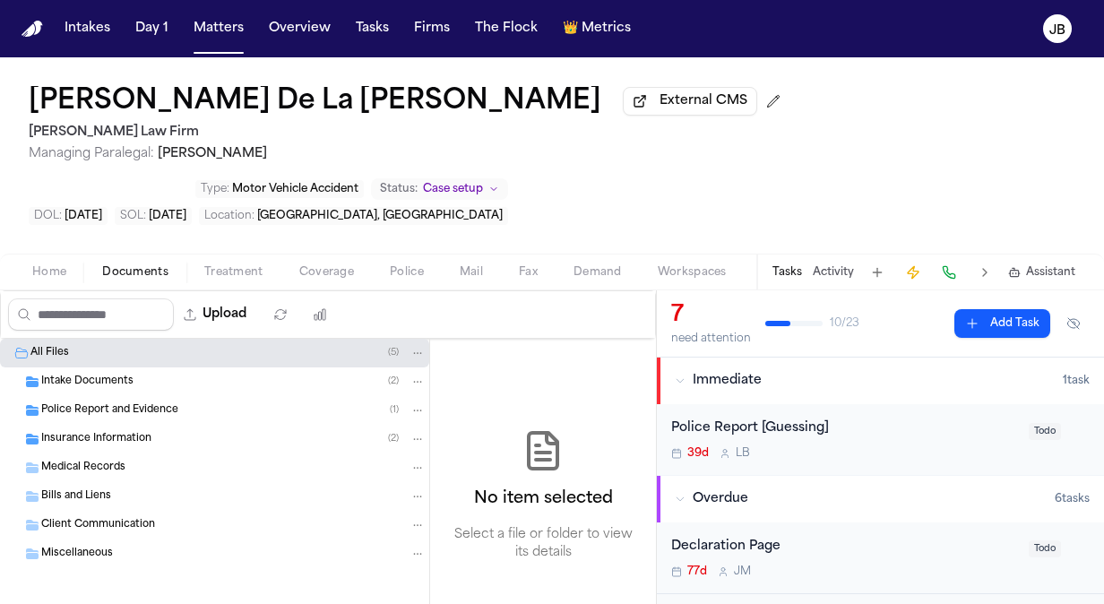
click at [100, 375] on span "Intake Documents" at bounding box center [87, 382] width 92 height 15
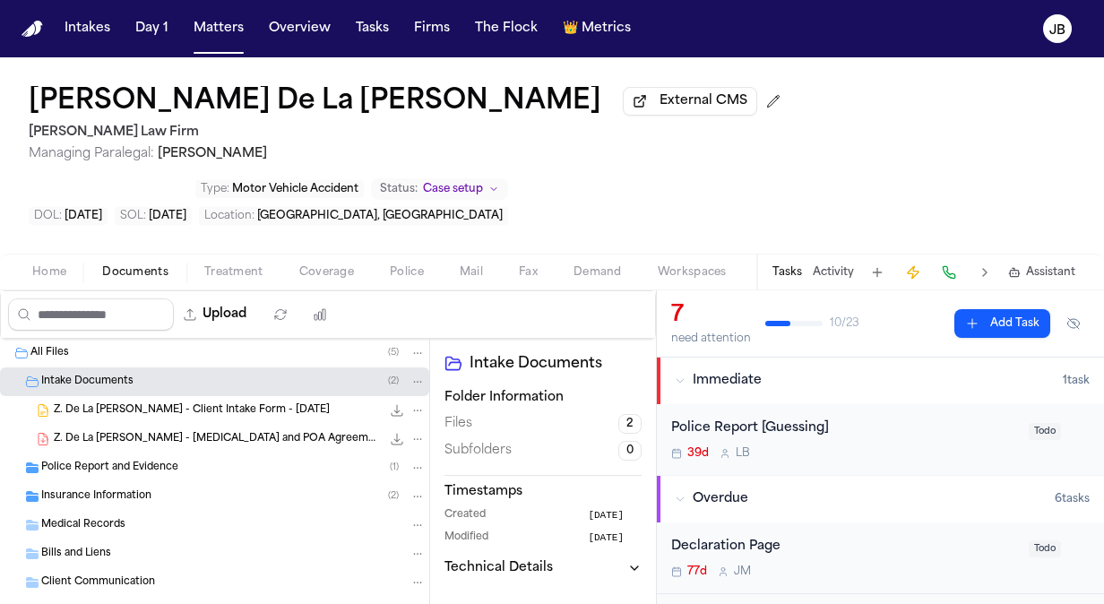
click at [167, 403] on span "Z. De La [PERSON_NAME] - Client Intake Form - [DATE]" at bounding box center [192, 410] width 276 height 15
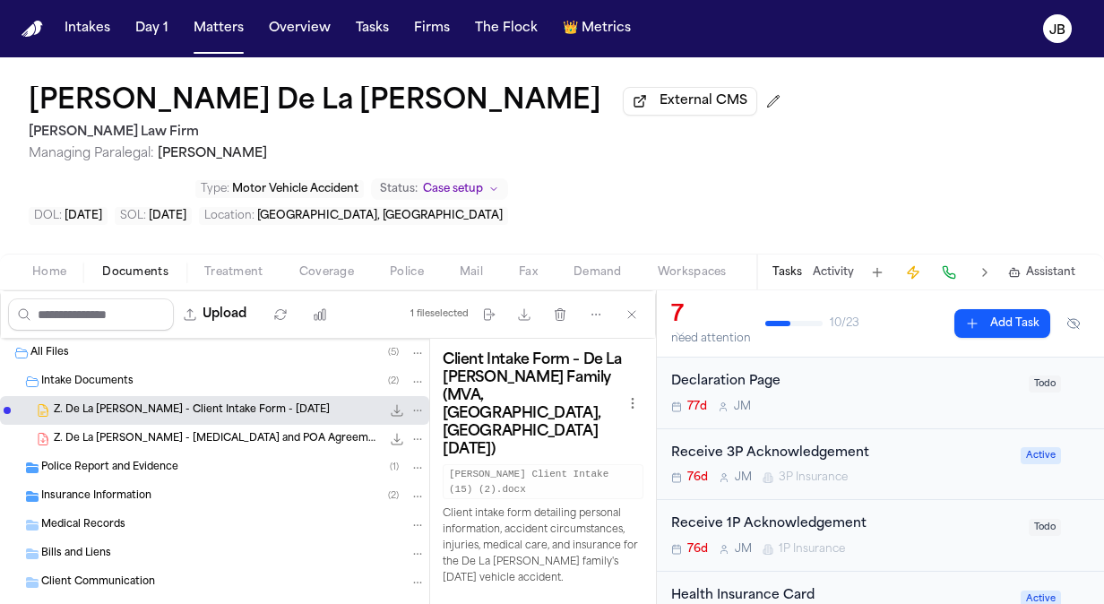
scroll to position [250, 0]
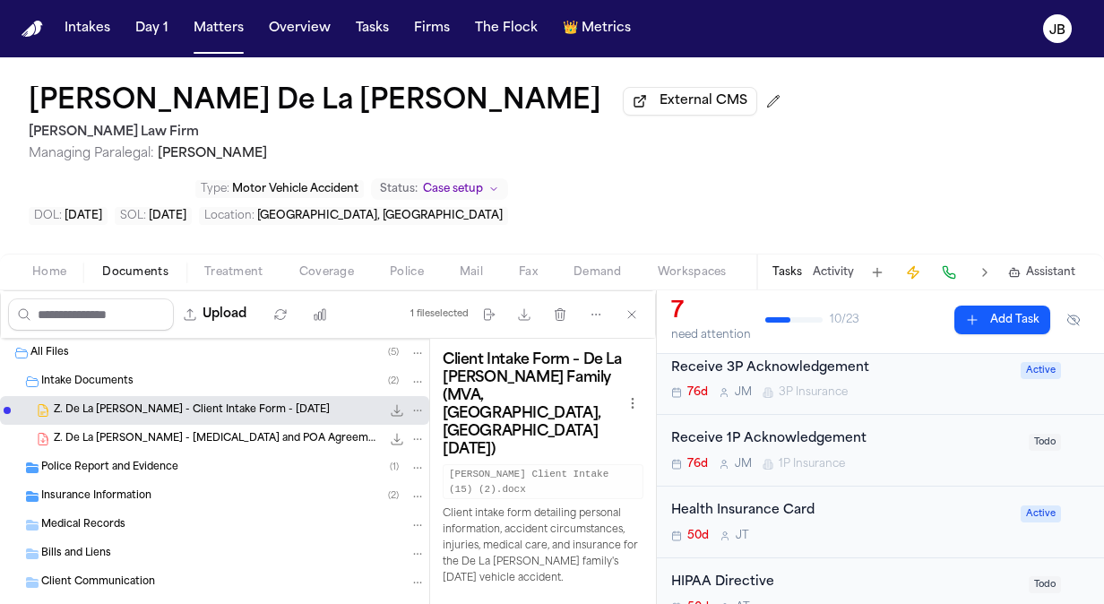
drag, startPoint x: 566, startPoint y: 470, endPoint x: 608, endPoint y: 650, distance: 184.8
click at [608, 603] on html "Intakes Day 1 Matters Overview Tasks Firms The Flock 👑 Metrics [PERSON_NAME] De…" at bounding box center [552, 302] width 1104 height 604
click at [0, 0] on span "12.4 KB • DOCX" at bounding box center [0, 0] width 0 height 0
click at [392, 405] on icon "File: Z. De La Cruz - Client Intake Form - 7.10.25" at bounding box center [398, 411] width 12 height 12
click at [39, 254] on div "Home Documents Treatment Coverage Police Mail Fax Demand Workspaces Artifacts T…" at bounding box center [552, 272] width 1104 height 36
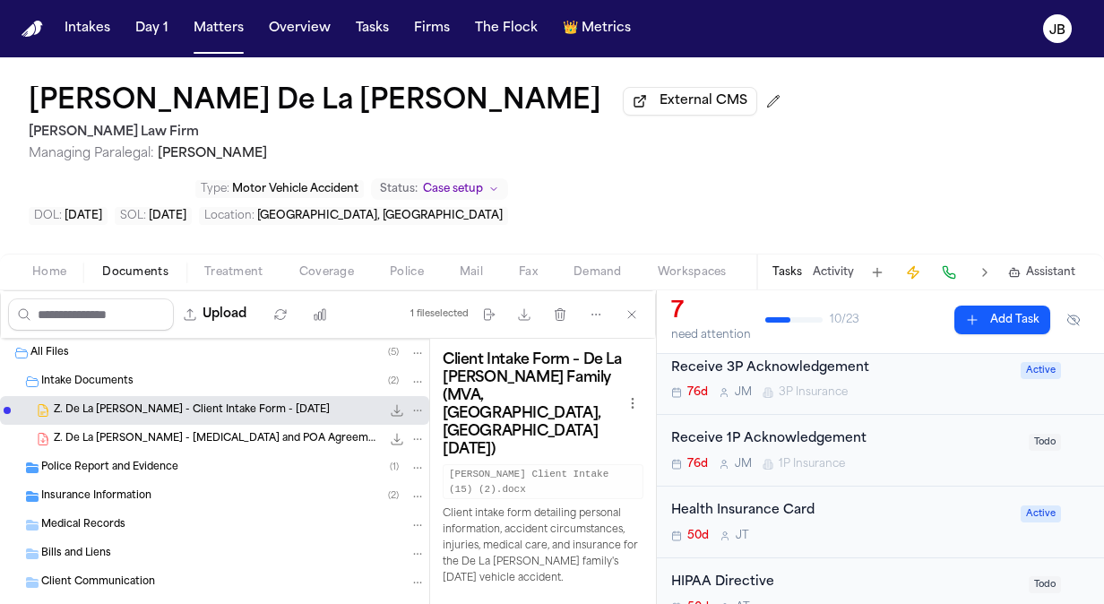
click at [46, 262] on button "Home" at bounding box center [49, 273] width 70 height 22
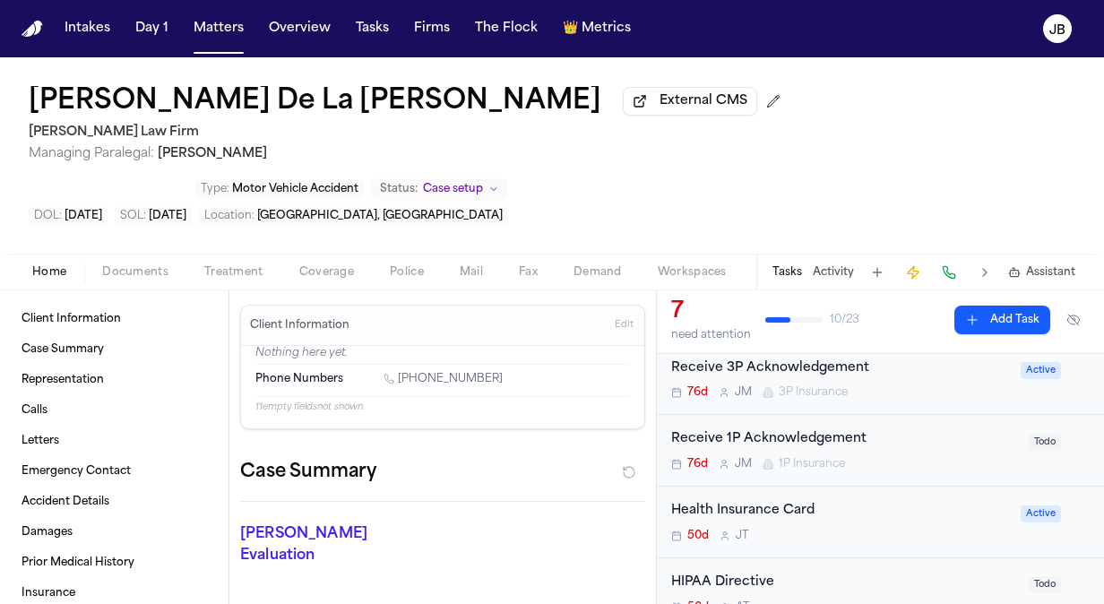
drag, startPoint x: 491, startPoint y: 317, endPoint x: 401, endPoint y: 317, distance: 90.5
click at [401, 372] on div "[PHONE_NUMBER]" at bounding box center [507, 380] width 246 height 17
copy link "[PHONE_NUMBER]"
click at [834, 265] on button "Activity" at bounding box center [833, 272] width 41 height 14
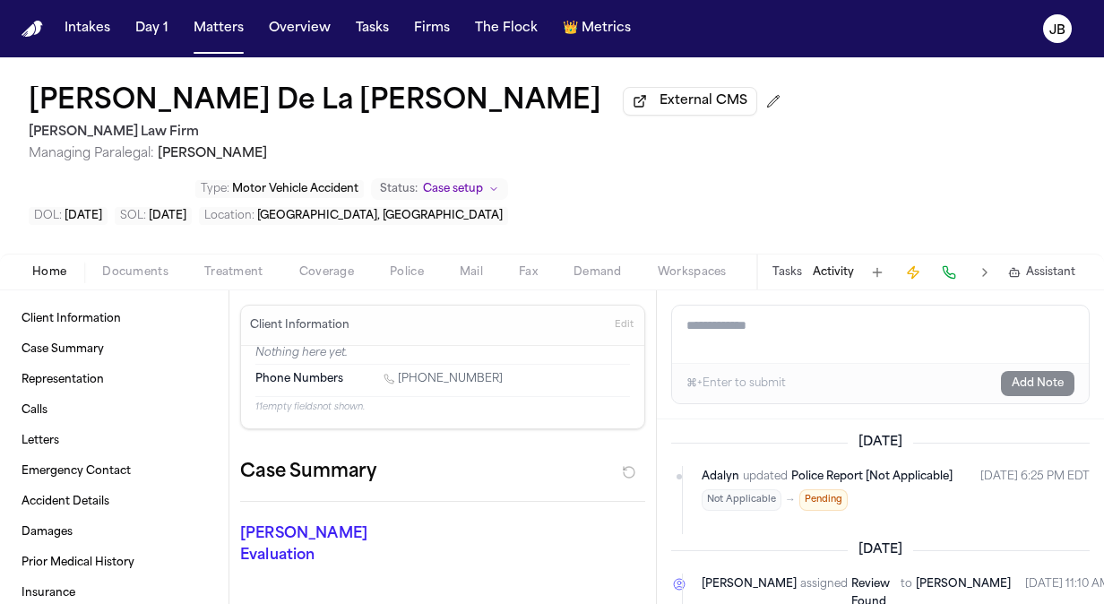
click at [195, 262] on button "Treatment" at bounding box center [233, 273] width 95 height 22
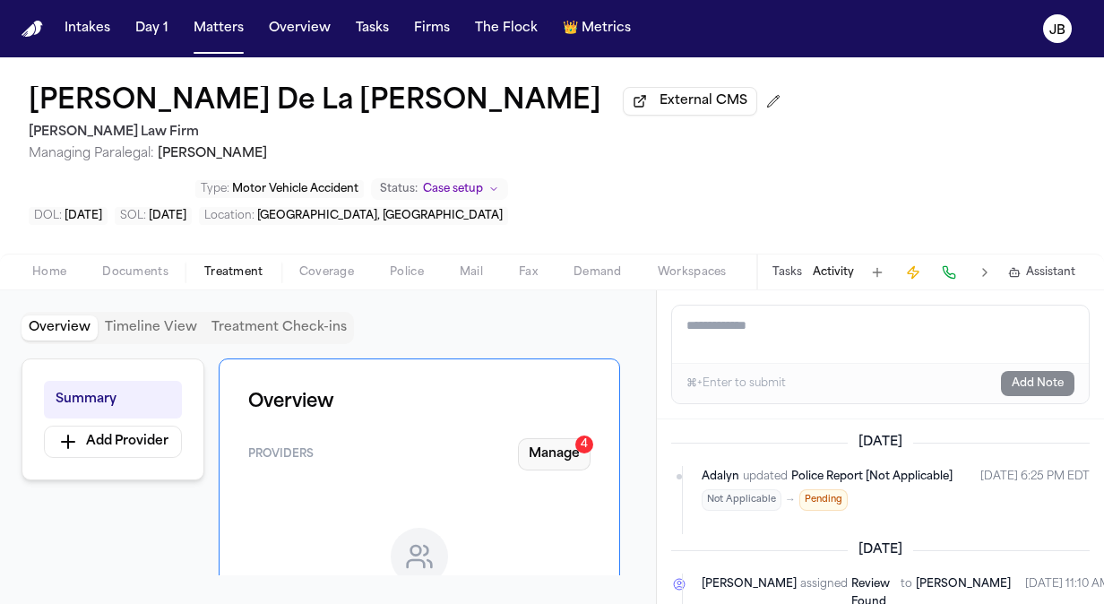
click at [567, 438] on button "Manage 4" at bounding box center [554, 454] width 73 height 32
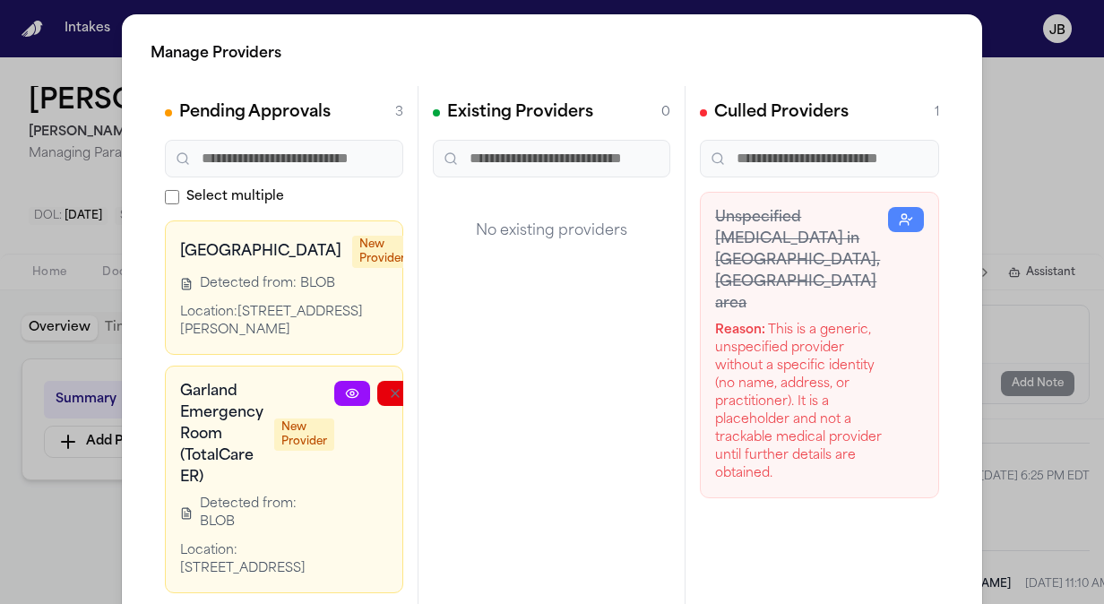
click at [120, 531] on div "Manage Providers Pending Approvals 3 Select multiple [GEOGRAPHIC_DATA] New Prov…" at bounding box center [552, 364] width 1104 height 728
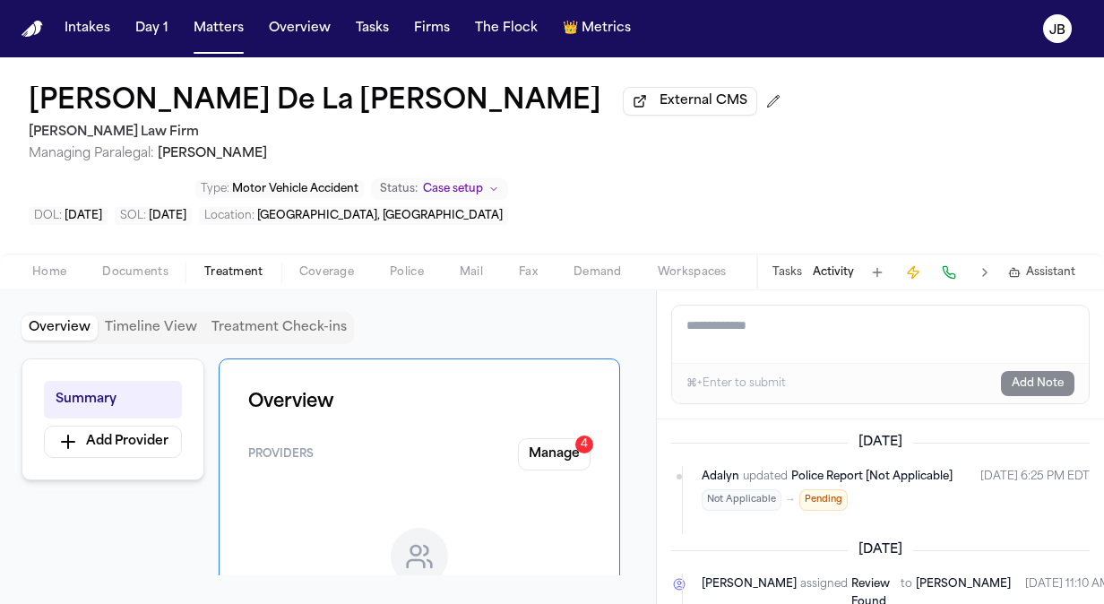
click at [82, 526] on div "Summary Add Provider Overview Providers Manage 4 No approved providers yet You …" at bounding box center [328, 467] width 613 height 217
click at [831, 265] on button "Activity" at bounding box center [833, 272] width 41 height 14
click at [791, 265] on button "Tasks" at bounding box center [788, 272] width 30 height 14
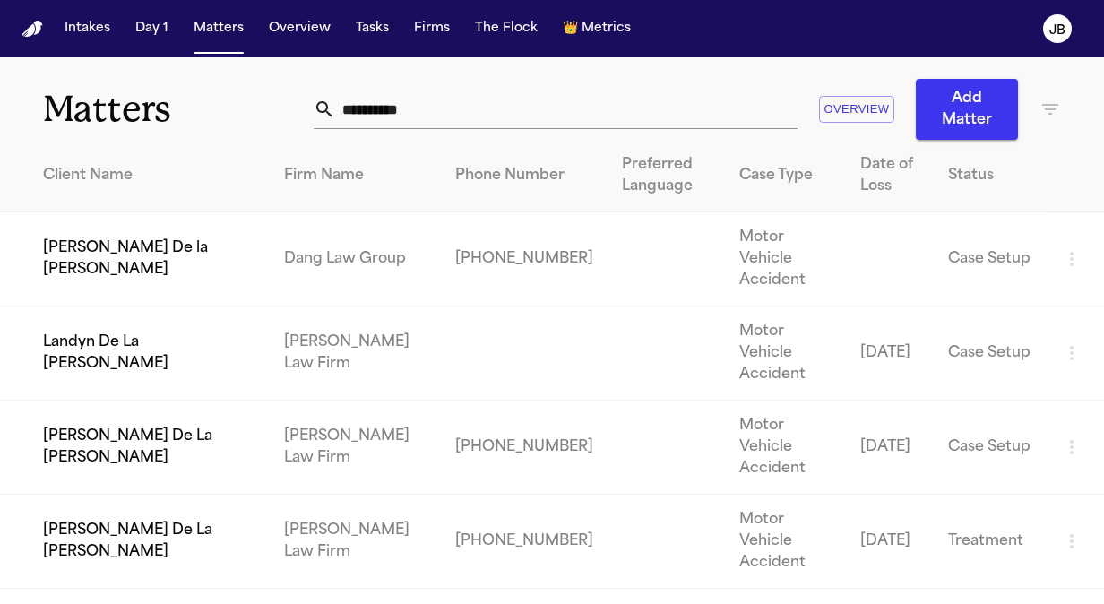
click at [163, 495] on td "[PERSON_NAME] De La [PERSON_NAME]" at bounding box center [135, 542] width 270 height 94
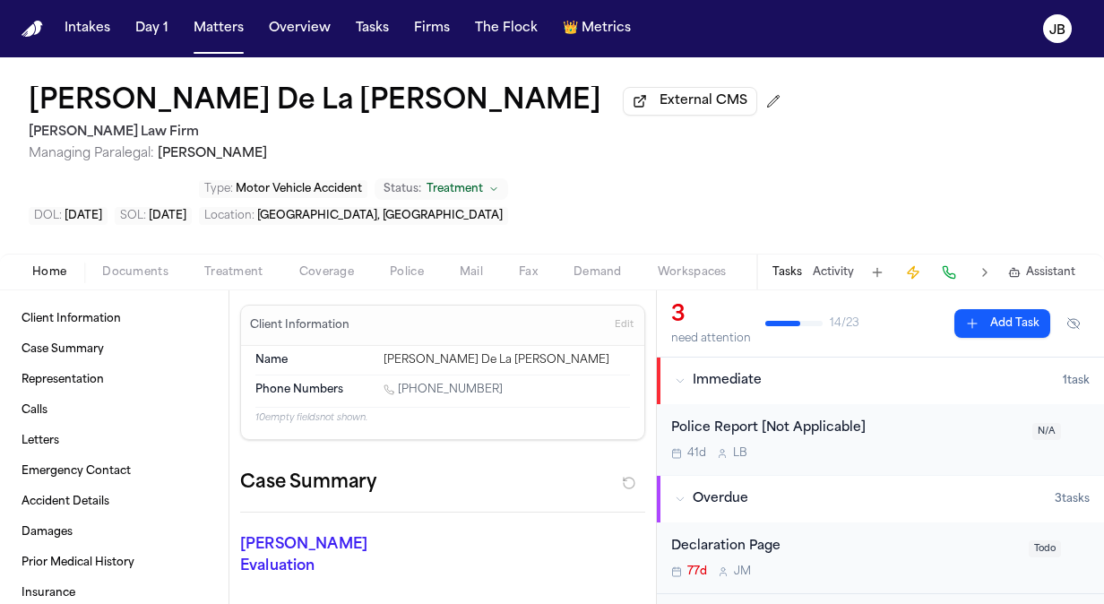
drag, startPoint x: 483, startPoint y: 326, endPoint x: 402, endPoint y: 333, distance: 81.0
click at [402, 383] on div "[PHONE_NUMBER]" at bounding box center [507, 391] width 246 height 17
copy link "512) 627-3626"
click at [128, 265] on span "Documents" at bounding box center [135, 272] width 66 height 14
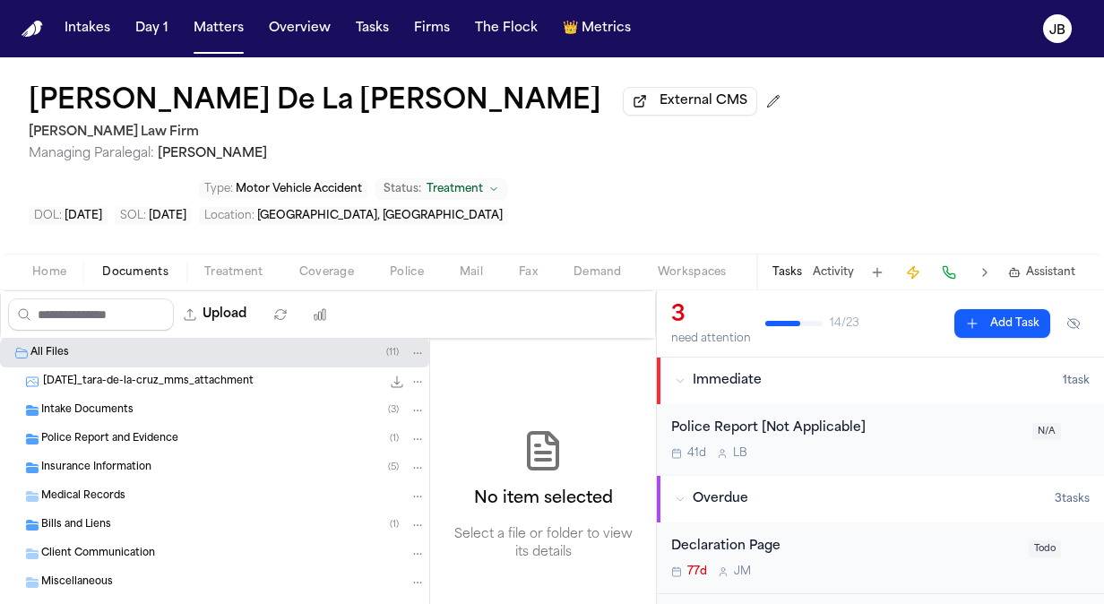
click at [116, 403] on span "Intake Documents" at bounding box center [87, 410] width 92 height 15
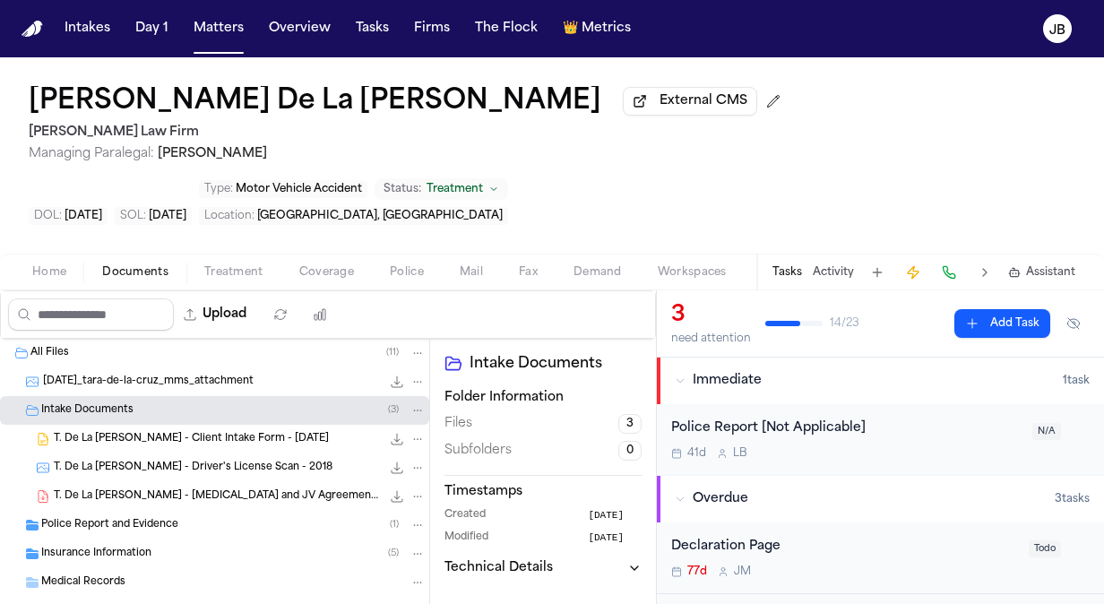
click at [216, 432] on span "T. De La [PERSON_NAME] - Client Intake Form - [DATE]" at bounding box center [191, 439] width 275 height 15
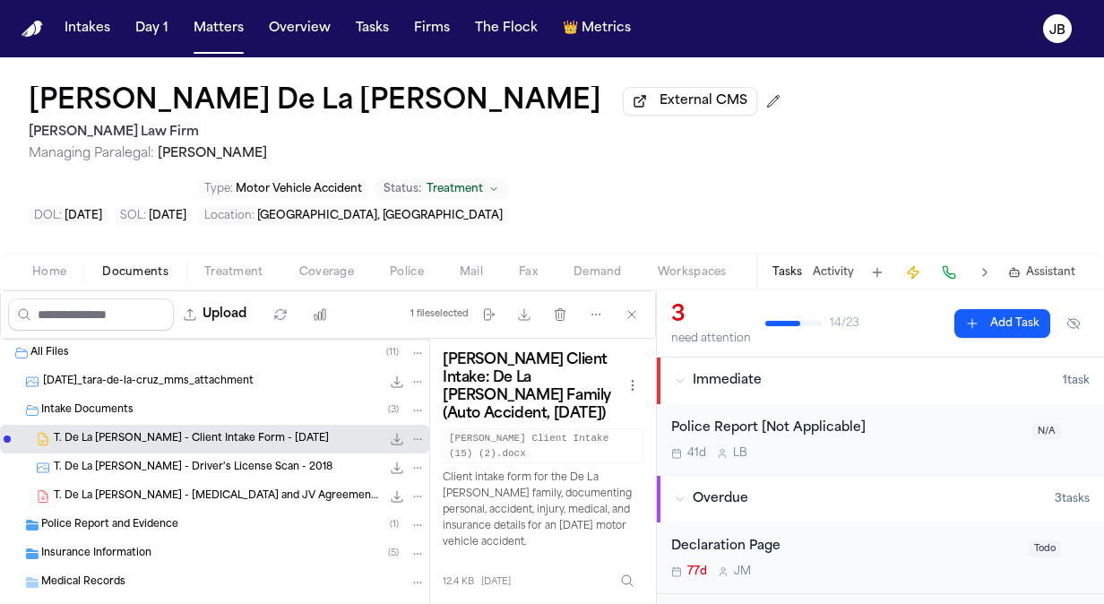
click at [390, 432] on icon "File: T. De La Cruz - Client Intake Form - 7.10.25" at bounding box center [397, 439] width 14 height 14
click at [224, 22] on button "Matters" at bounding box center [218, 29] width 65 height 32
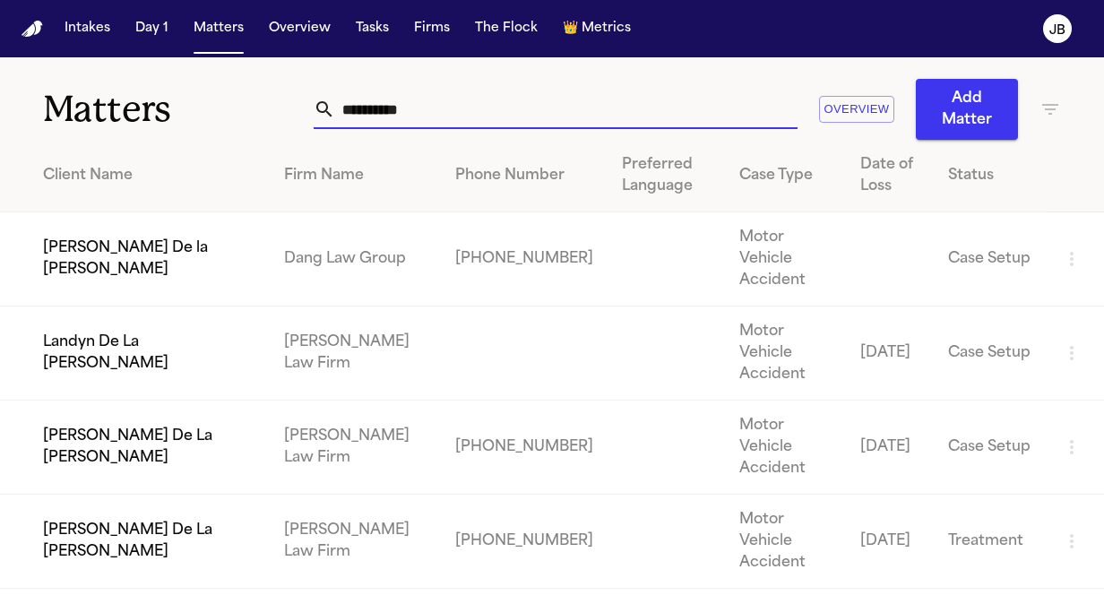
drag, startPoint x: 451, startPoint y: 119, endPoint x: 160, endPoint y: 104, distance: 291.7
click at [160, 104] on div "**********" at bounding box center [552, 98] width 1104 height 82
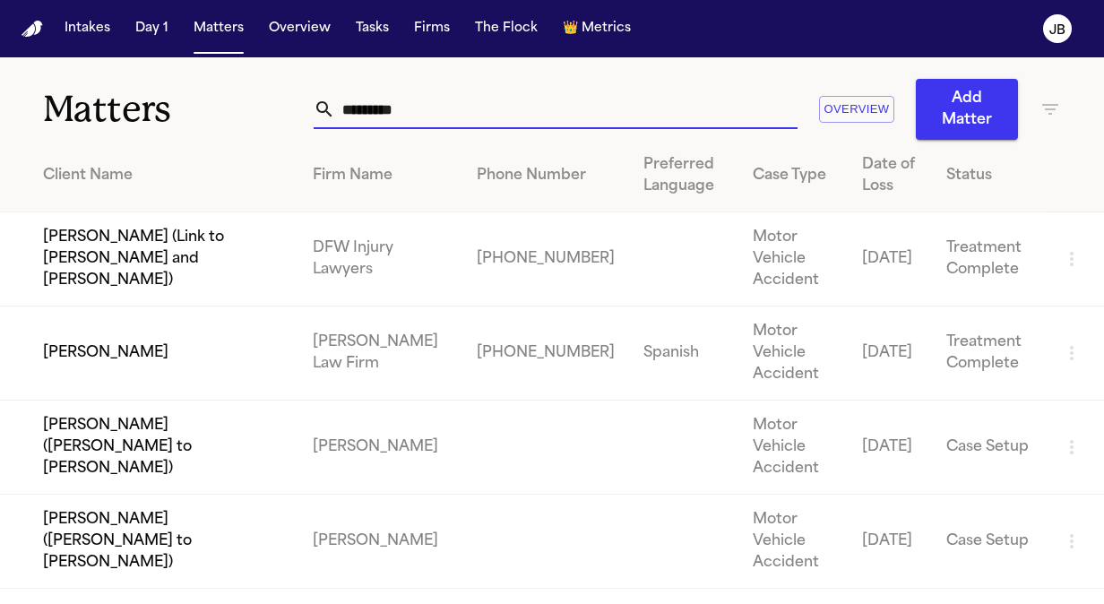
click at [161, 307] on td "[PERSON_NAME]" at bounding box center [149, 354] width 298 height 94
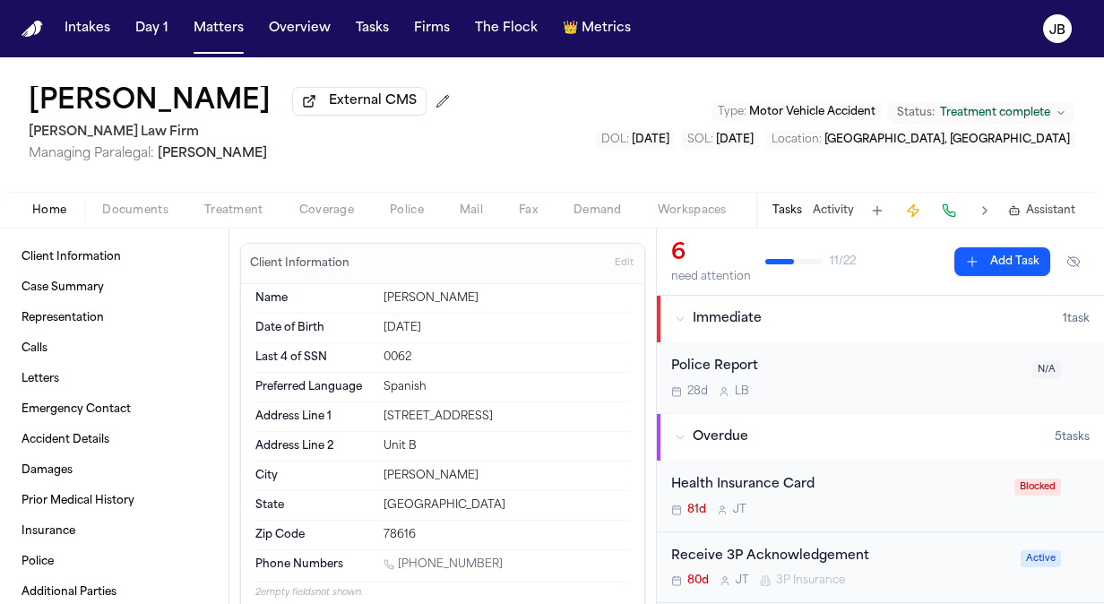
click at [290, 136] on h2 "[PERSON_NAME] Law Firm" at bounding box center [243, 133] width 428 height 22
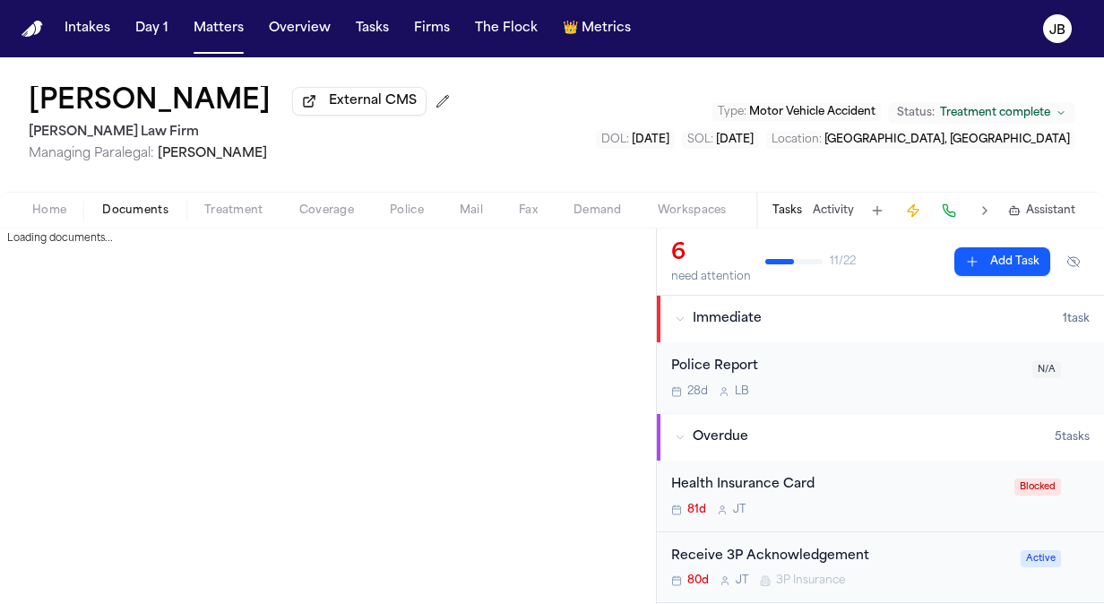
click at [139, 213] on span "Documents" at bounding box center [135, 210] width 66 height 14
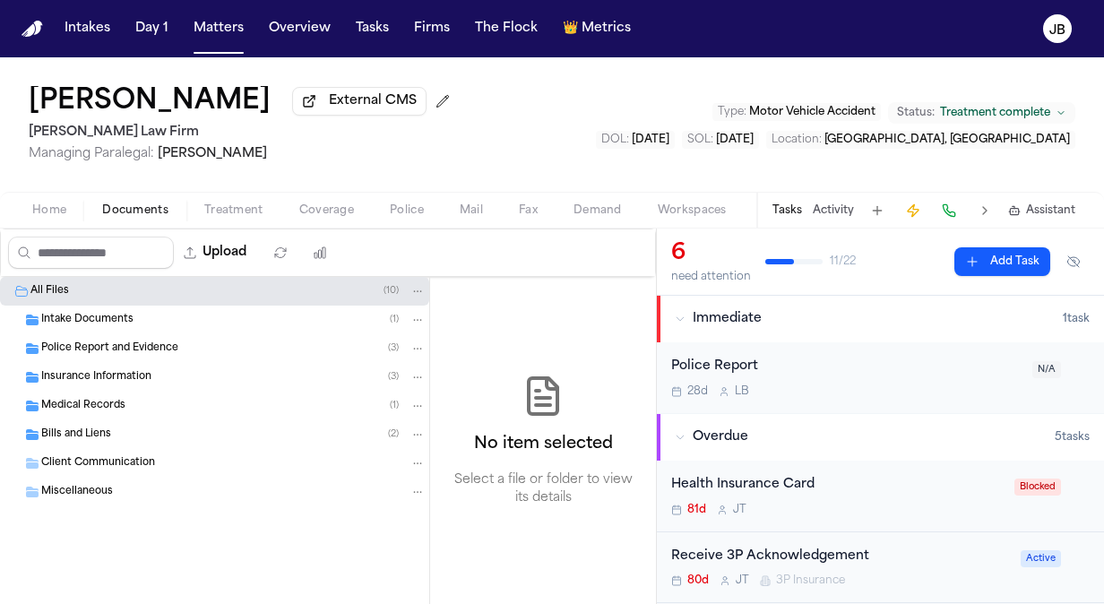
click at [65, 431] on span "Bills and Liens" at bounding box center [76, 435] width 70 height 15
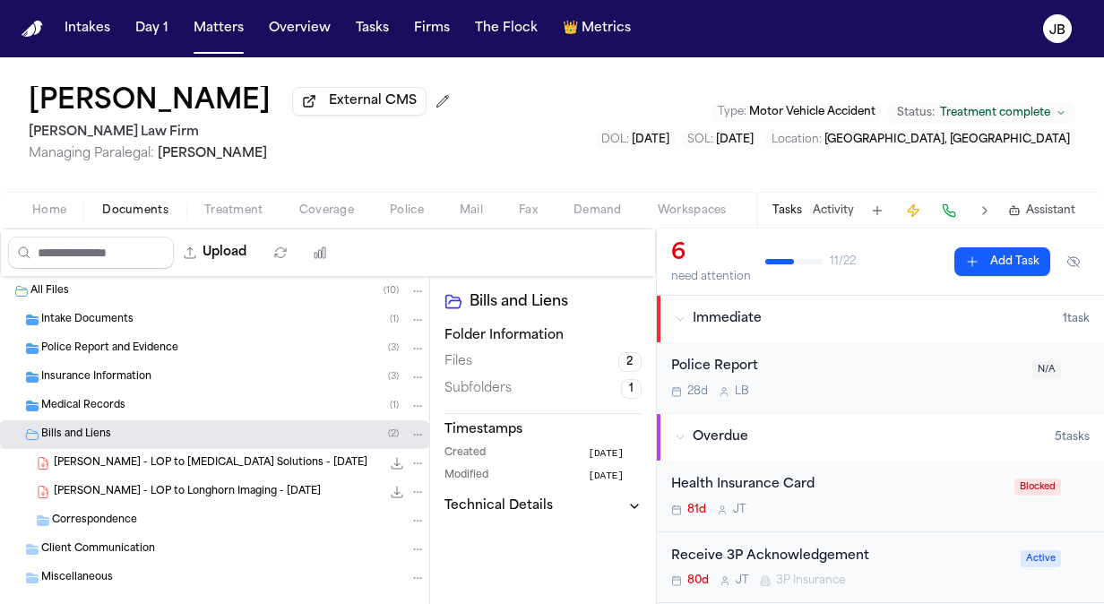
click at [185, 464] on span "[PERSON_NAME] - LOP to [MEDICAL_DATA] Solutions - [DATE]" at bounding box center [211, 463] width 314 height 15
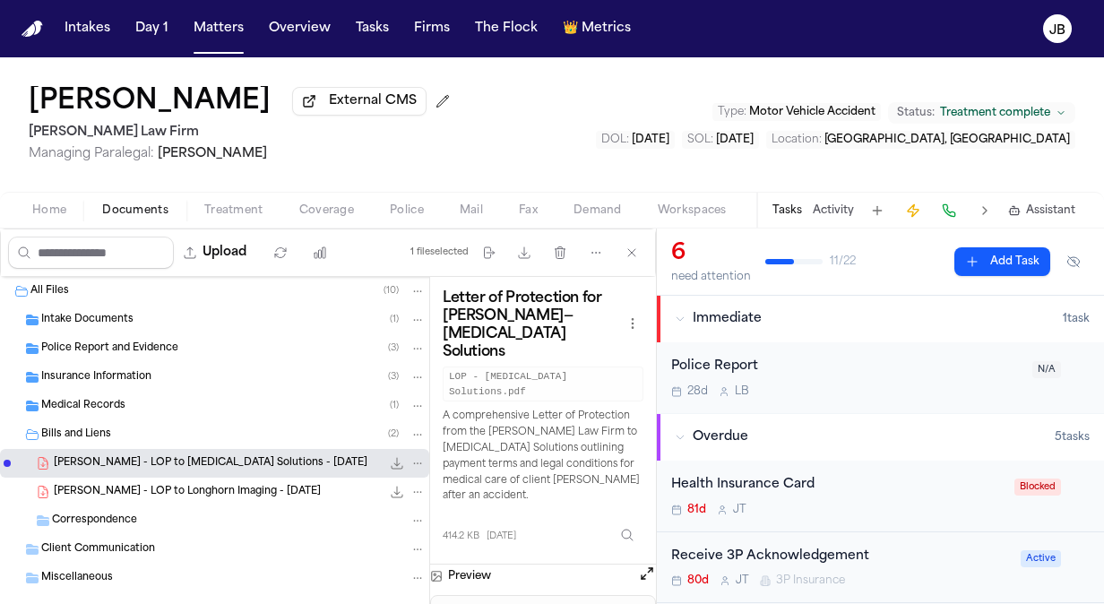
click at [392, 462] on icon "File: C. Cortes - LOP to Brain Injury Solutions - 8.5.25" at bounding box center [398, 464] width 12 height 12
click at [249, 223] on div "Home Documents Treatment Coverage Police Mail Fax Demand Workspaces Artifacts T…" at bounding box center [552, 210] width 1104 height 36
click at [258, 211] on span "Treatment" at bounding box center [233, 210] width 59 height 14
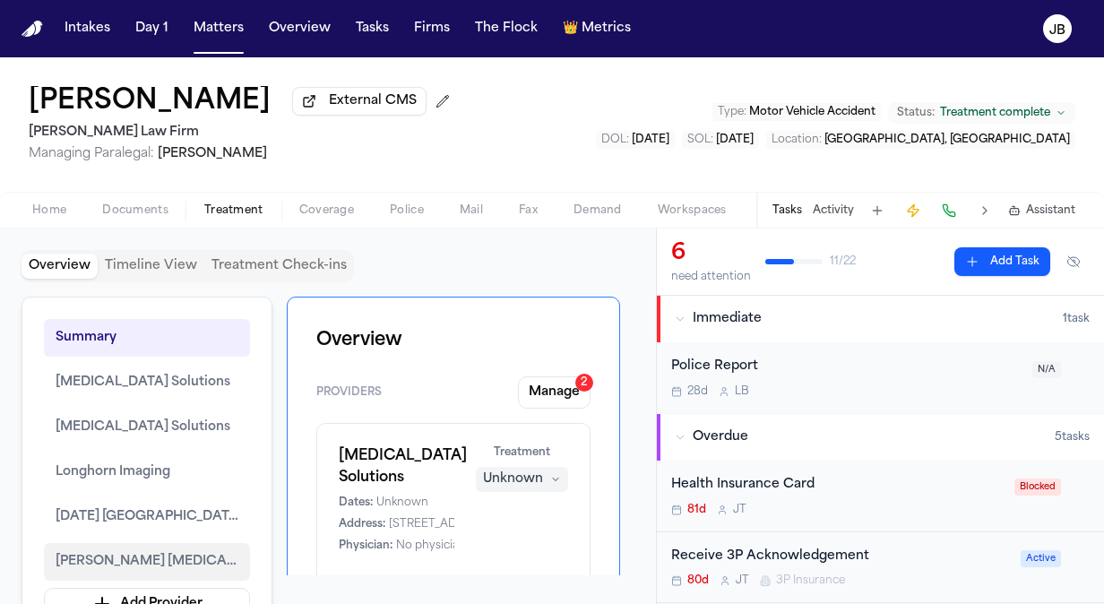
click at [162, 551] on span "[PERSON_NAME] [MEDICAL_DATA]" at bounding box center [147, 562] width 183 height 22
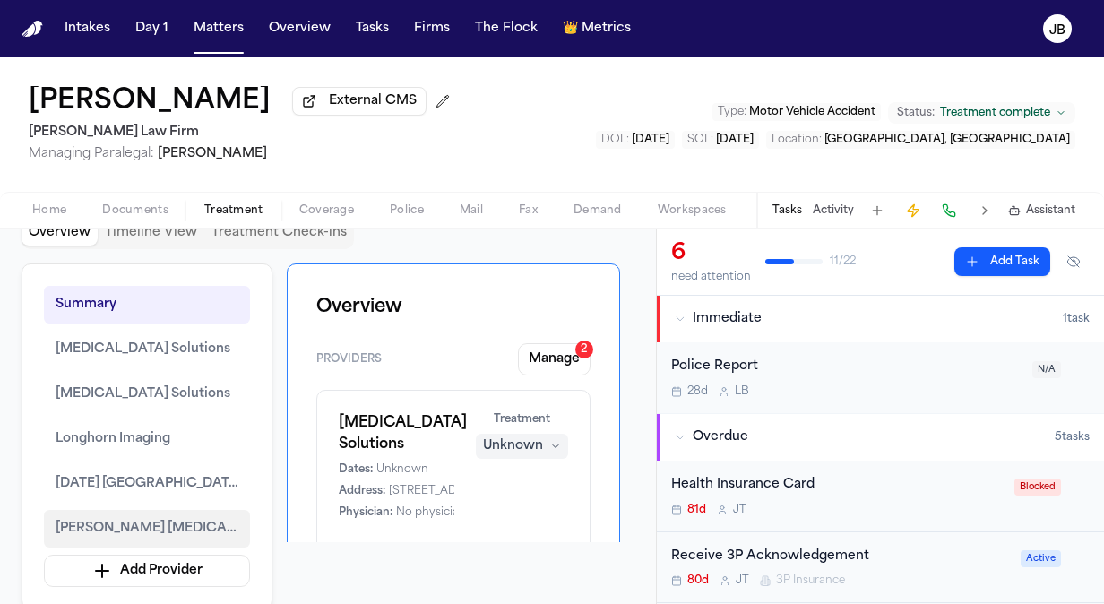
click at [157, 518] on span "[PERSON_NAME] [MEDICAL_DATA]" at bounding box center [147, 529] width 183 height 22
drag, startPoint x: 538, startPoint y: 514, endPoint x: 480, endPoint y: 650, distance: 147.3
click at [480, 603] on html "Intakes Day 1 Matters Overview Tasks Firms The Flock 👑 Metrics [PERSON_NAME] Ex…" at bounding box center [552, 302] width 1104 height 604
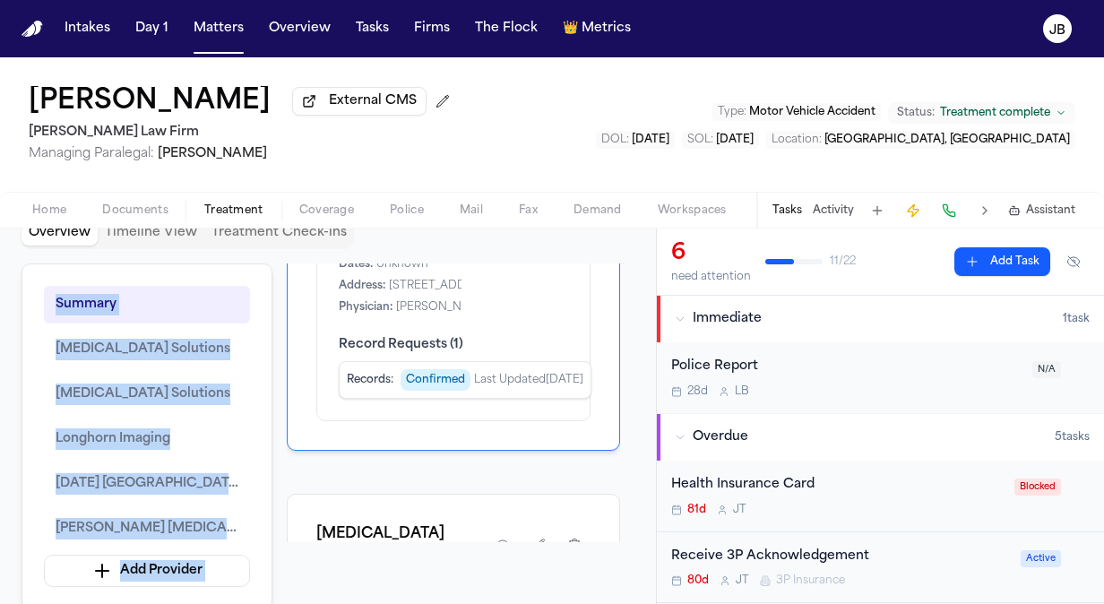
scroll to position [1102, 0]
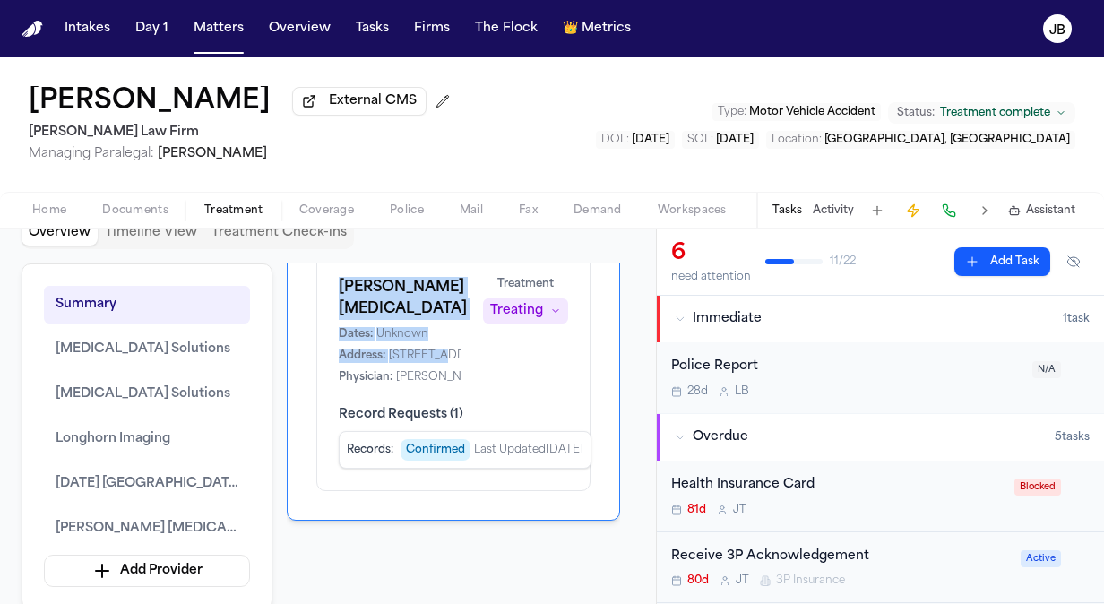
drag, startPoint x: 480, startPoint y: 650, endPoint x: 439, endPoint y: 388, distance: 264.8
click at [441, 363] on span "[STREET_ADDRESS][PERSON_NAME]" at bounding box center [491, 356] width 204 height 14
click at [425, 320] on h1 "[PERSON_NAME] [MEDICAL_DATA]" at bounding box center [400, 298] width 123 height 43
drag, startPoint x: 431, startPoint y: 348, endPoint x: 328, endPoint y: 330, distance: 104.6
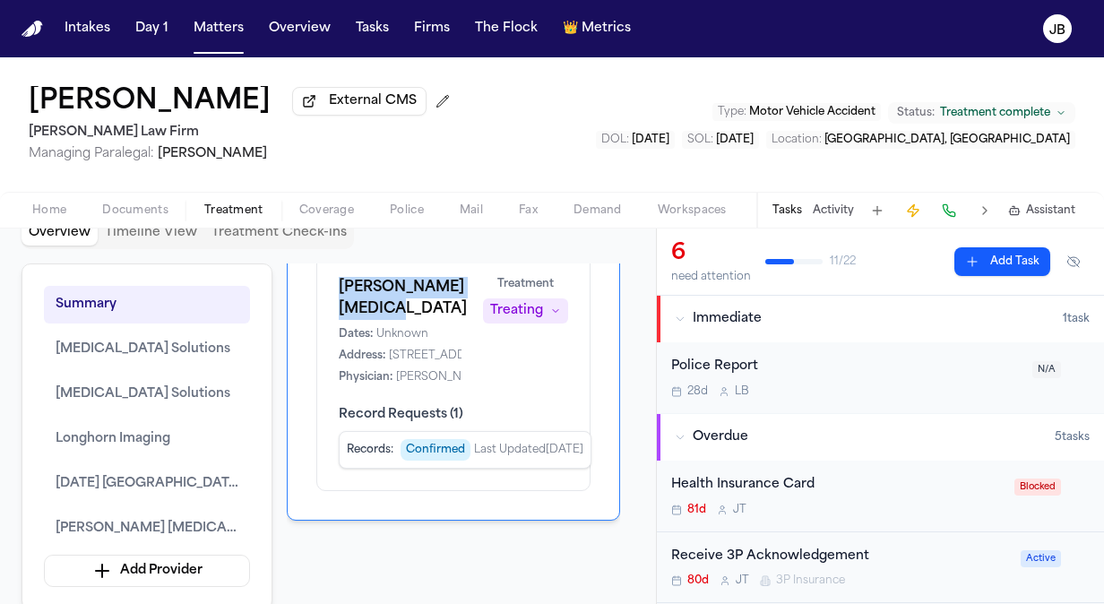
click at [328, 330] on div "[PERSON_NAME] [MEDICAL_DATA] Dates: Unknown Address: [STREET_ADDRESS][PERSON_NA…" at bounding box center [453, 373] width 274 height 237
copy h1 "[PERSON_NAME] [MEDICAL_DATA]"
click at [65, 206] on span "Home" at bounding box center [49, 210] width 34 height 14
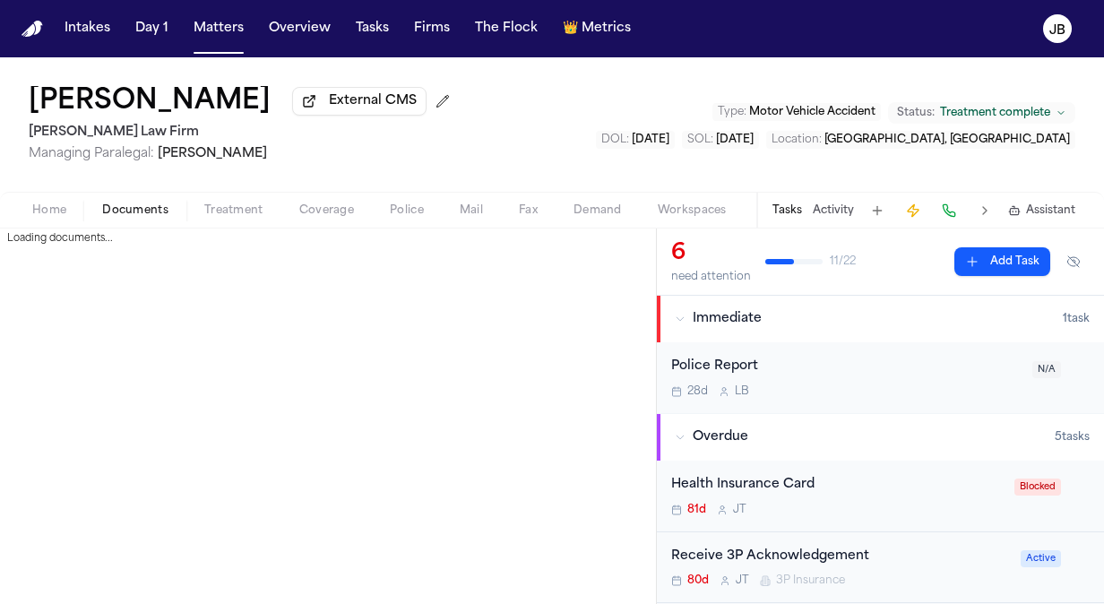
click at [151, 210] on span "Documents" at bounding box center [135, 210] width 66 height 14
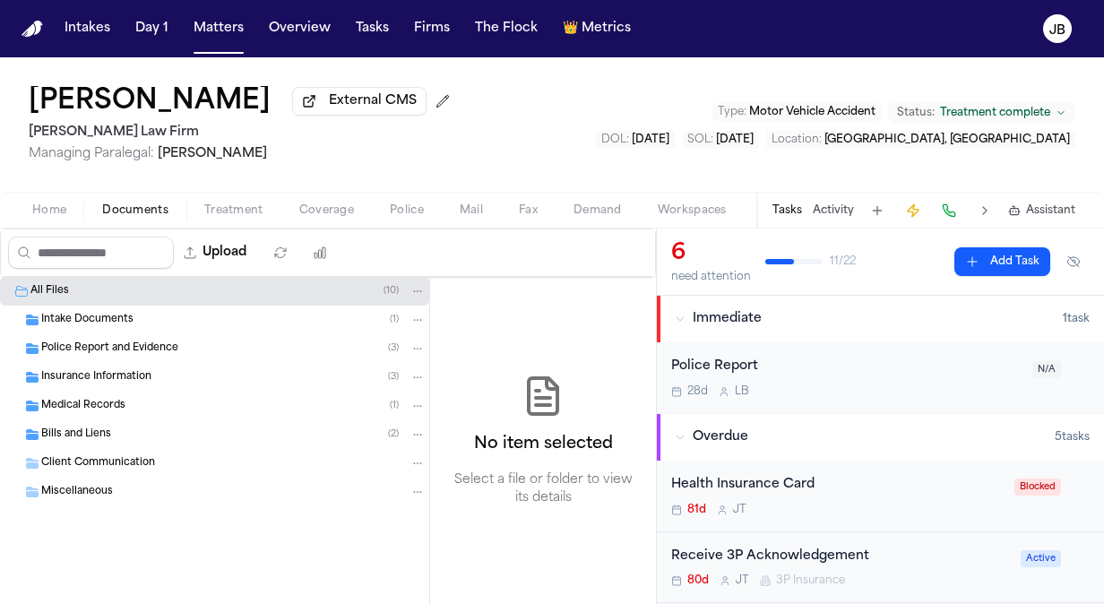
click at [126, 382] on span "Insurance Information" at bounding box center [96, 377] width 110 height 15
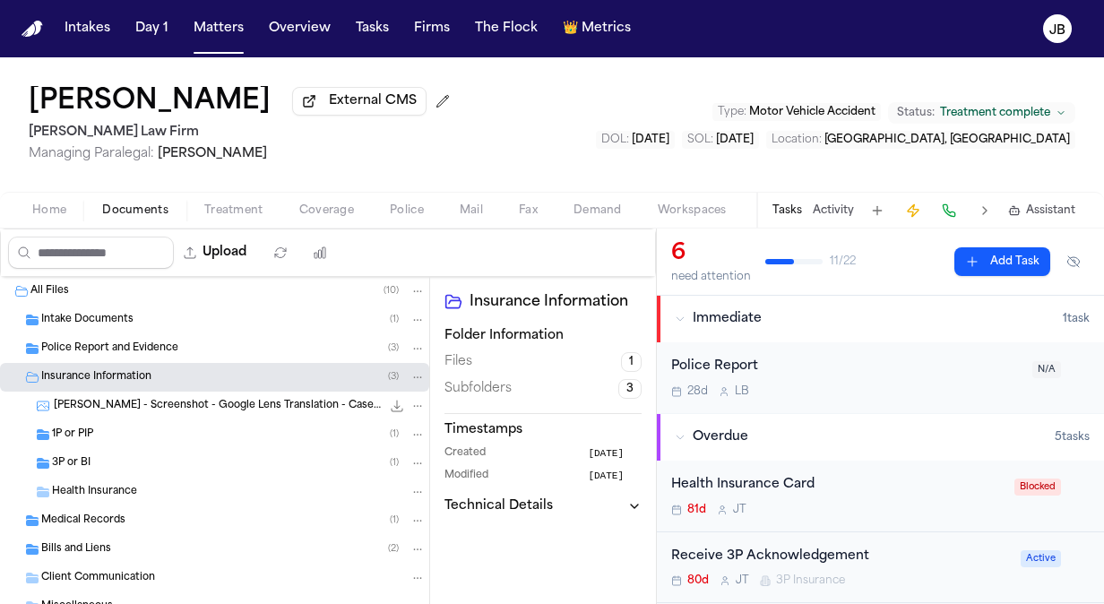
click at [70, 542] on span "Bills and Liens" at bounding box center [76, 549] width 70 height 15
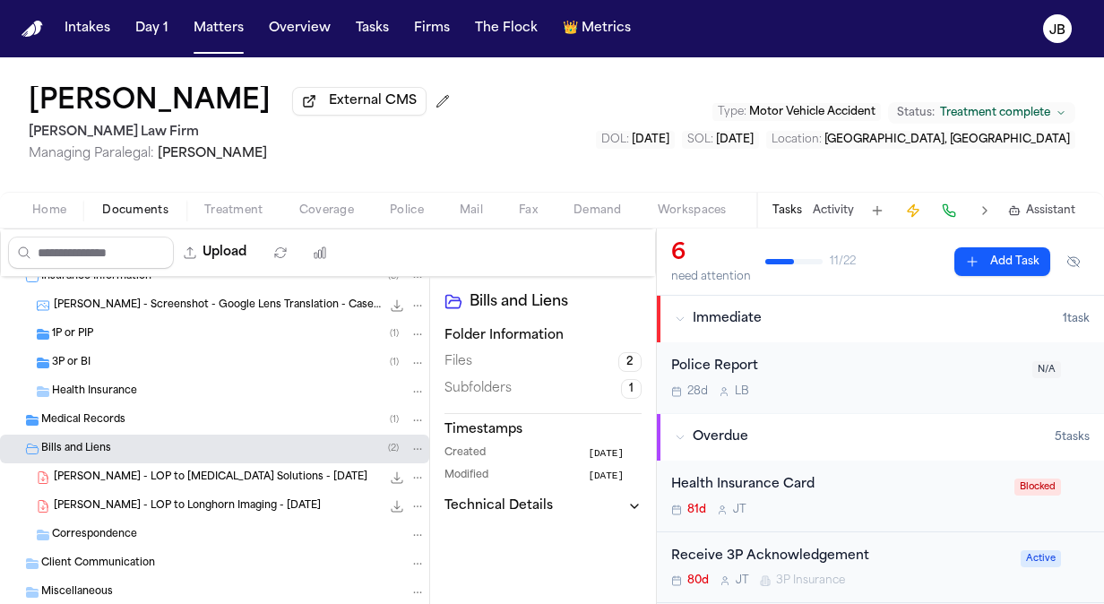
scroll to position [120, 0]
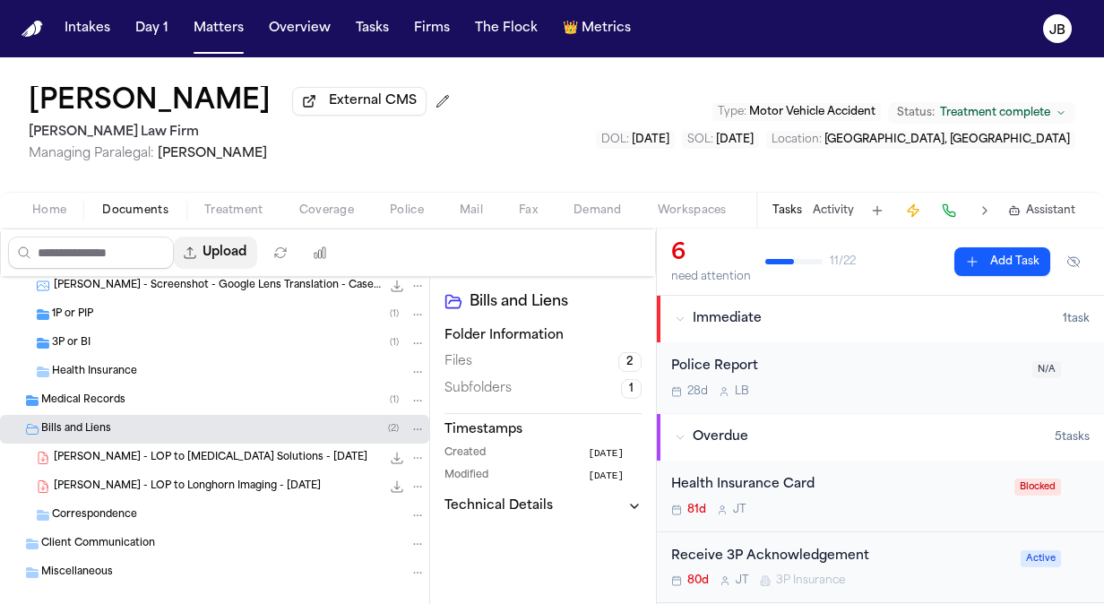
click at [252, 247] on button "Upload" at bounding box center [215, 253] width 83 height 32
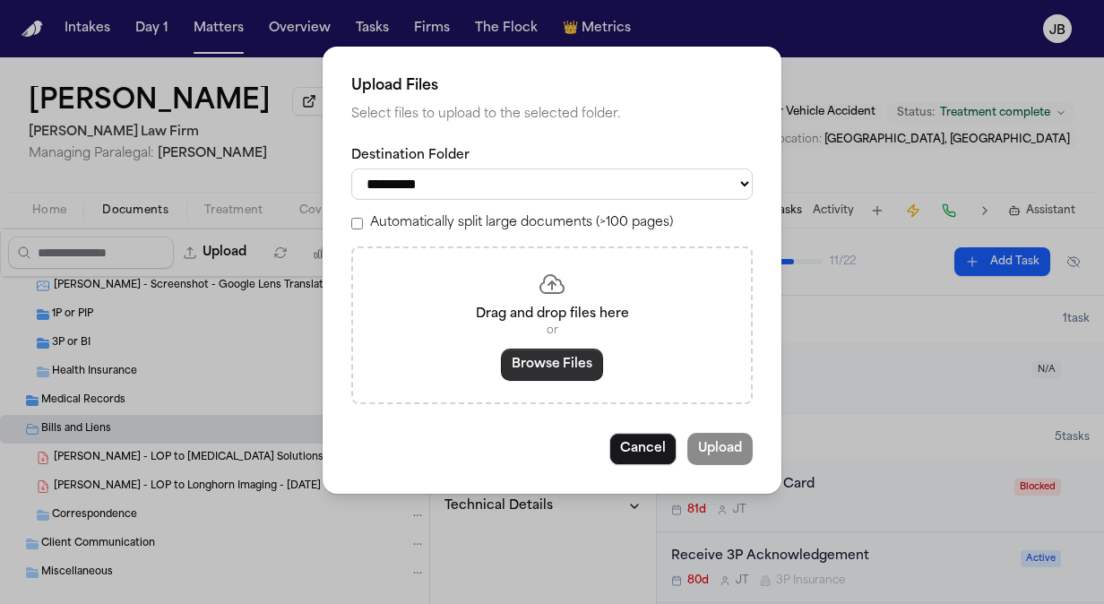
click at [549, 367] on button "Browse Files" at bounding box center [552, 365] width 102 height 32
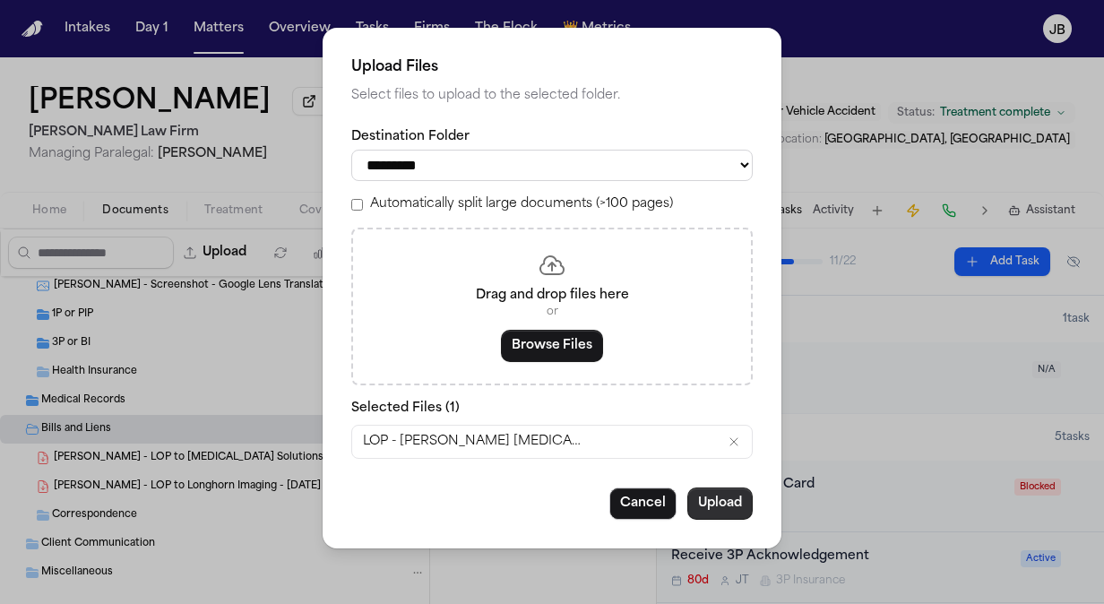
click at [719, 513] on button "Upload" at bounding box center [719, 504] width 65 height 32
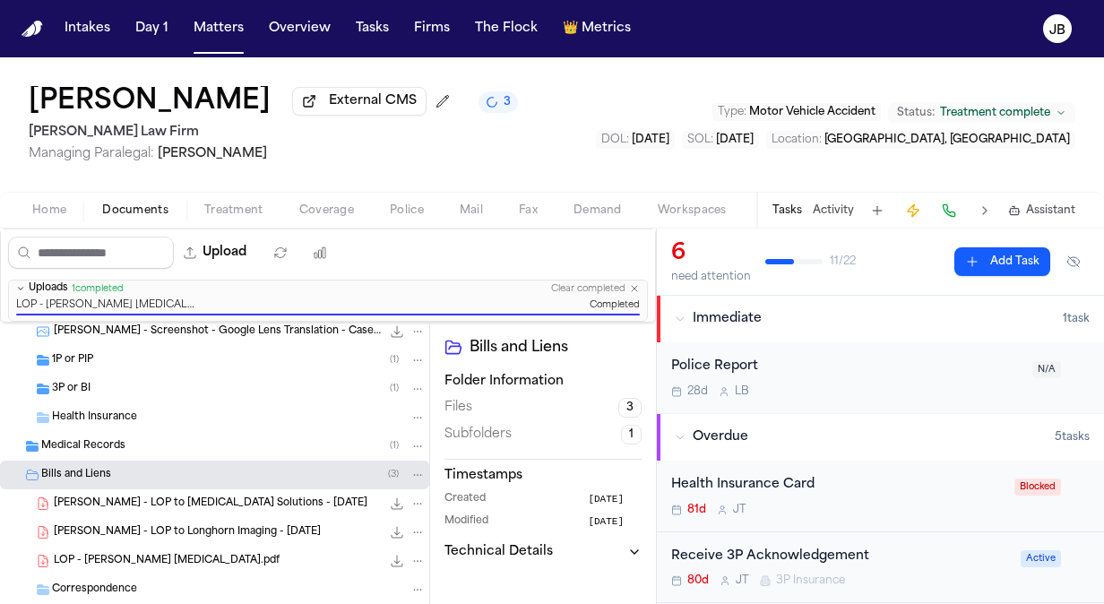
click at [220, 29] on button "Matters" at bounding box center [218, 29] width 65 height 32
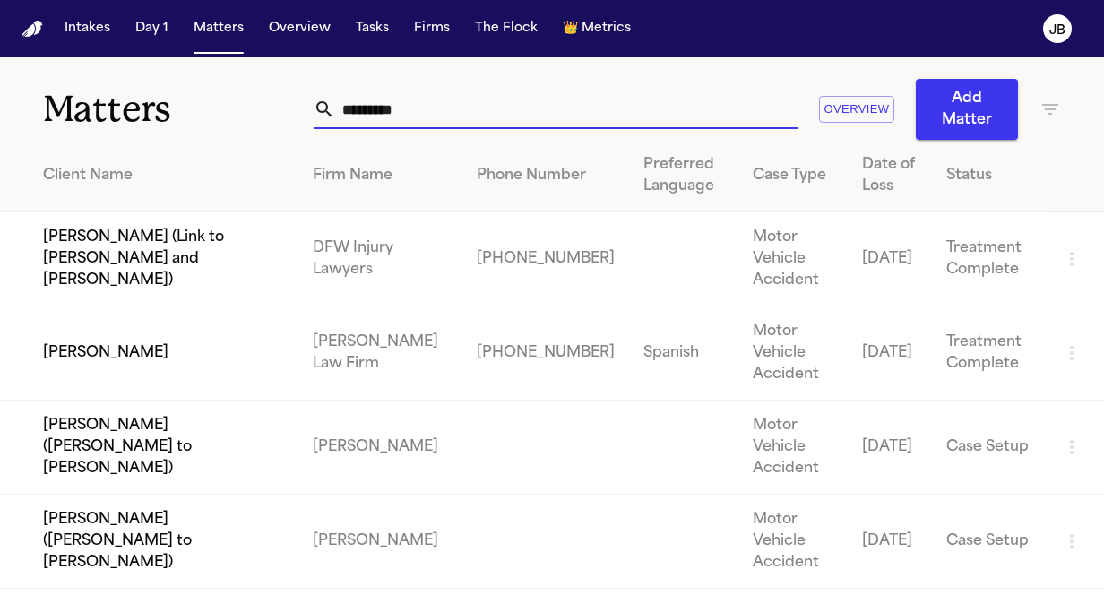
drag, startPoint x: 423, startPoint y: 116, endPoint x: 202, endPoint y: 99, distance: 222.0
click at [202, 99] on div "Matters ********* Overview Add Matter" at bounding box center [552, 98] width 1104 height 82
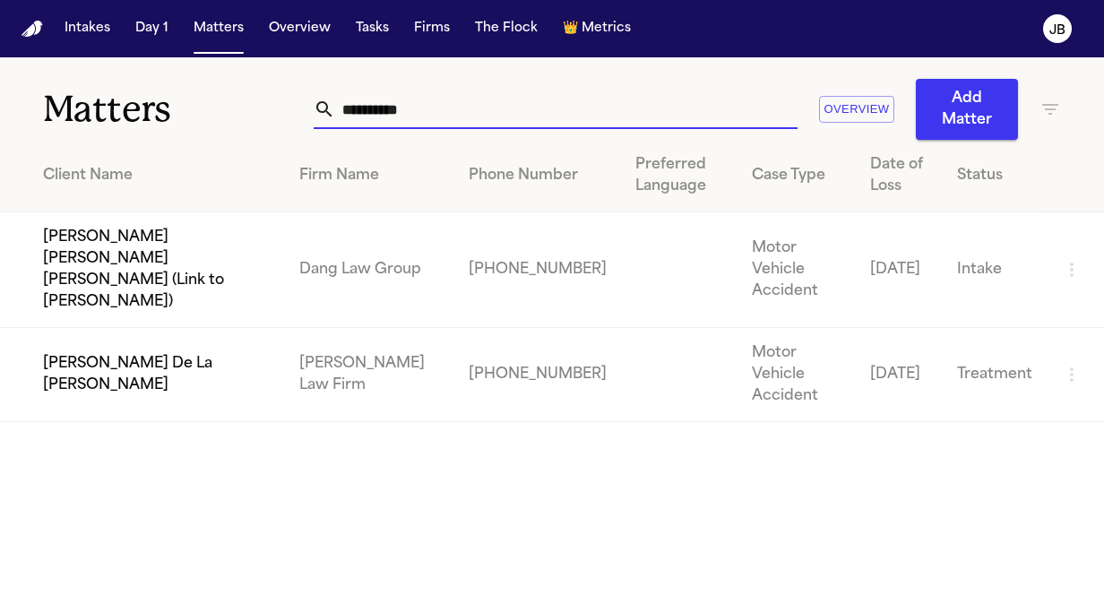
click at [121, 328] on td "[PERSON_NAME] De La [PERSON_NAME]" at bounding box center [142, 375] width 285 height 94
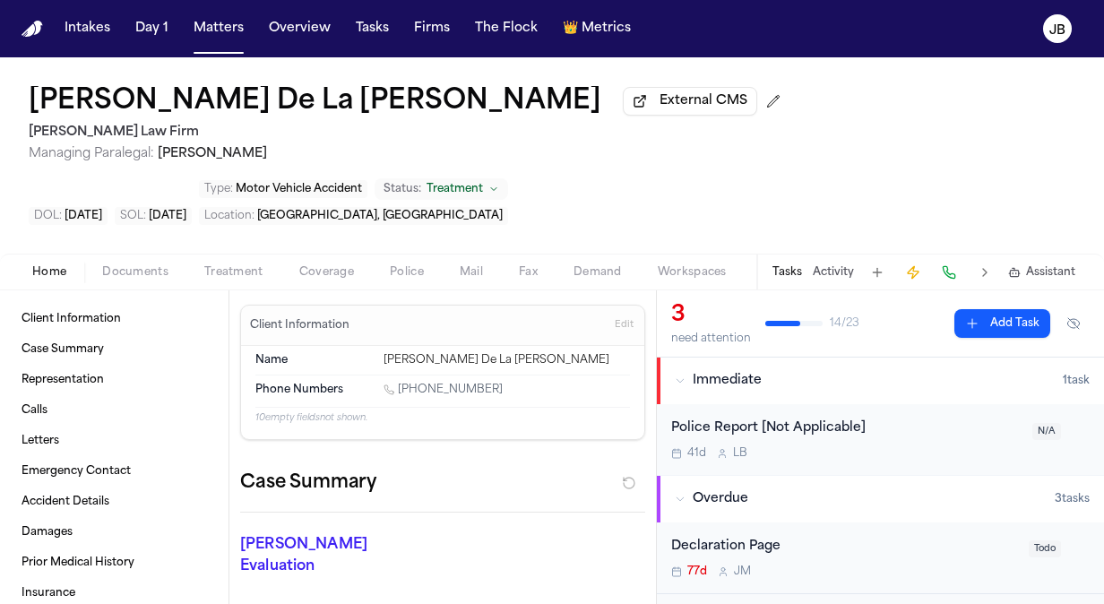
click at [834, 265] on button "Activity" at bounding box center [833, 272] width 41 height 14
